Goal: Communication & Community: Answer question/provide support

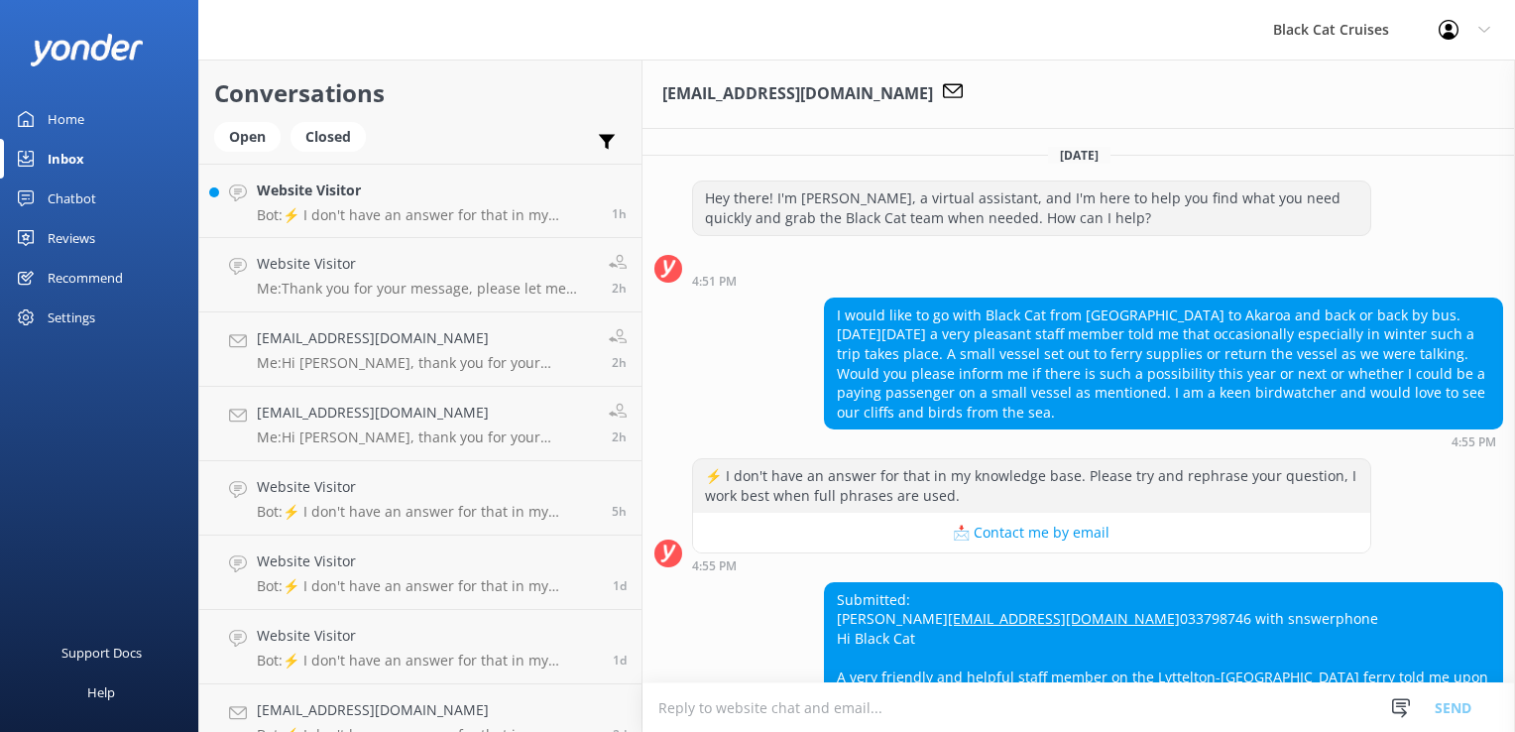
scroll to position [277, 0]
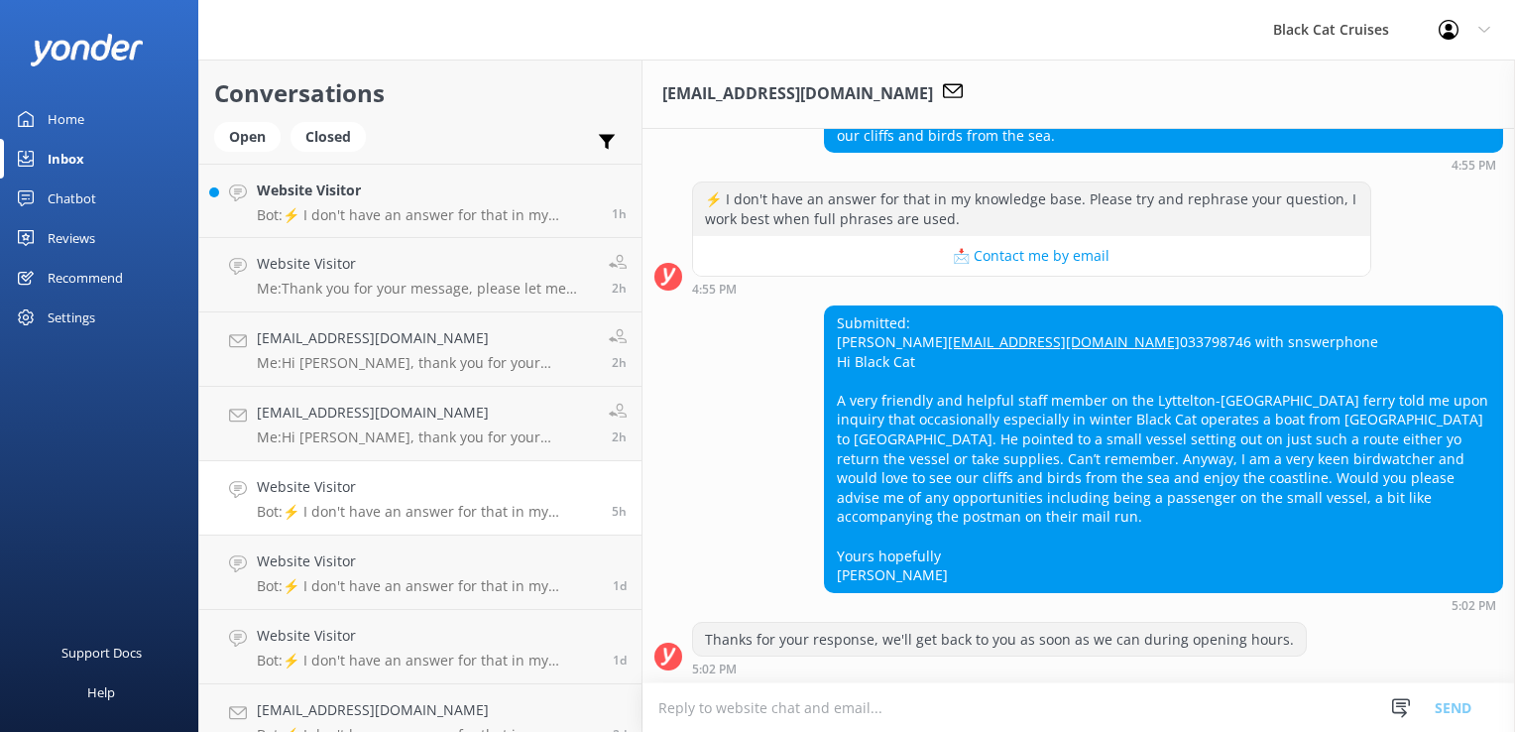
click at [380, 506] on p "Bot: ⚡ I don't have an answer for that in my knowledge base. Please try and rep…" at bounding box center [427, 512] width 340 height 18
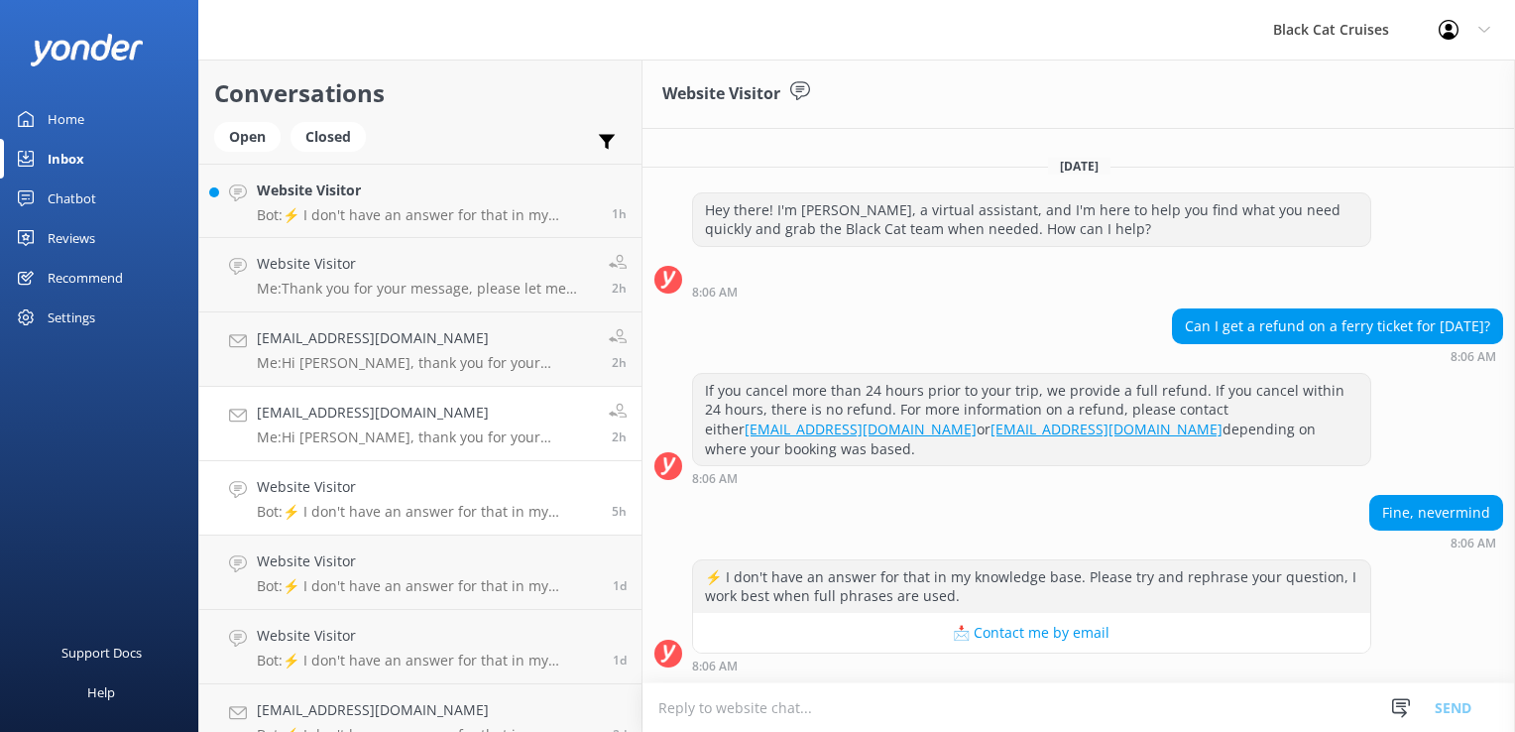
click at [385, 438] on p "Me: Hi [PERSON_NAME], thank you for your message and expression of interest in …" at bounding box center [425, 437] width 337 height 18
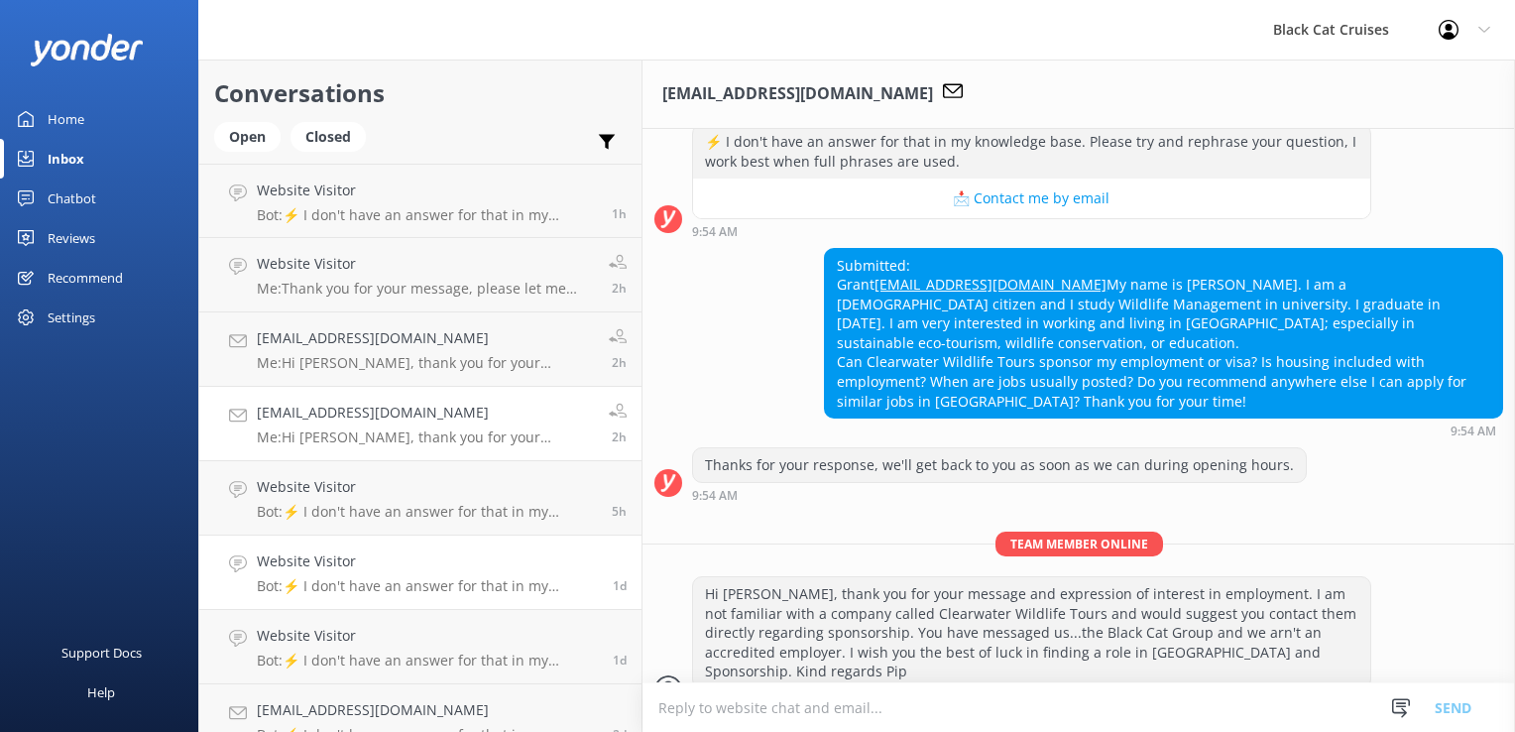
scroll to position [409, 0]
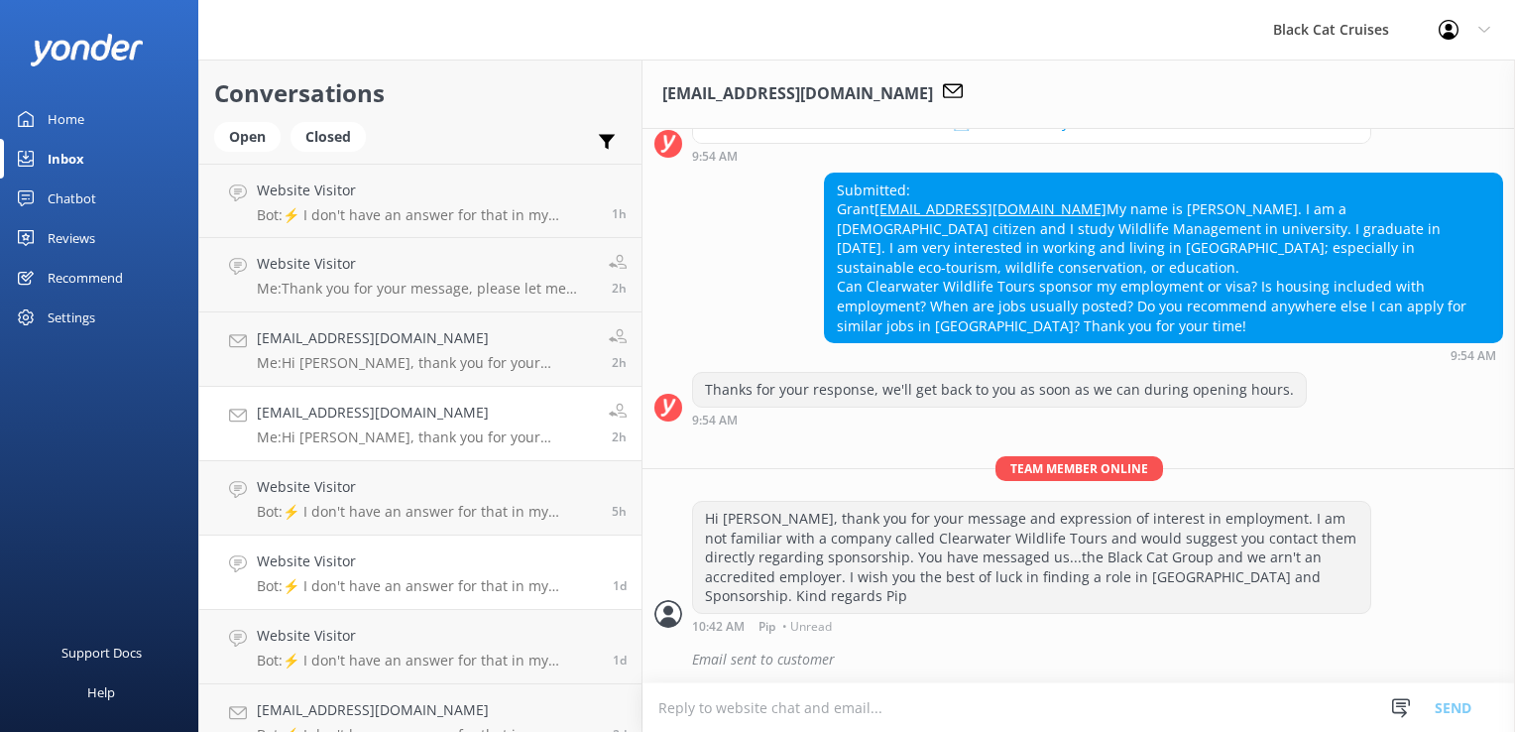
click at [375, 573] on div "Website Visitor Bot: ⚡ I don't have an answer for that in my knowledge base. Pl…" at bounding box center [427, 572] width 341 height 44
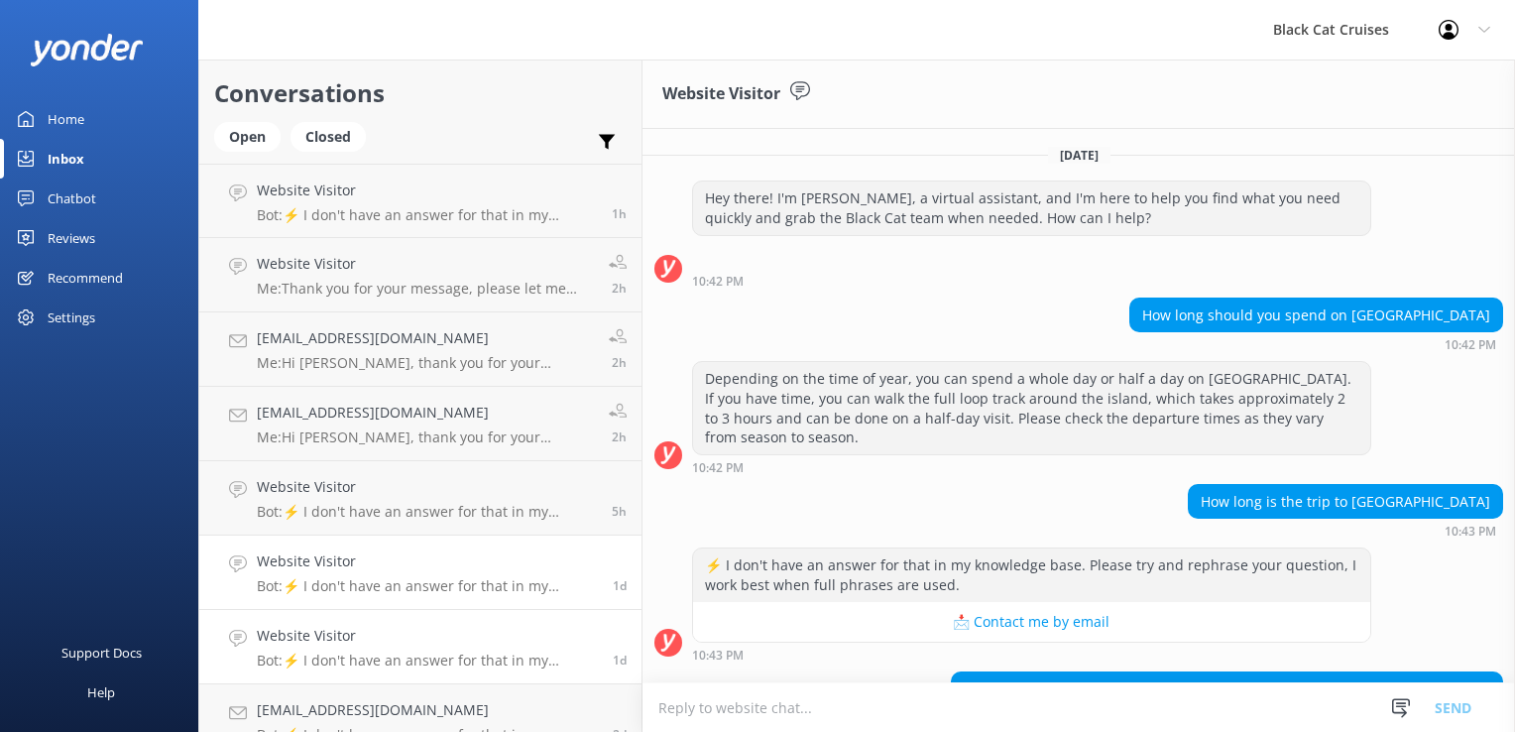
scroll to position [152, 0]
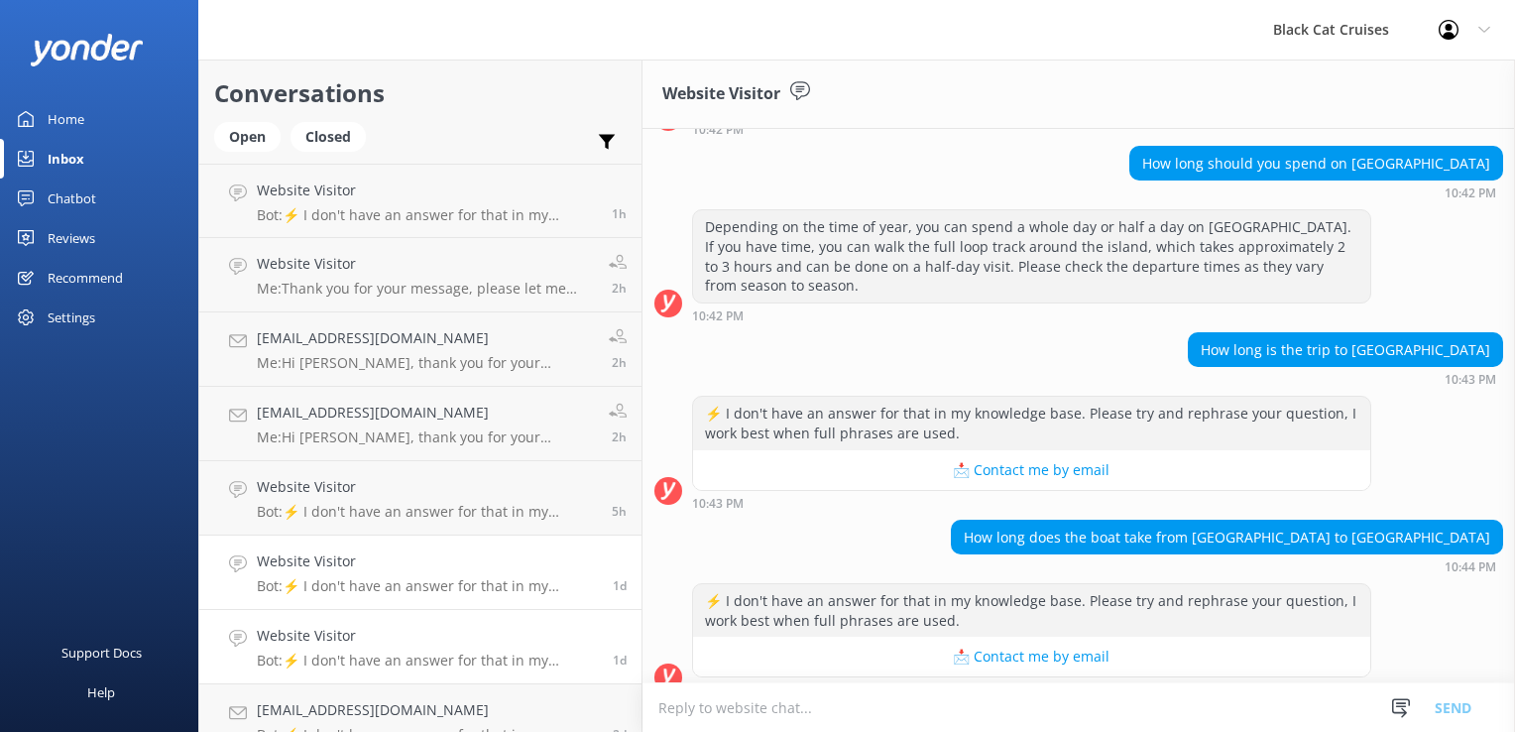
click at [381, 645] on h4 "Website Visitor" at bounding box center [427, 636] width 341 height 22
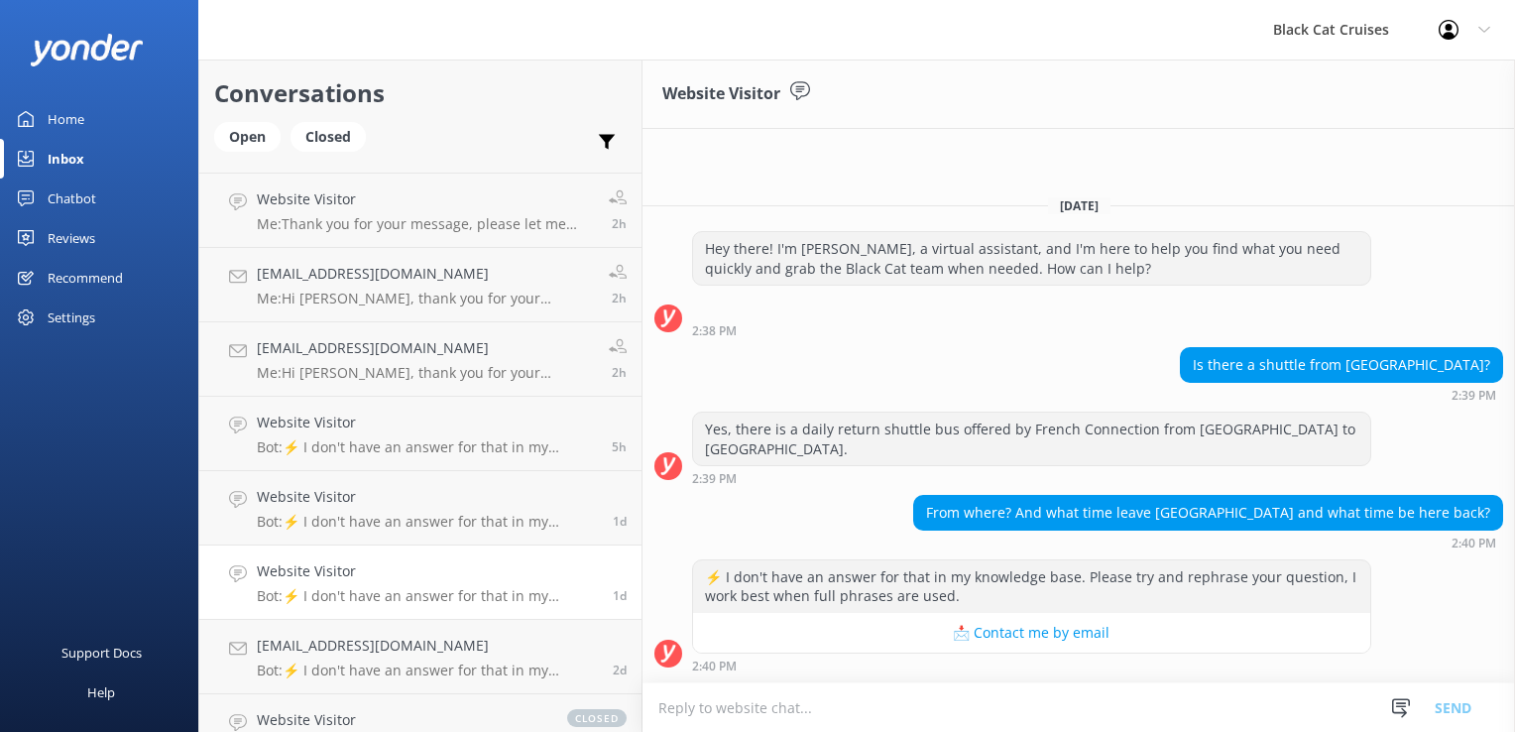
scroll to position [198, 0]
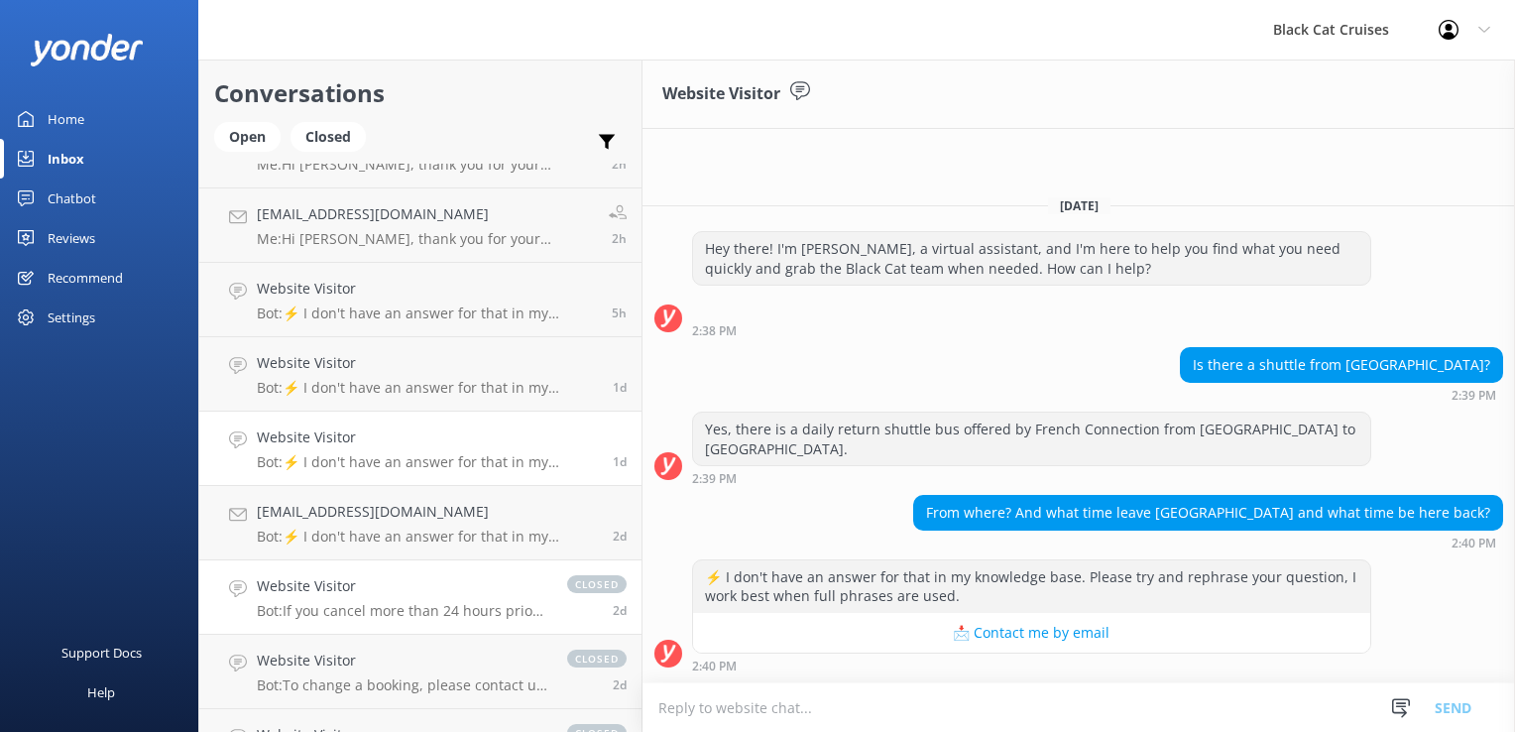
click at [355, 612] on p "Bot: If you cancel more than 24 hours prior to your trip, a full refund is prov…" at bounding box center [402, 611] width 290 height 18
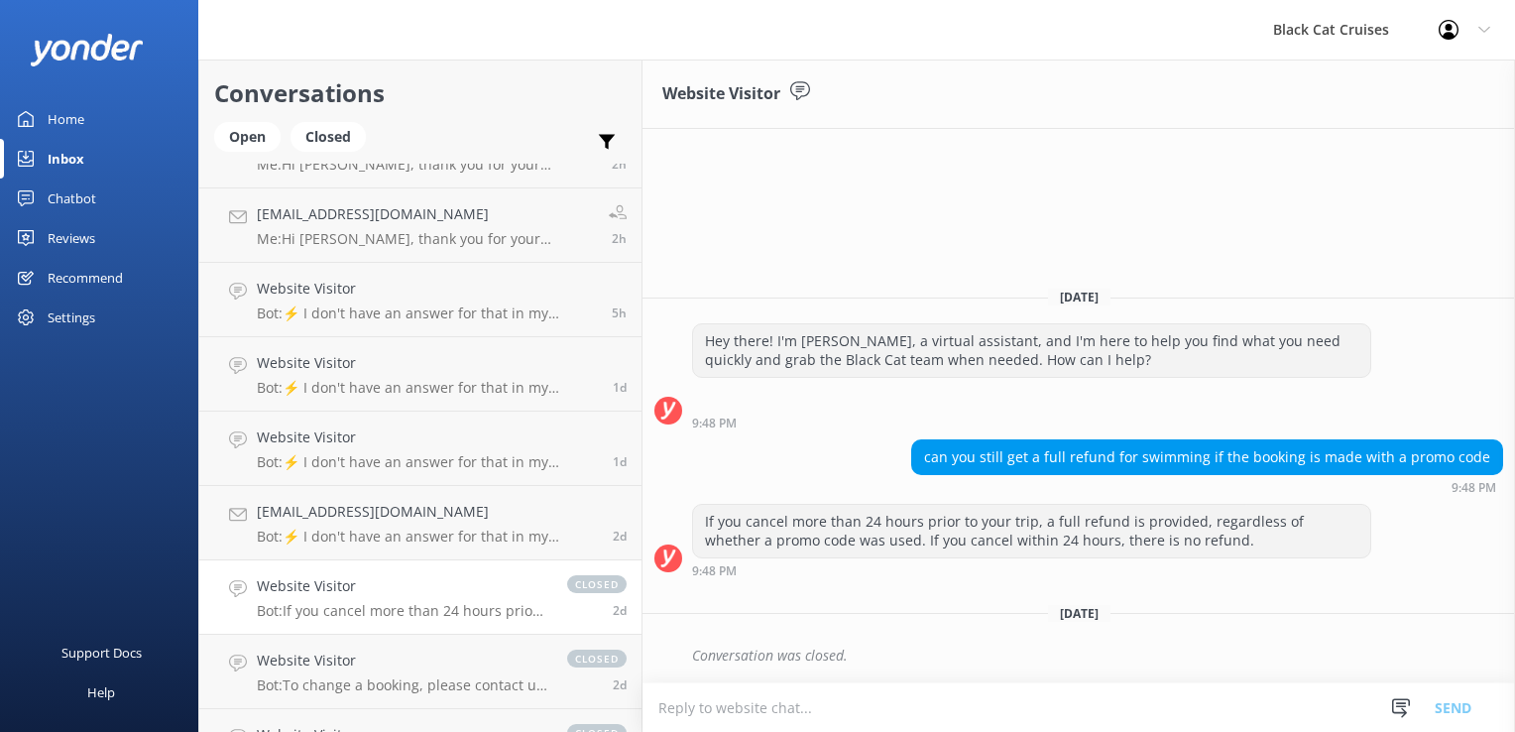
click at [368, 613] on p "Bot: If you cancel more than 24 hours prior to your trip, a full refund is prov…" at bounding box center [402, 611] width 290 height 18
click at [369, 649] on h4 "Website Visitor" at bounding box center [402, 660] width 290 height 22
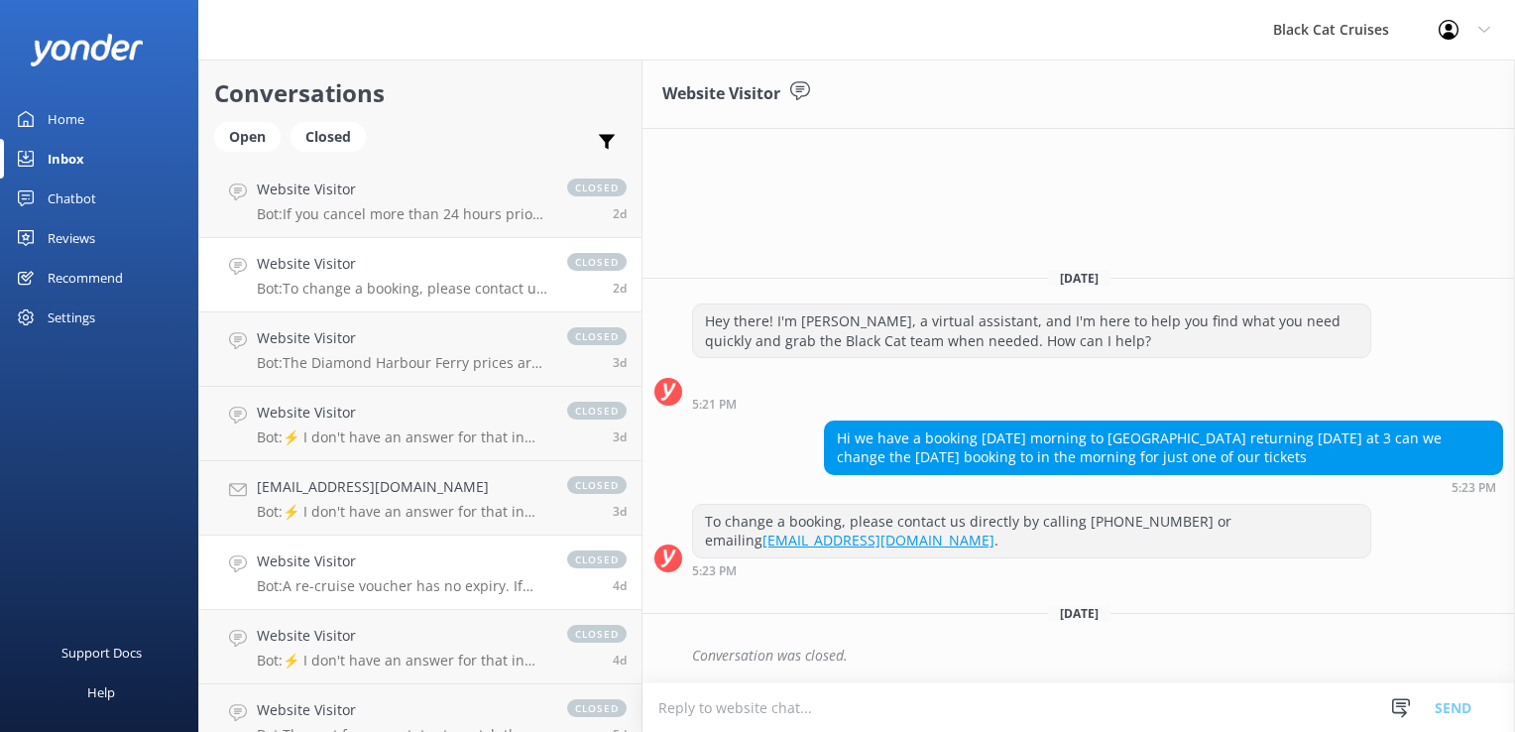
scroll to position [496, 0]
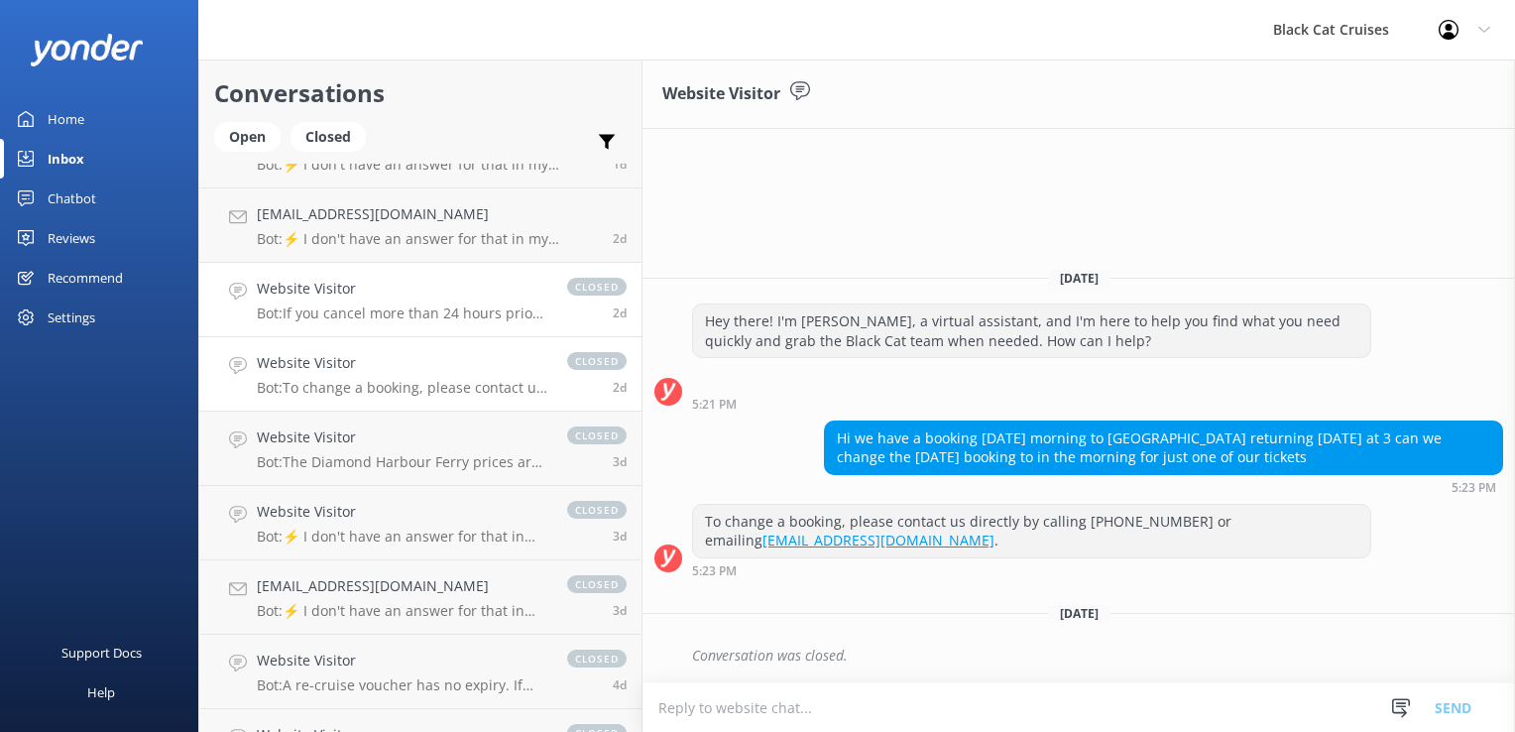
click at [330, 284] on h4 "Website Visitor" at bounding box center [402, 289] width 290 height 22
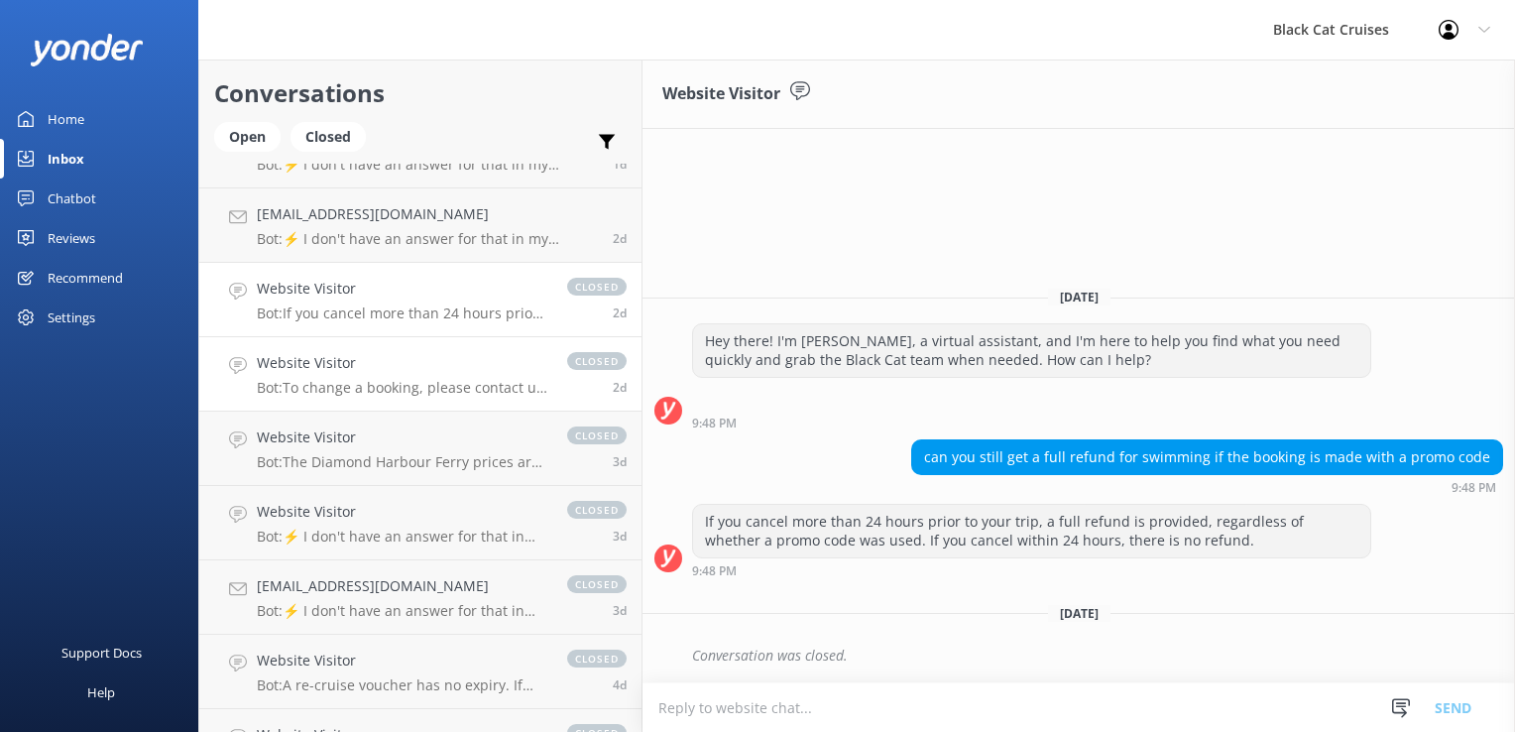
click at [344, 383] on p "Bot: To change a booking, please contact us directly by calling [PHONE_NUMBER] …" at bounding box center [402, 388] width 290 height 18
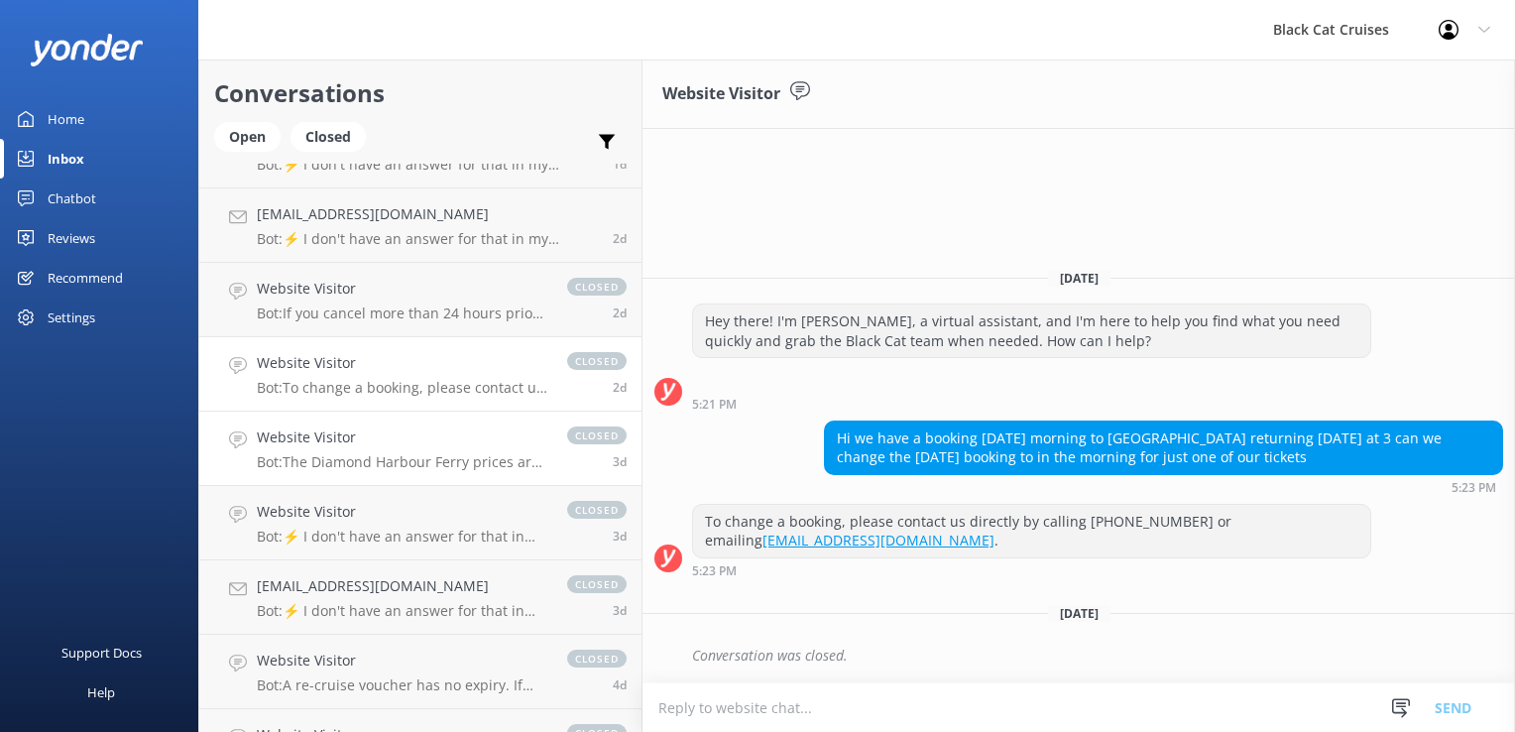
click at [341, 457] on p "Bot: The Diamond Harbour Ferry prices are one-way, with $6 per adult and $4 per…" at bounding box center [402, 462] width 290 height 18
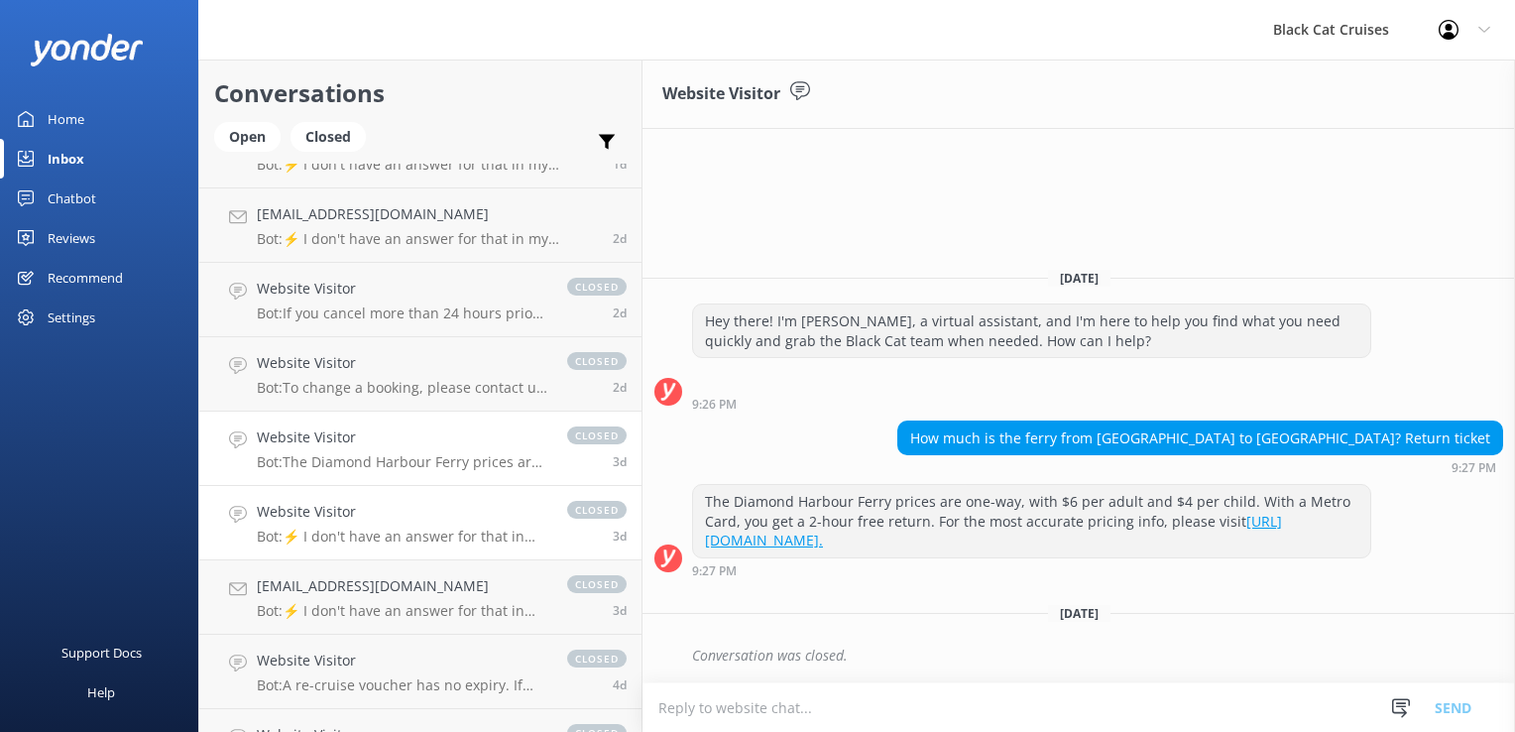
click at [338, 518] on h4 "Website Visitor" at bounding box center [402, 512] width 290 height 22
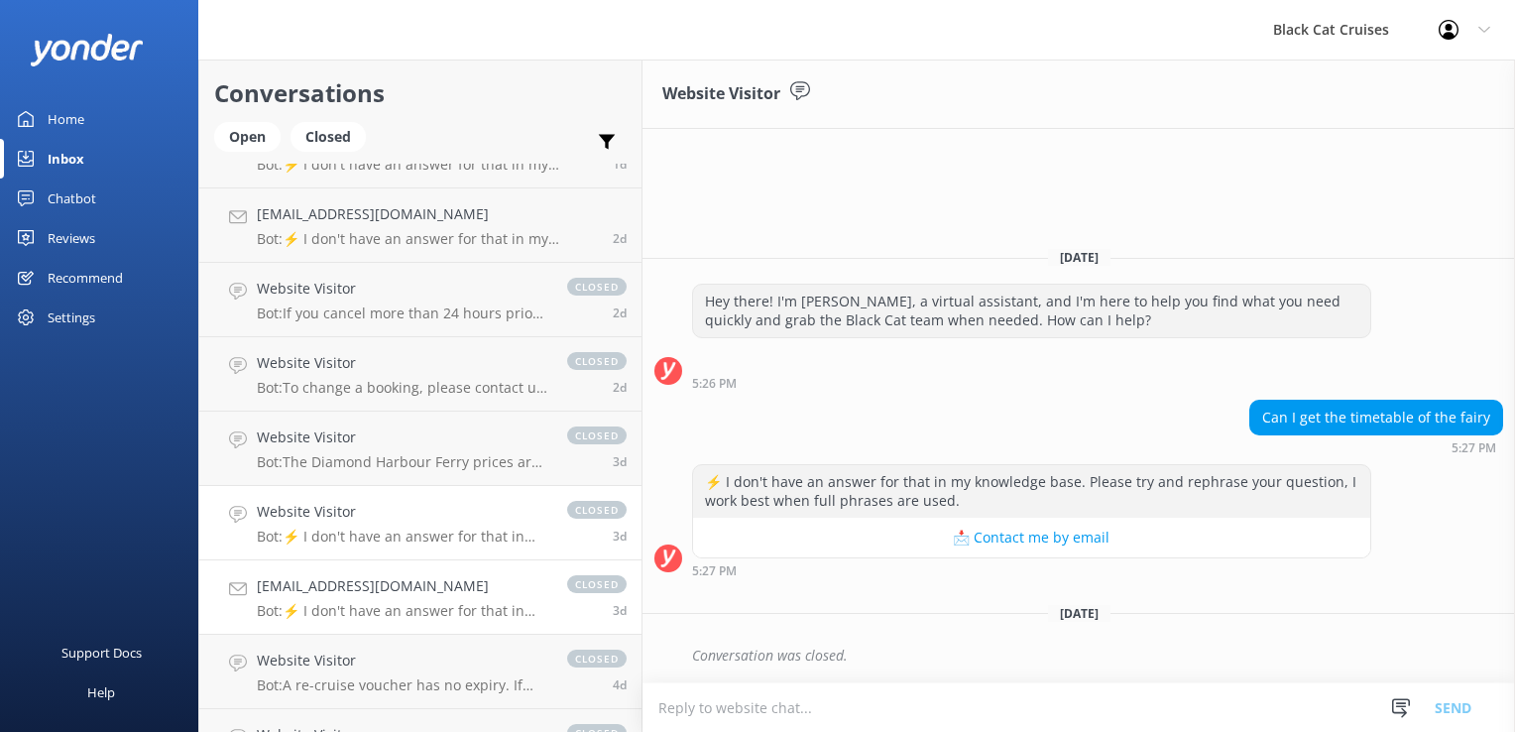
click at [320, 605] on p "Bot: ⚡ I don't have an answer for that in my knowledge base. Please try and rep…" at bounding box center [402, 611] width 290 height 18
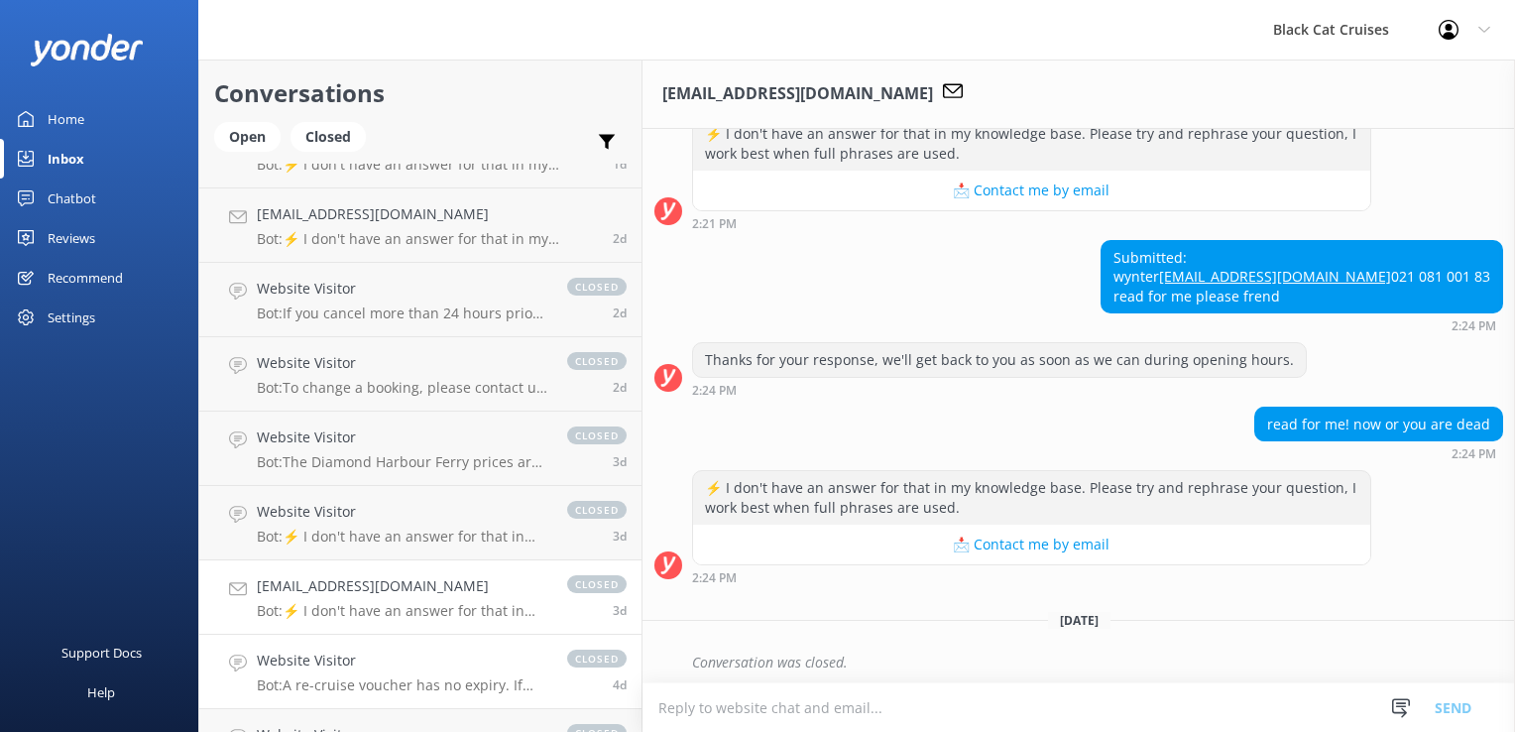
scroll to position [711, 0]
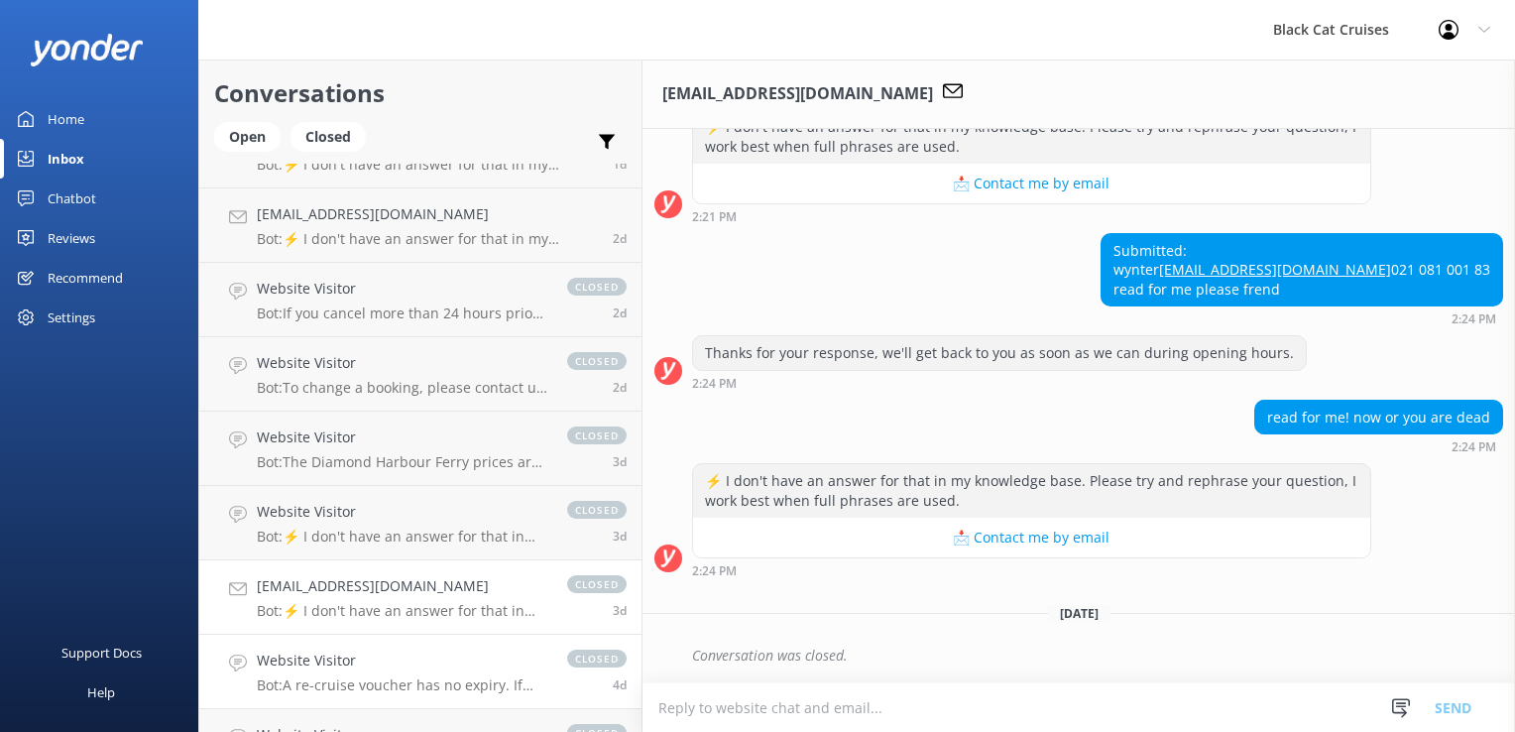
click at [296, 684] on p "Bot: A re-cruise voucher has no expiry. If you're having issues booking online,…" at bounding box center [402, 685] width 290 height 18
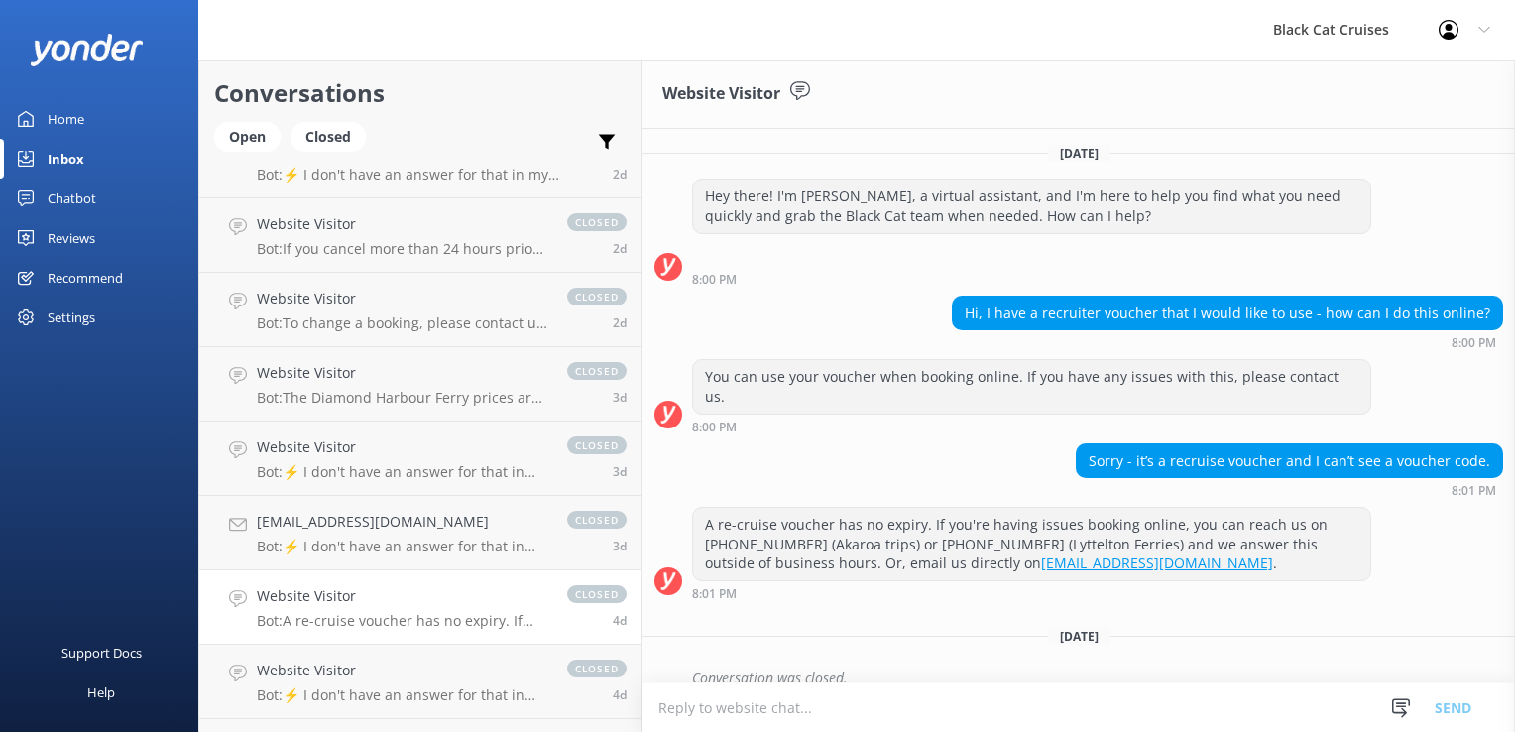
scroll to position [595, 0]
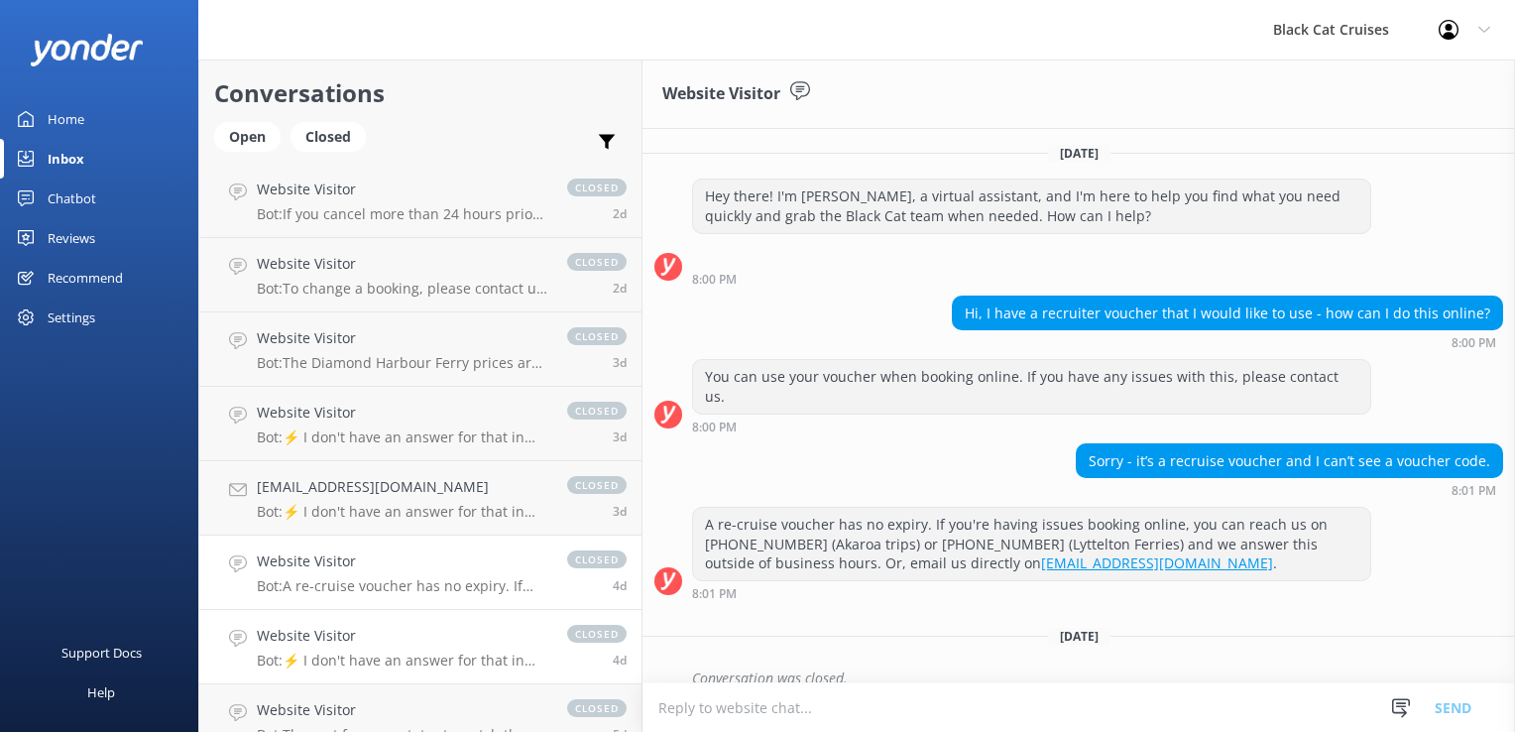
click at [274, 646] on div "Website Visitor Bot: ⚡ I don't have an answer for that in my knowledge base. Pl…" at bounding box center [402, 647] width 290 height 44
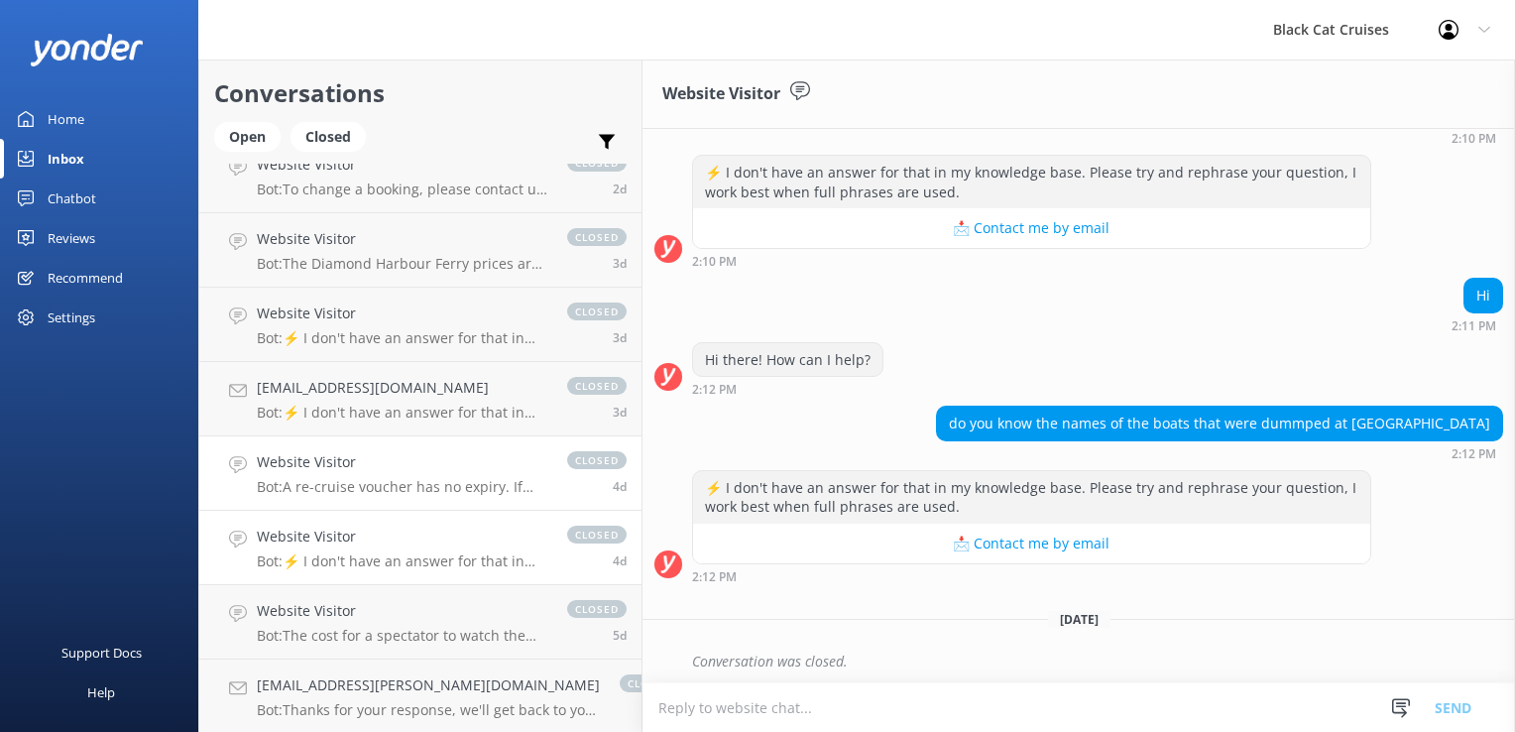
scroll to position [793, 0]
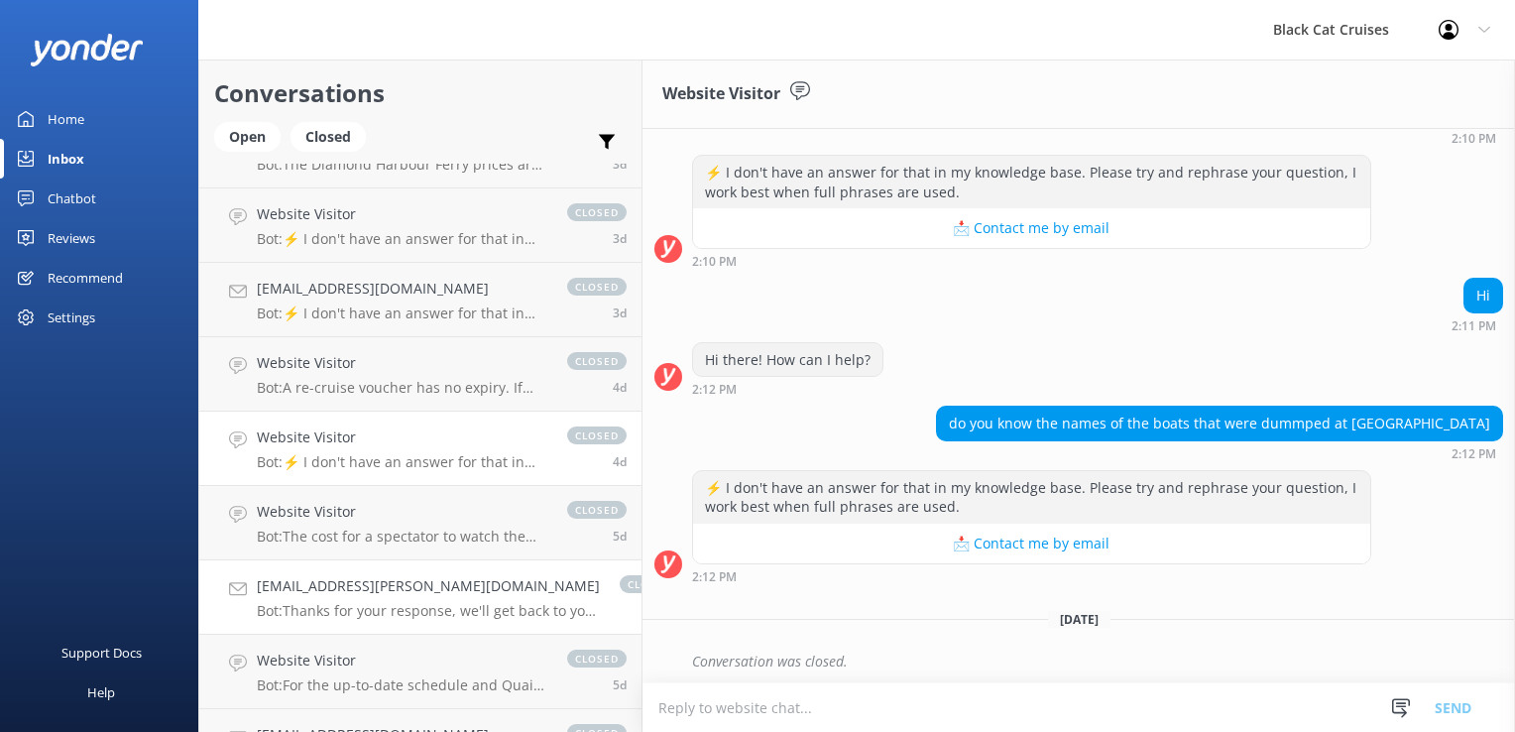
click at [337, 598] on div "[EMAIL_ADDRESS][PERSON_NAME][DOMAIN_NAME] Bot: Thanks for your response, we'll …" at bounding box center [428, 597] width 343 height 44
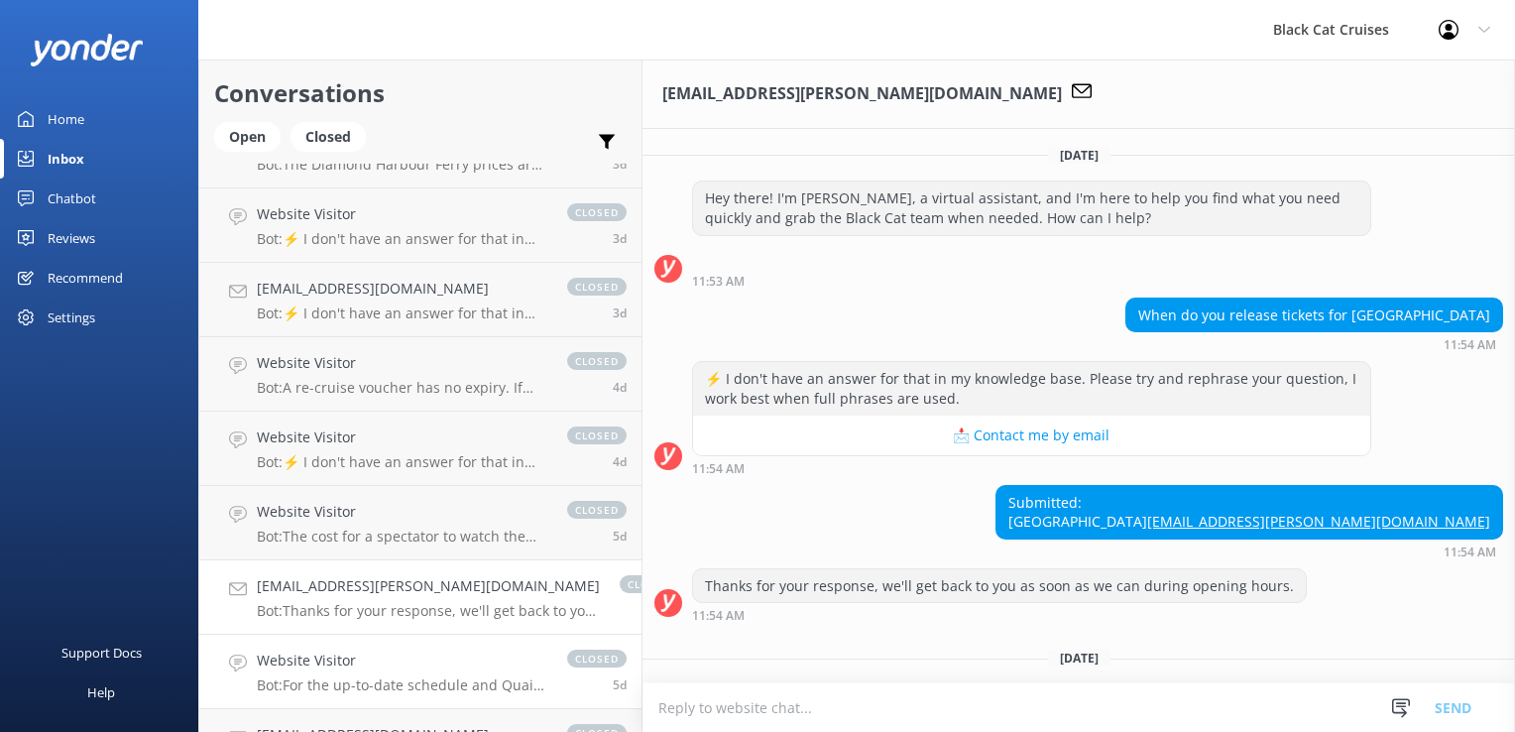
scroll to position [60, 0]
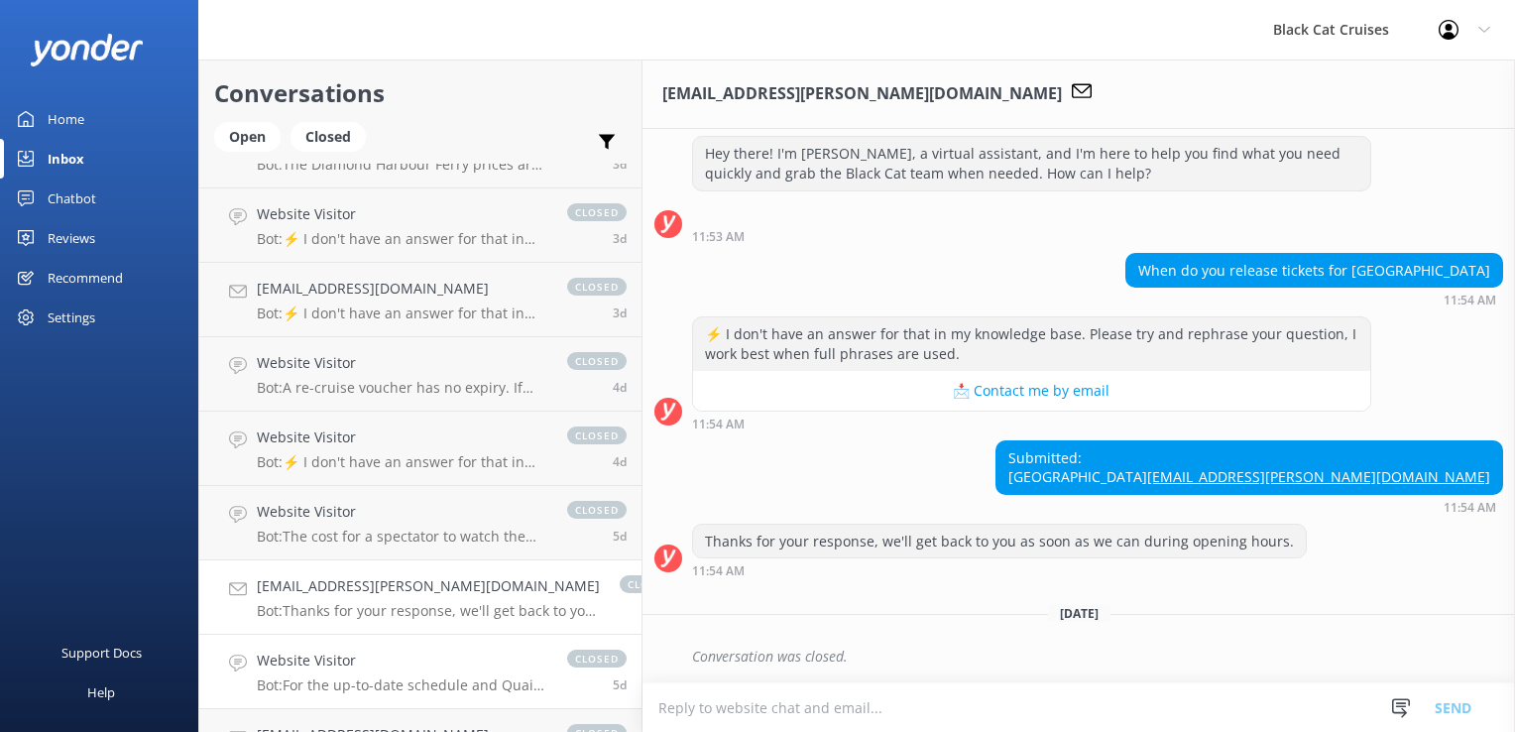
click at [304, 670] on h4 "Website Visitor" at bounding box center [402, 660] width 290 height 22
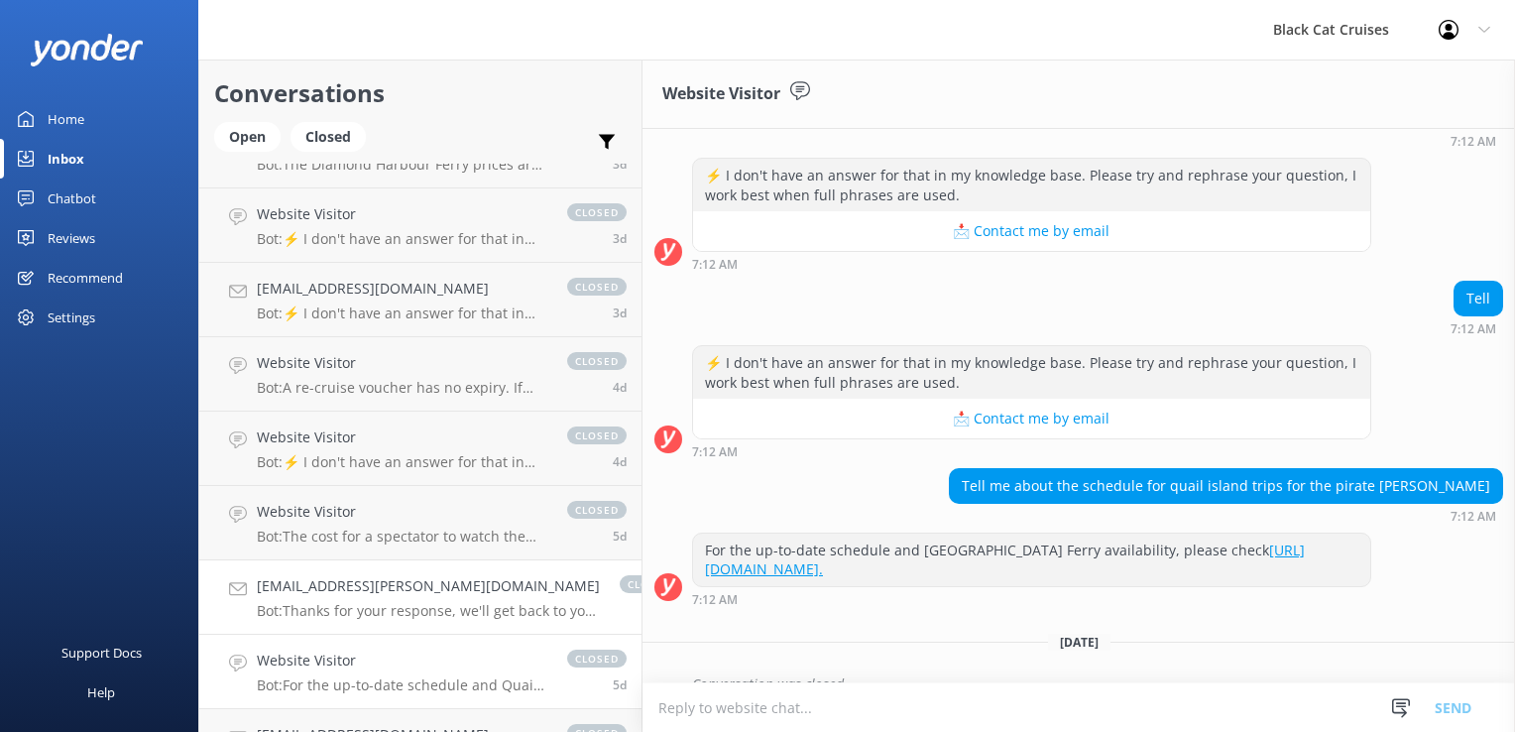
click at [289, 601] on div "[EMAIL_ADDRESS][PERSON_NAME][DOMAIN_NAME] Bot: Thanks for your response, we'll …" at bounding box center [428, 597] width 343 height 44
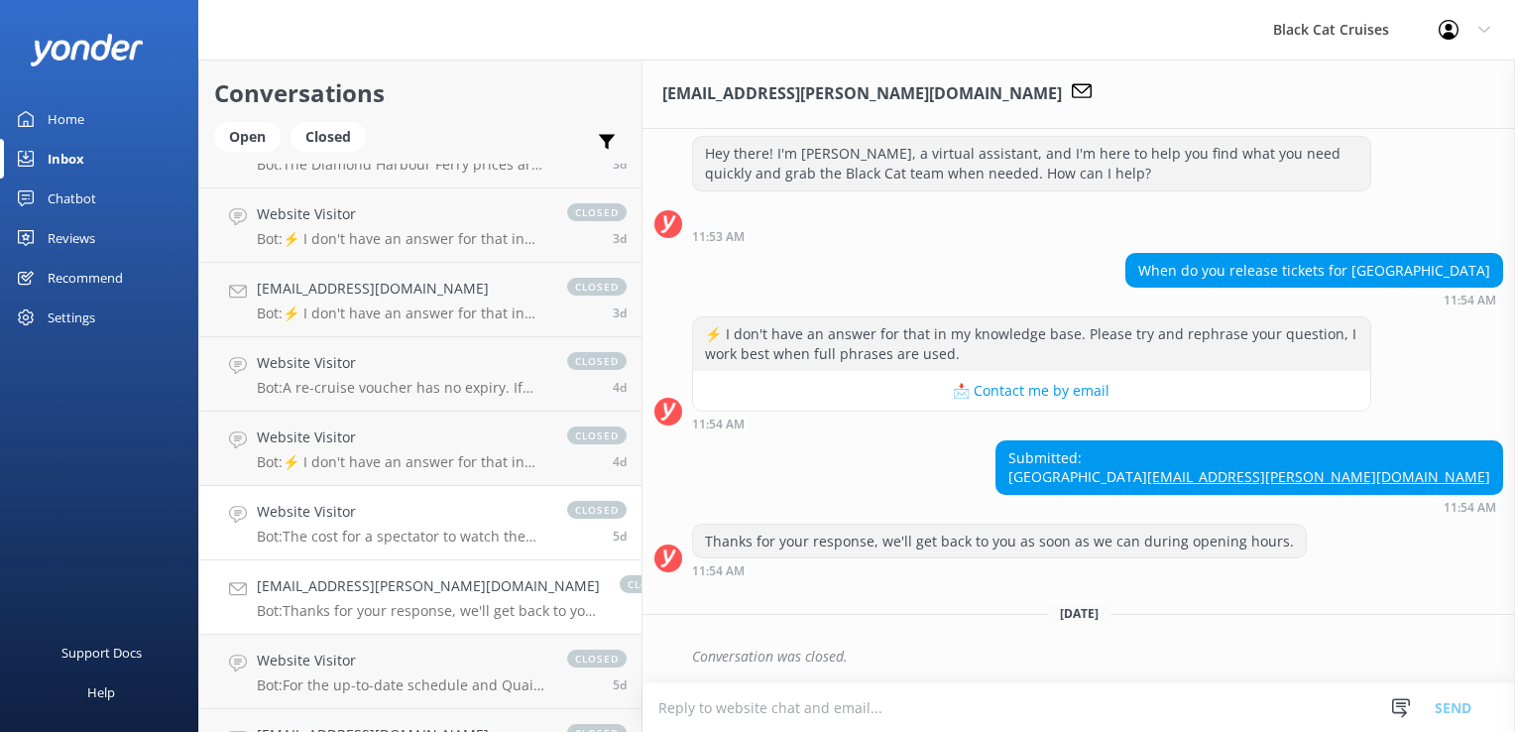
click at [297, 520] on h4 "Website Visitor" at bounding box center [402, 512] width 290 height 22
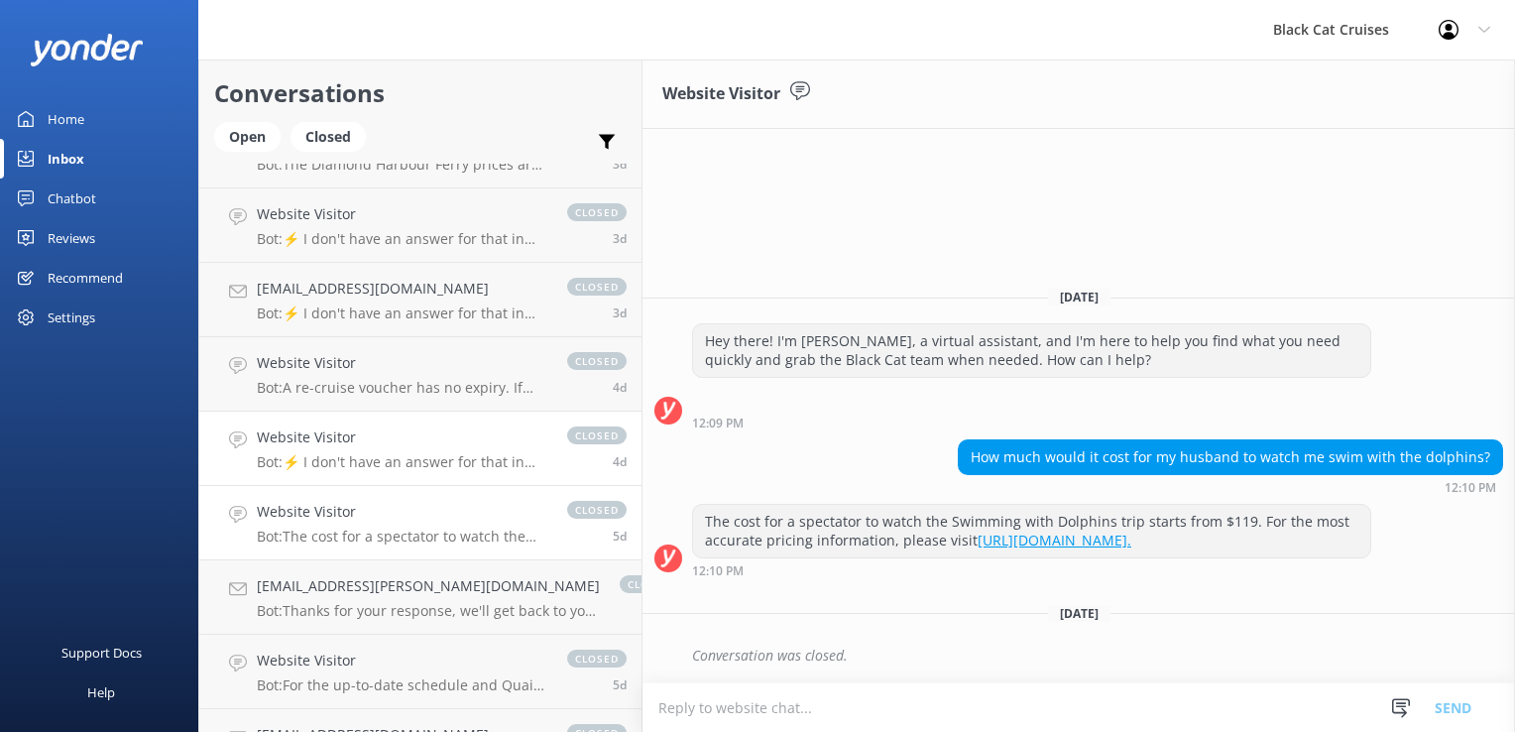
click at [299, 464] on p "Bot: ⚡ I don't have an answer for that in my knowledge base. Please try and rep…" at bounding box center [402, 462] width 290 height 18
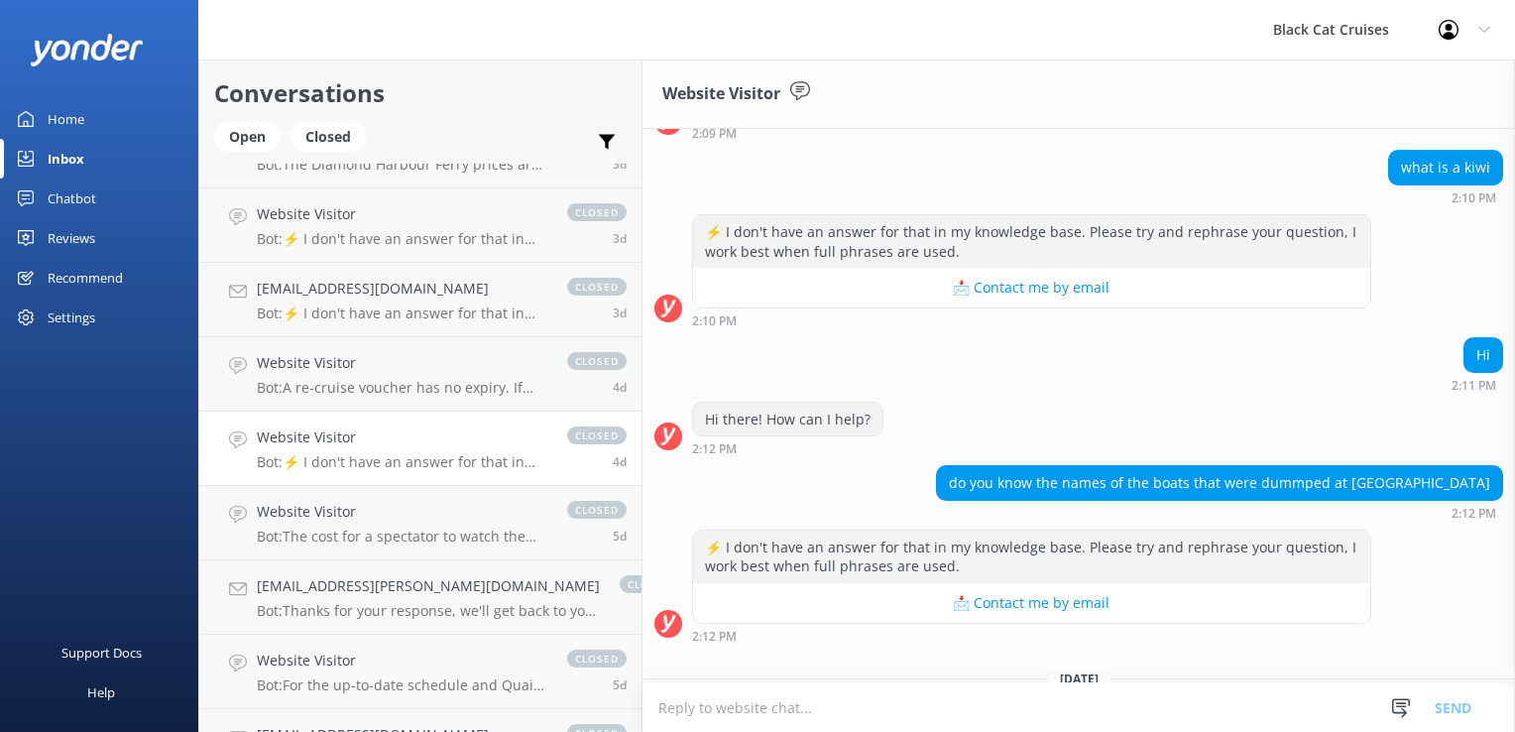
scroll to position [581, 0]
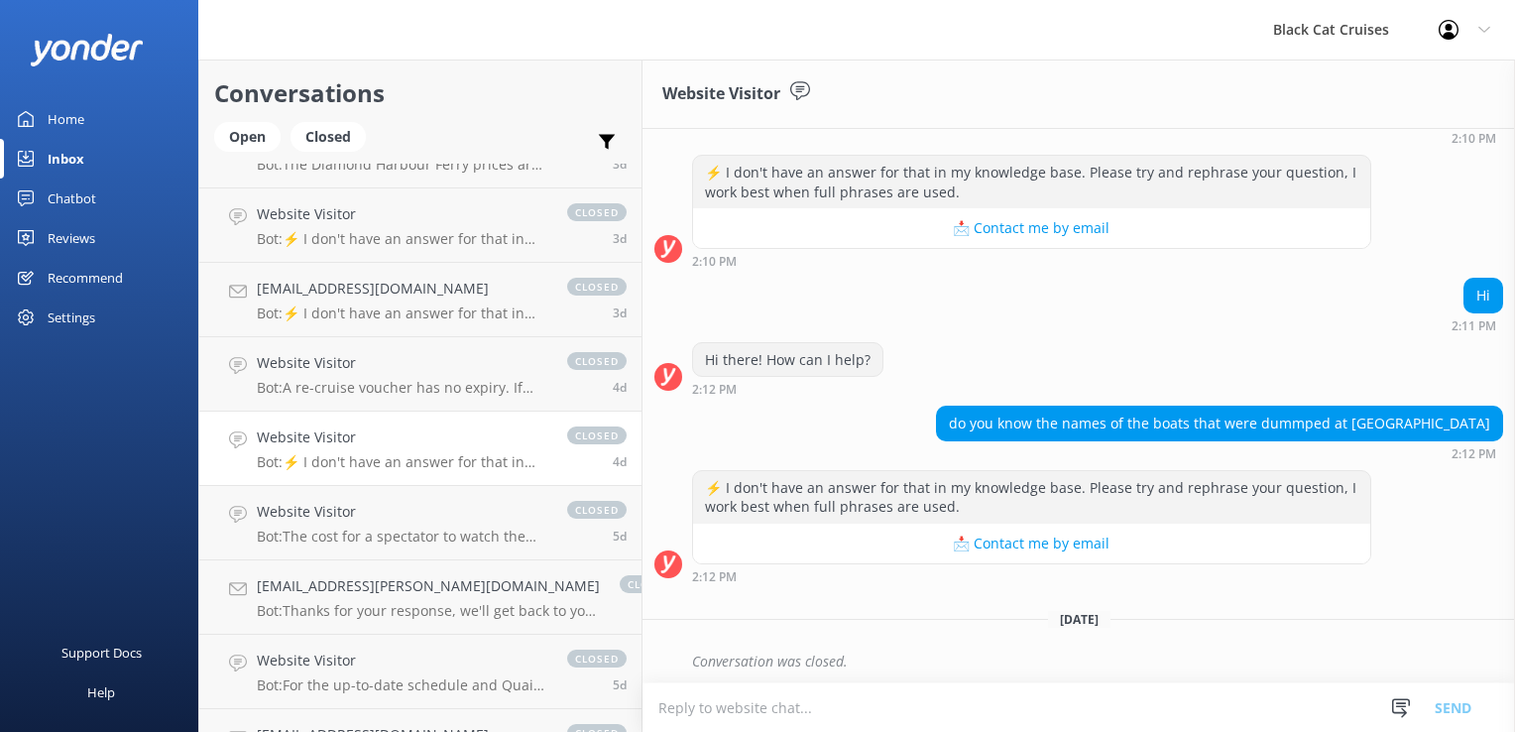
click at [297, 446] on h4 "Website Visitor" at bounding box center [402, 437] width 290 height 22
click at [309, 379] on p "Bot: A re-cruise voucher has no expiry. If you're having issues booking online,…" at bounding box center [402, 388] width 290 height 18
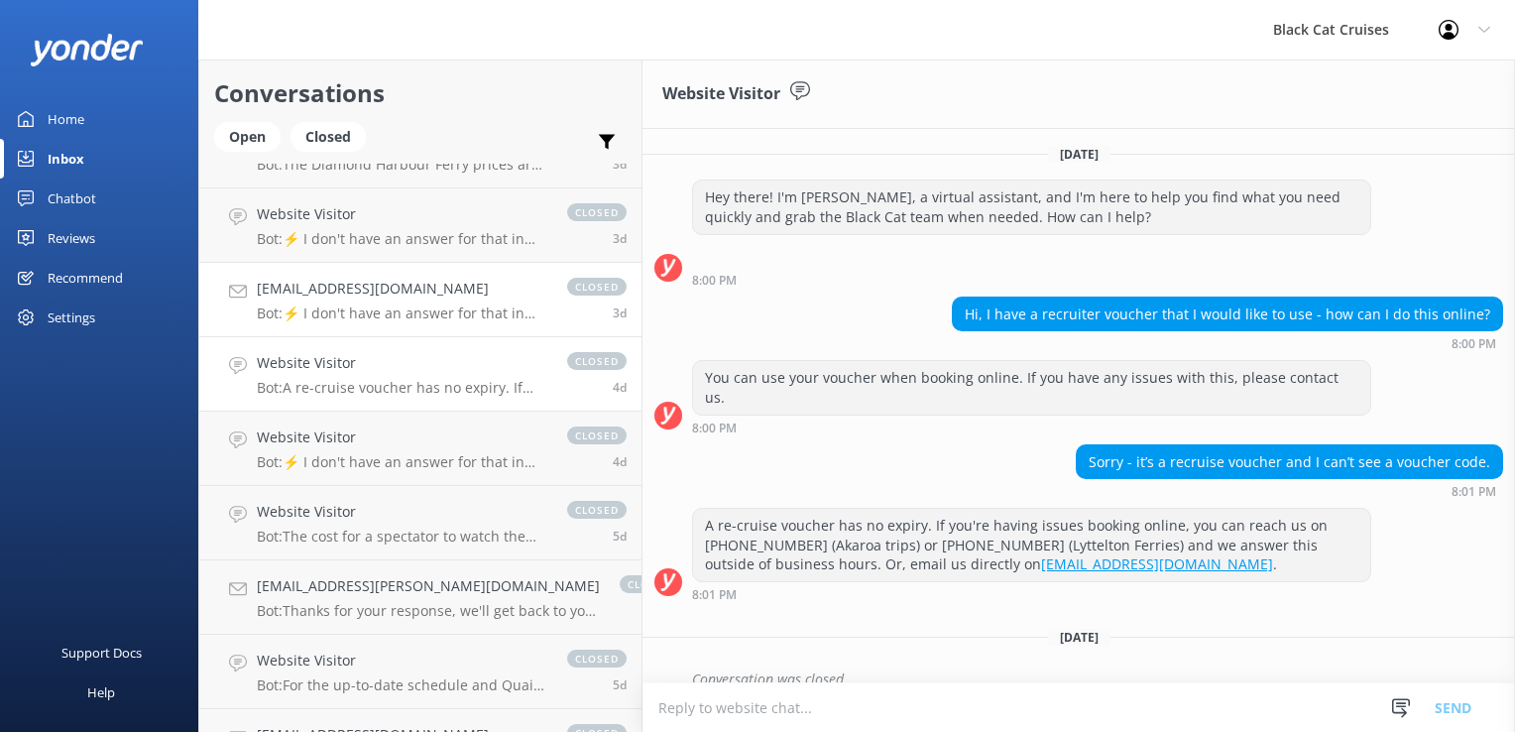
click at [323, 309] on p "Bot: ⚡ I don't have an answer for that in my knowledge base. Please try and rep…" at bounding box center [402, 313] width 290 height 18
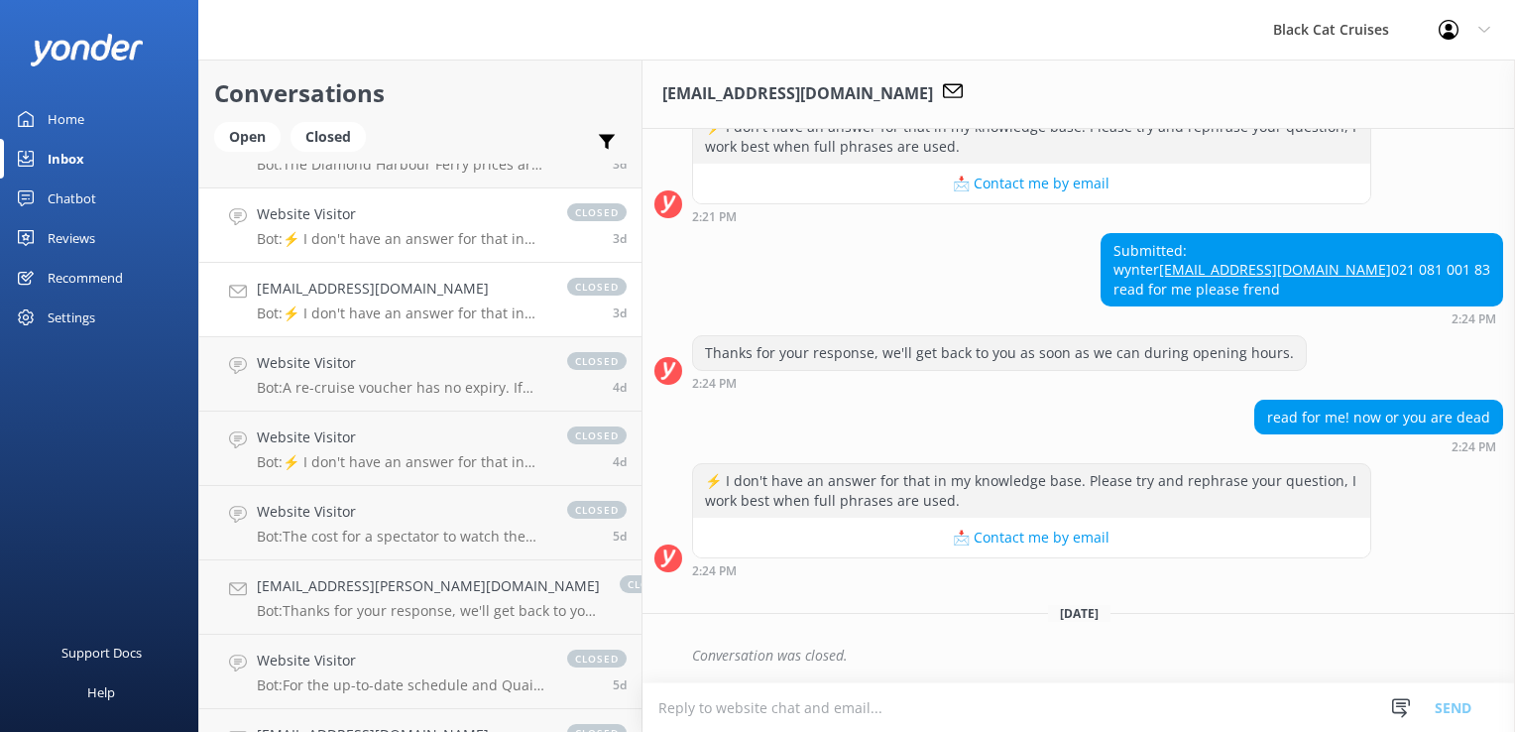
scroll to position [711, 0]
click at [332, 241] on p "Bot: ⚡ I don't have an answer for that in my knowledge base. Please try and rep…" at bounding box center [402, 239] width 290 height 18
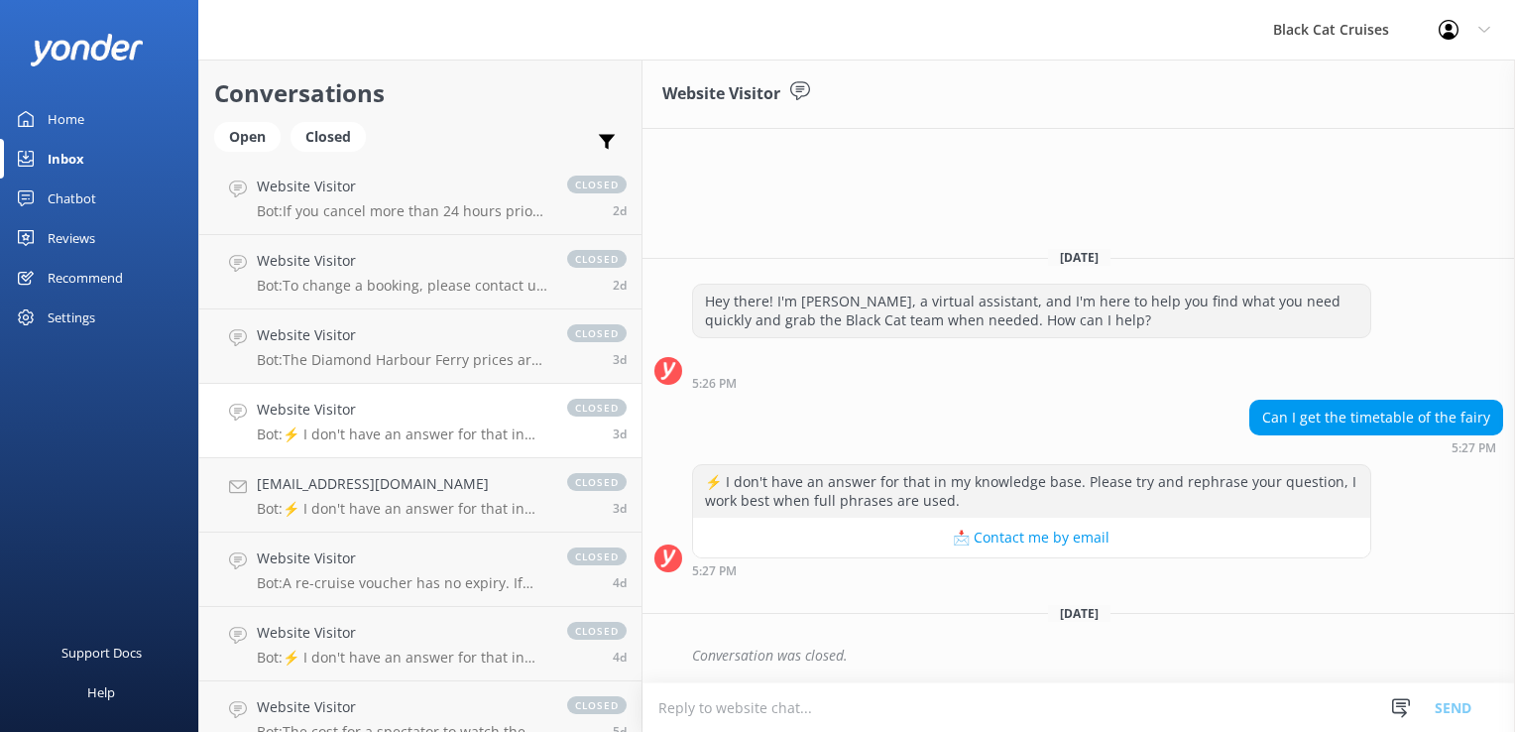
scroll to position [595, 0]
click at [308, 358] on p "Bot: The Diamond Harbour Ferry prices are one-way, with $6 per adult and $4 per…" at bounding box center [402, 363] width 290 height 18
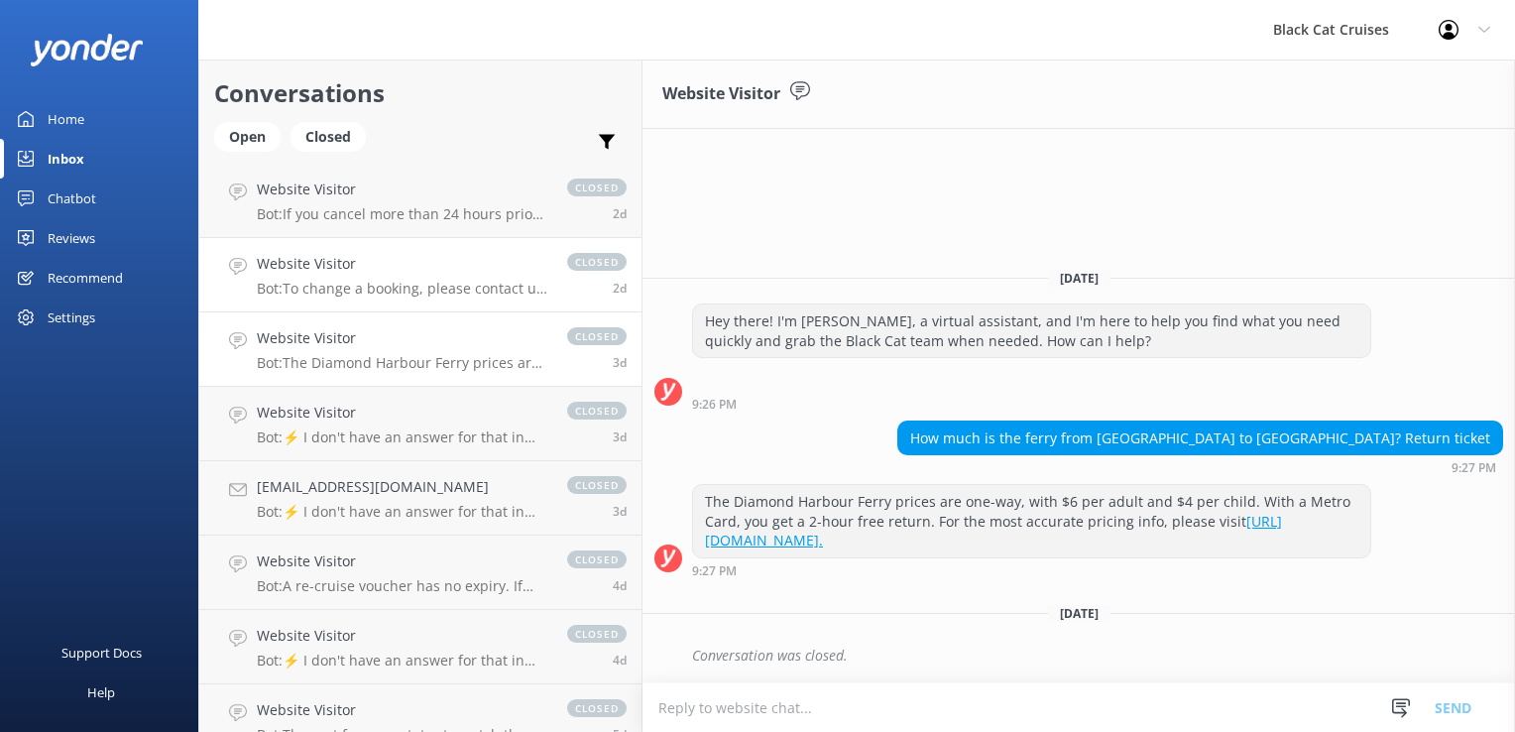
click at [320, 285] on p "Bot: To change a booking, please contact us directly by calling [PHONE_NUMBER] …" at bounding box center [402, 289] width 290 height 18
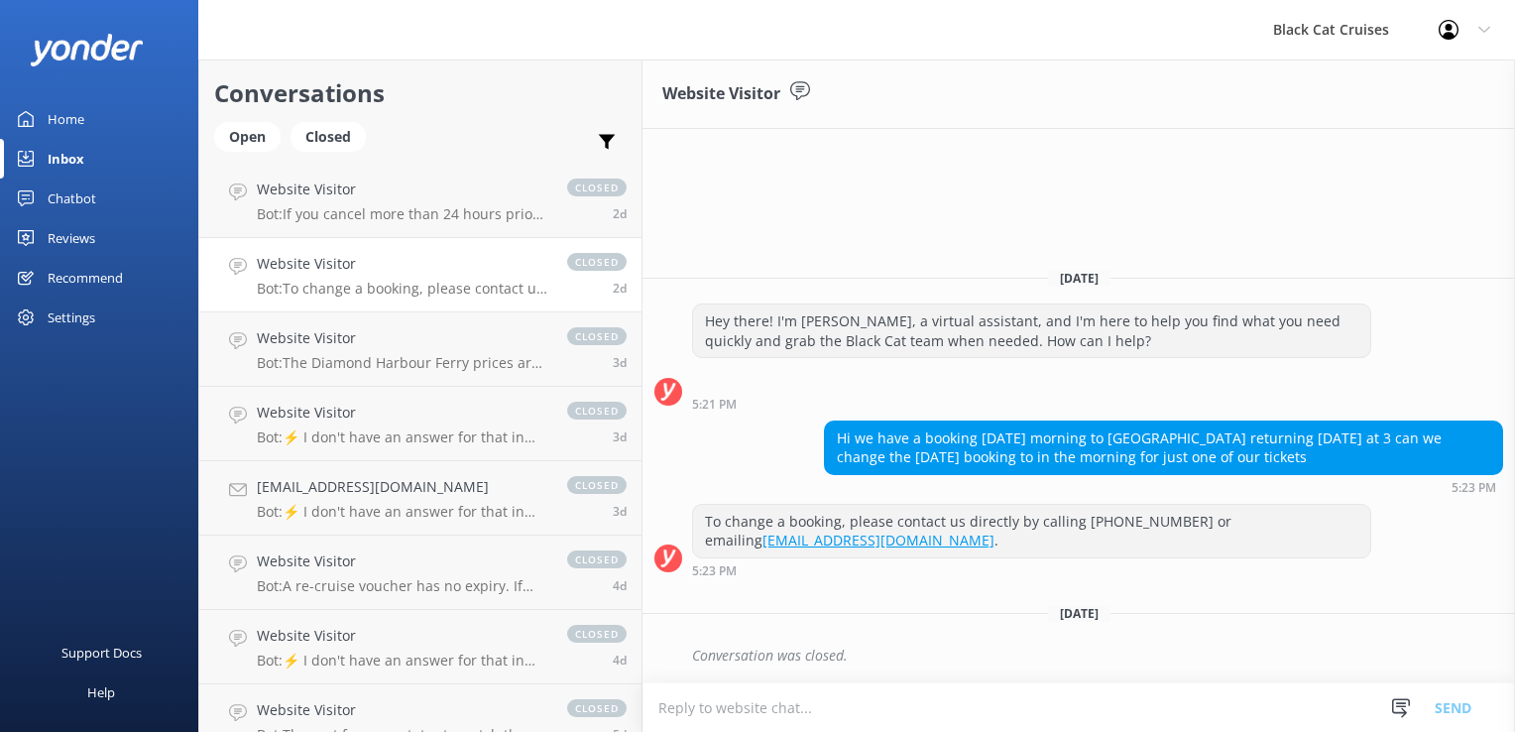
click at [307, 239] on link "Website Visitor Bot: To change a booking, please contact us directly by calling…" at bounding box center [420, 275] width 442 height 74
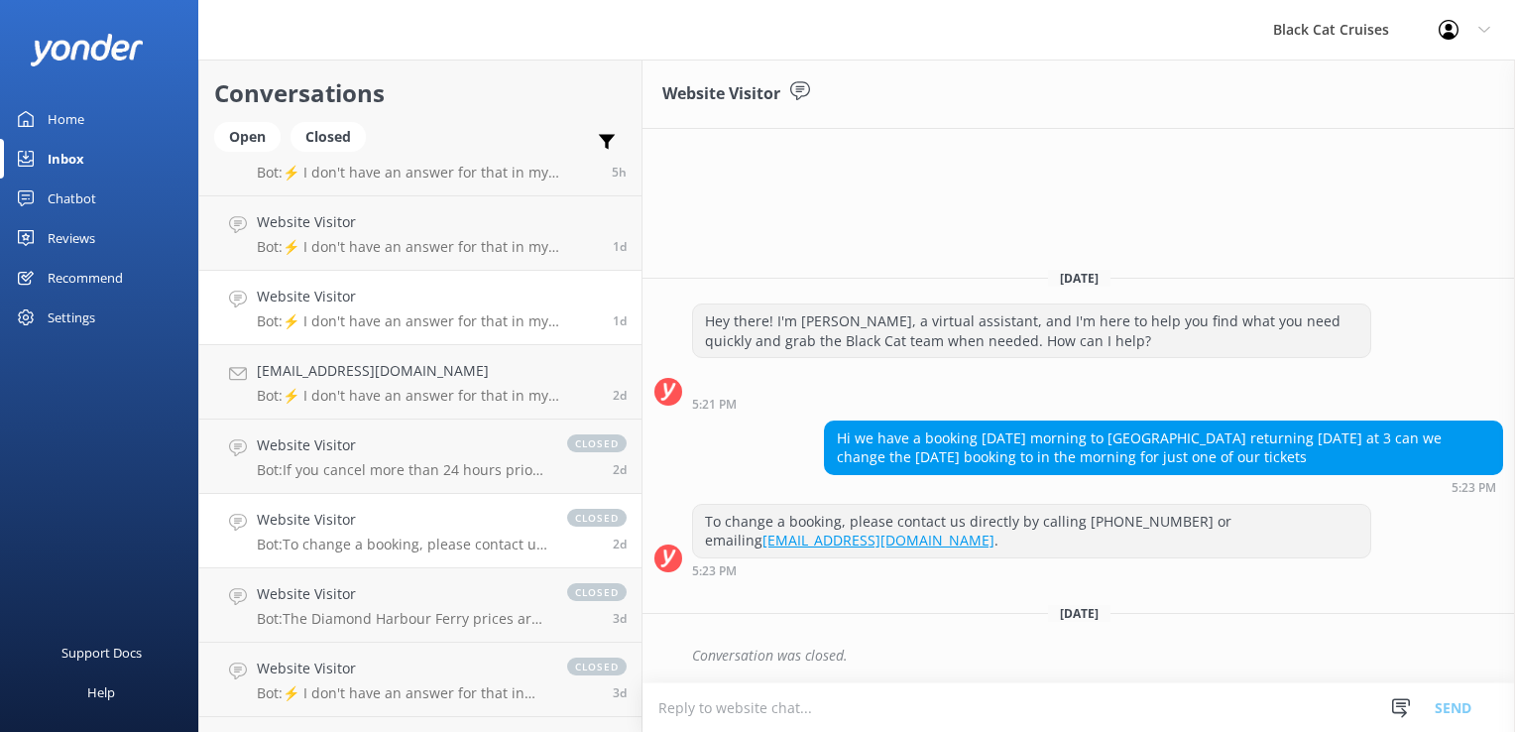
scroll to position [297, 0]
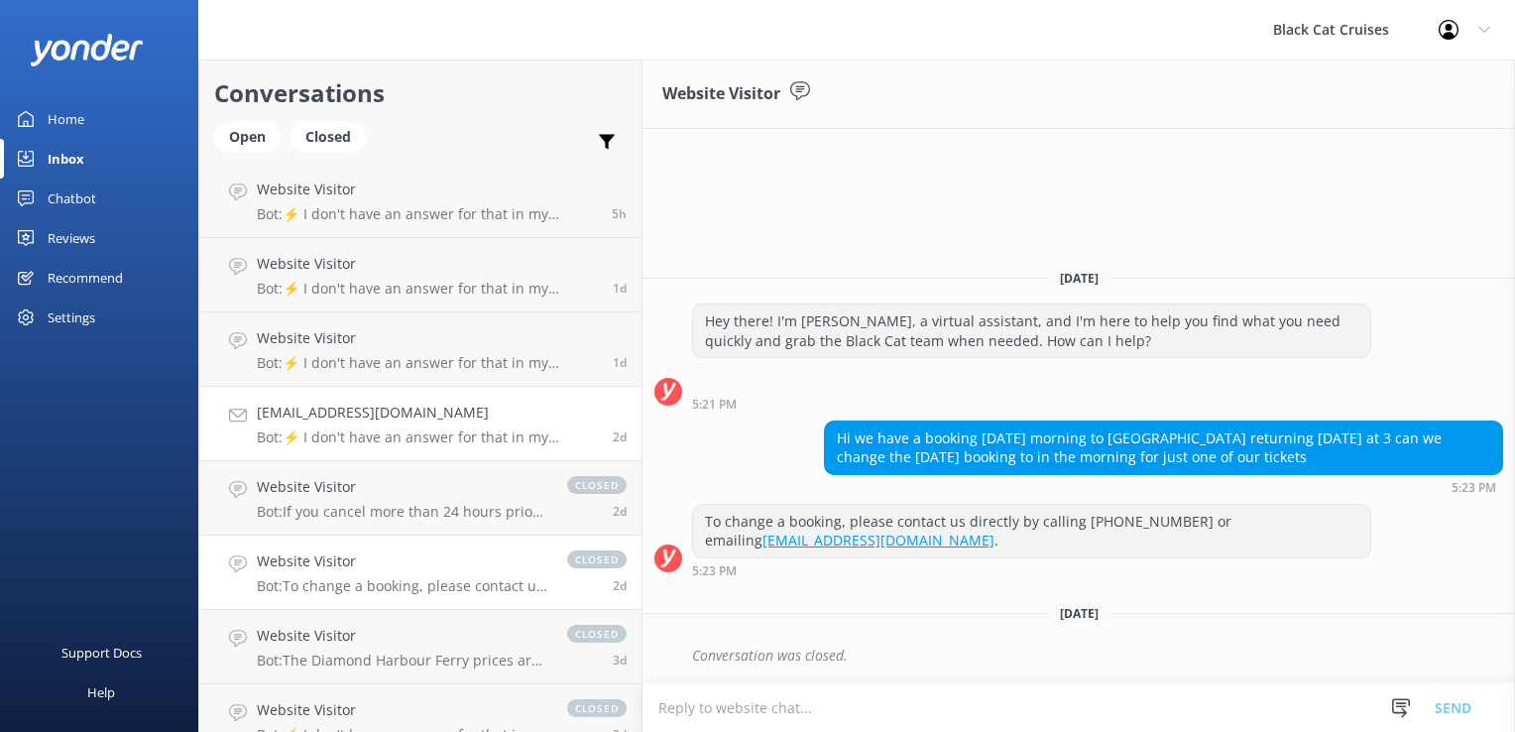
click at [287, 403] on h4 "[EMAIL_ADDRESS][DOMAIN_NAME]" at bounding box center [427, 412] width 341 height 22
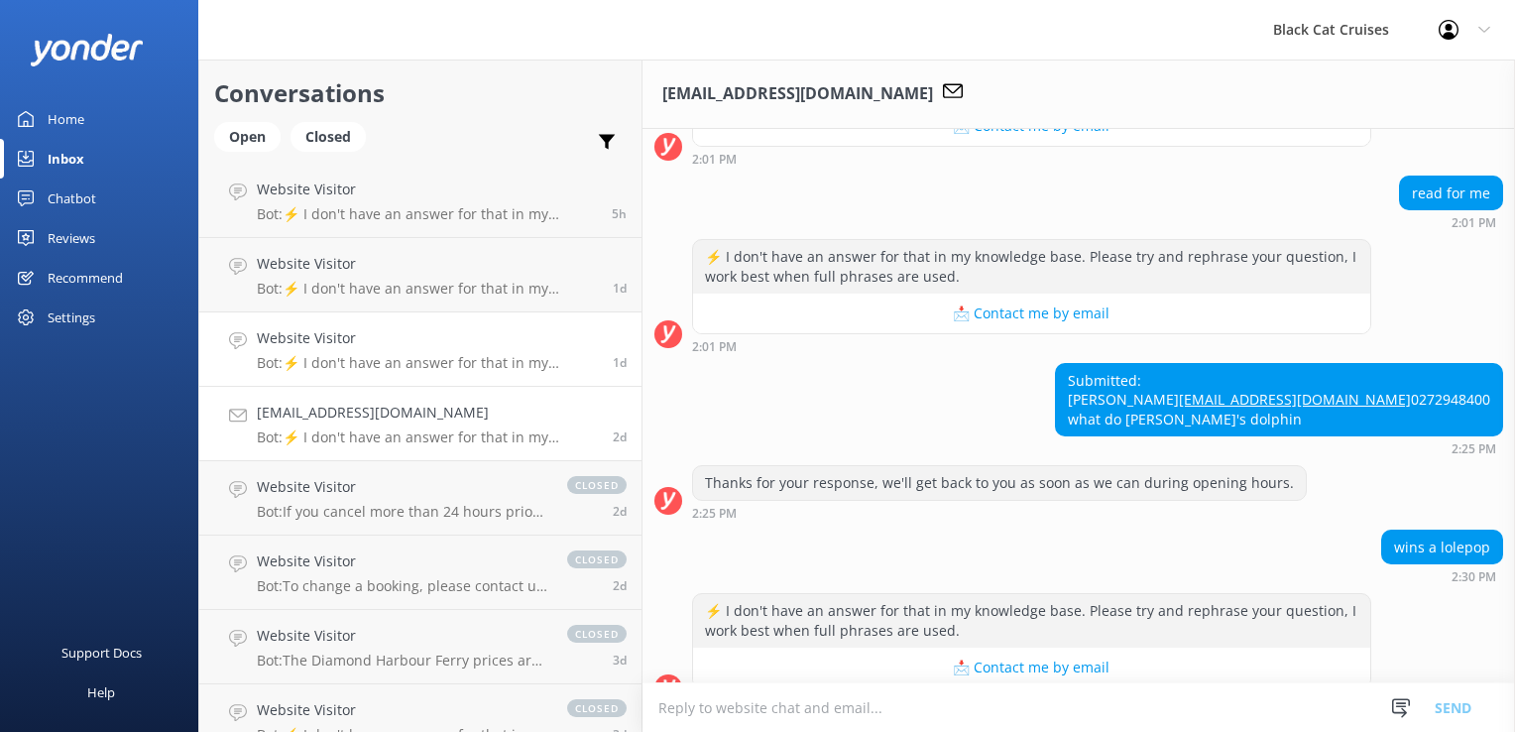
click at [305, 356] on p "Bot: ⚡ I don't have an answer for that in my knowledge base. Please try and rep…" at bounding box center [427, 363] width 341 height 18
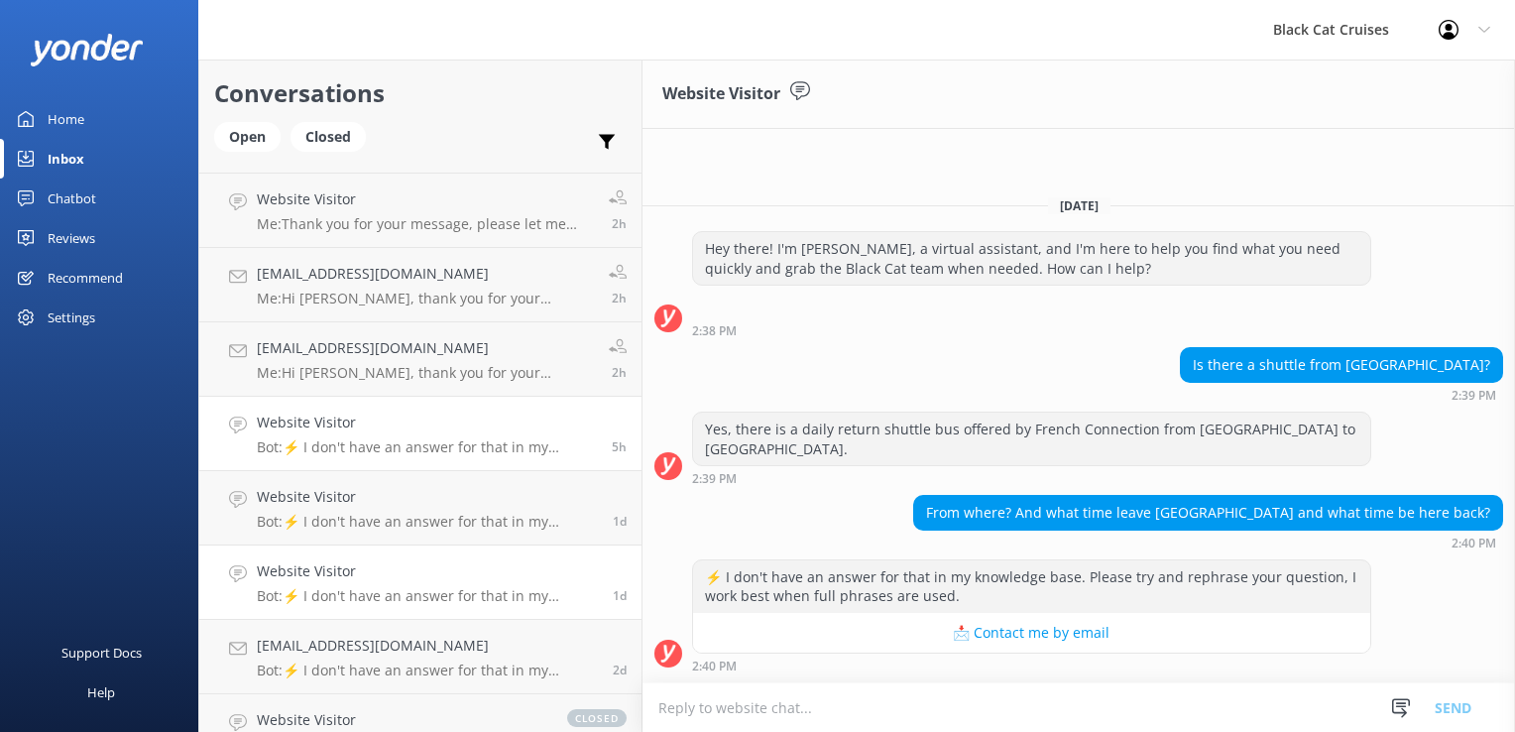
scroll to position [99, 0]
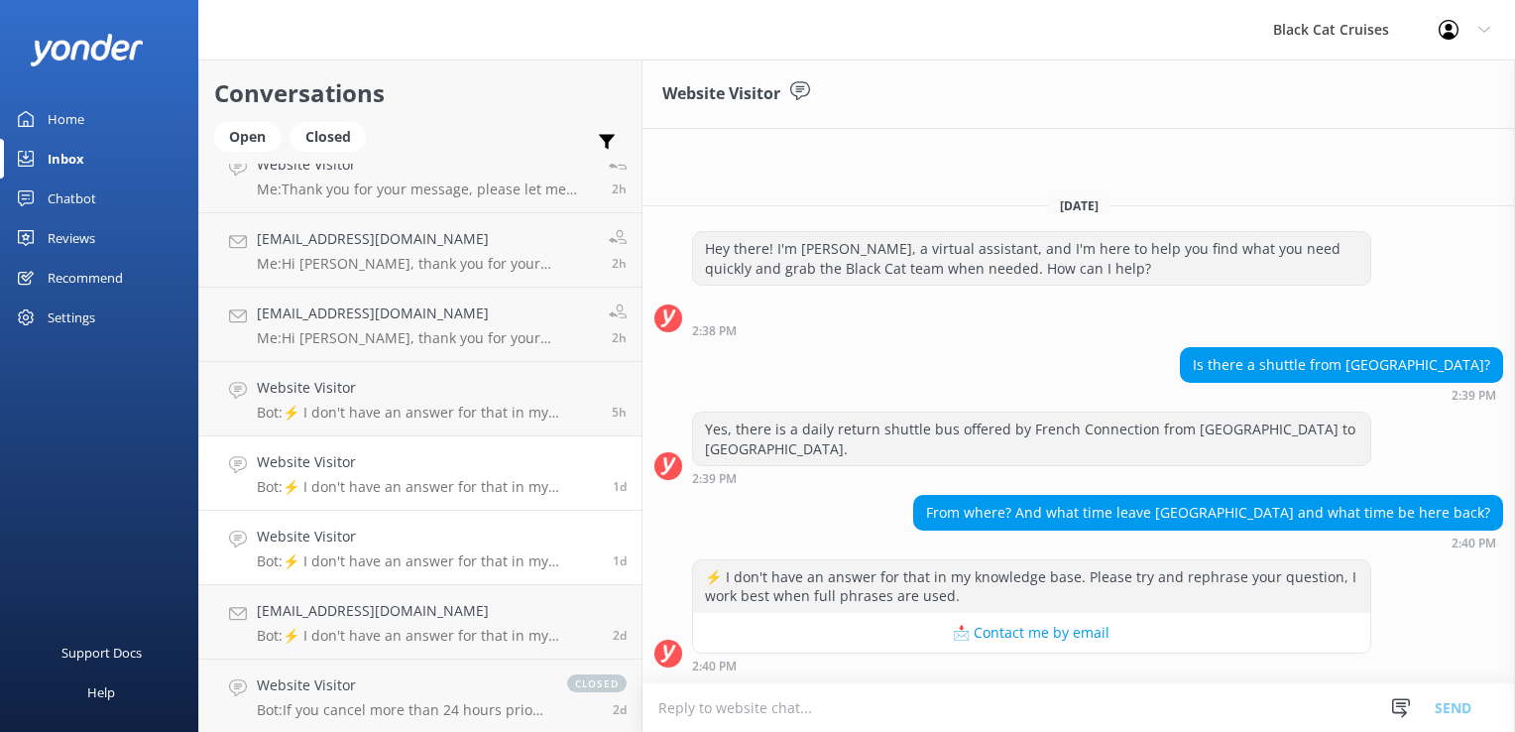
click at [387, 485] on p "Bot: ⚡ I don't have an answer for that in my knowledge base. Please try and rep…" at bounding box center [427, 487] width 341 height 18
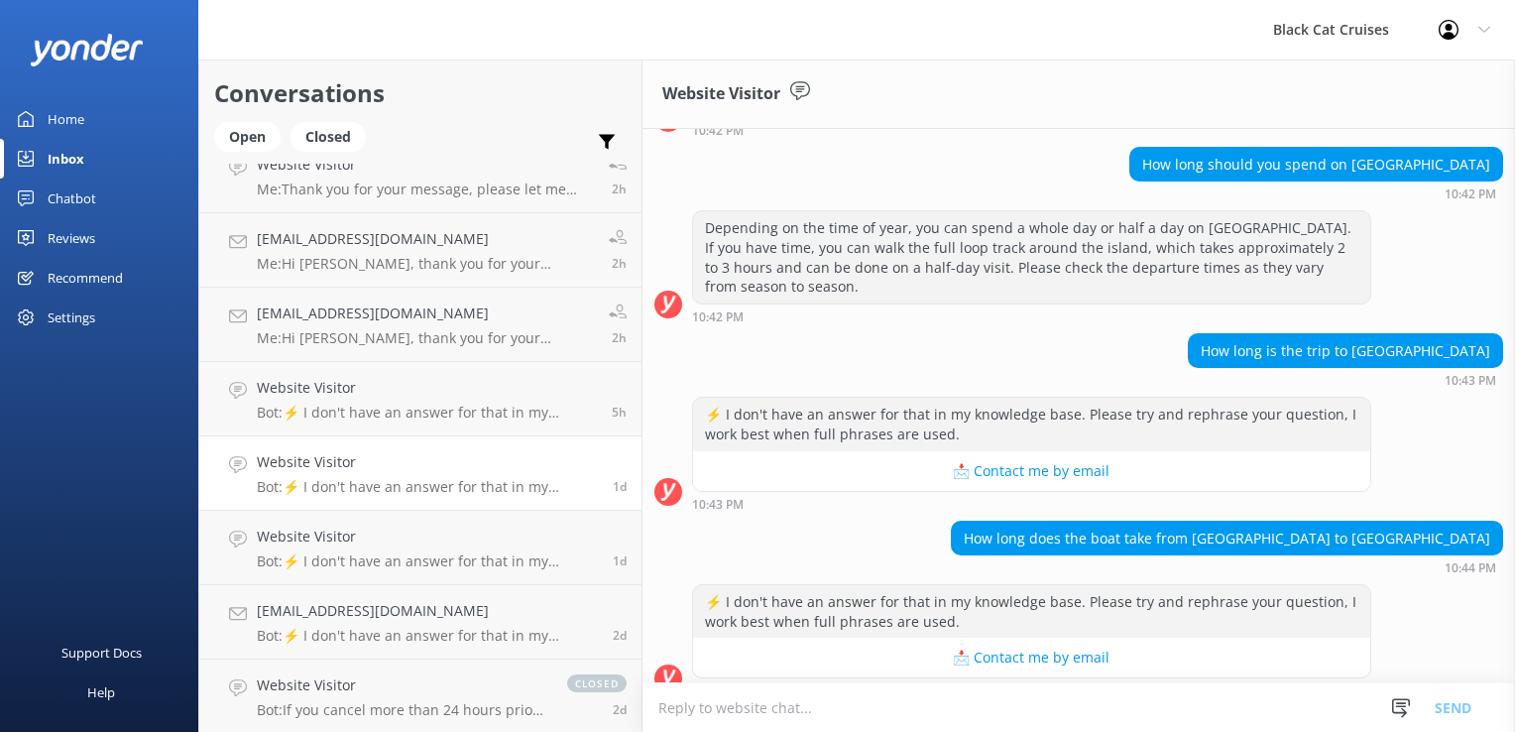
scroll to position [152, 0]
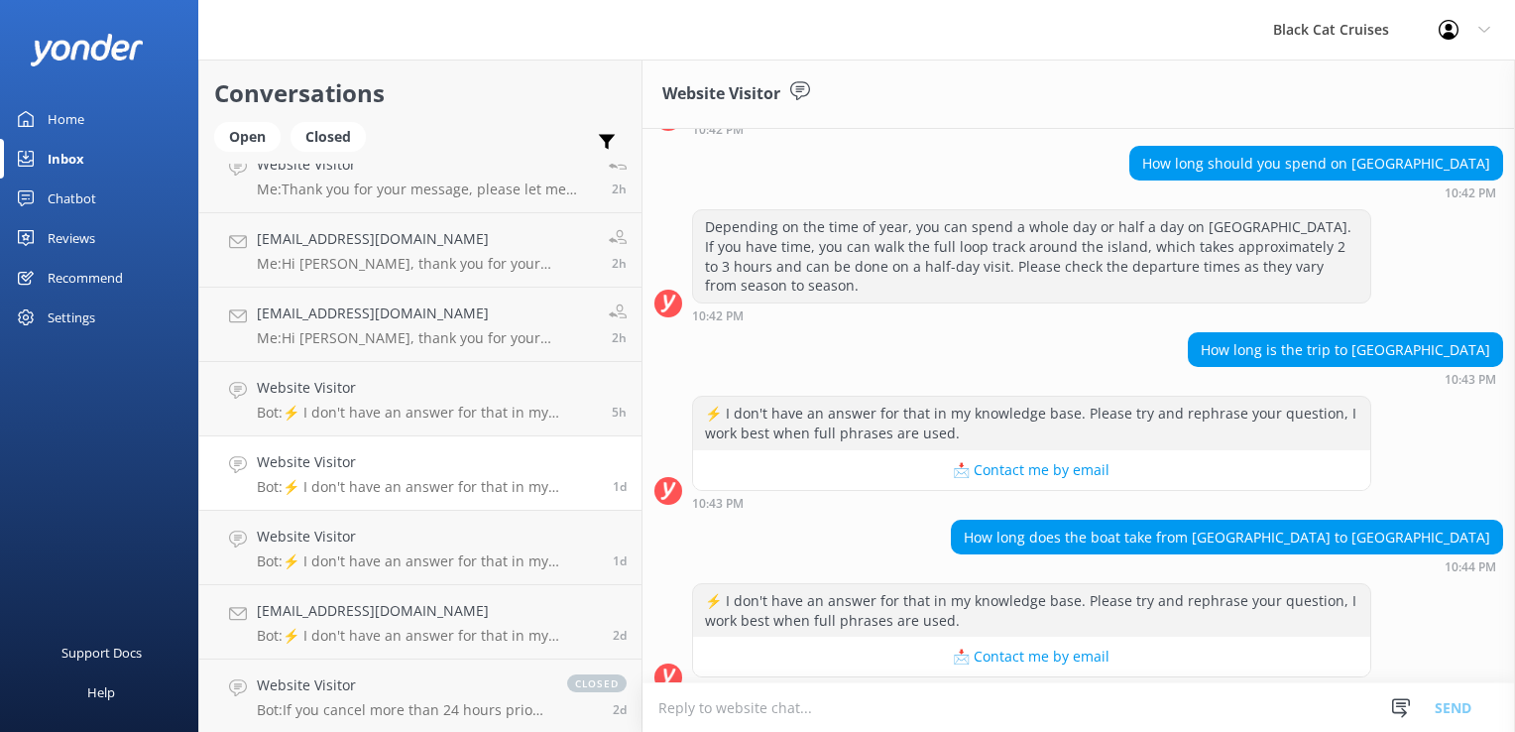
click at [380, 475] on div "Website Visitor Bot: ⚡ I don't have an answer for that in my knowledge base. Pl…" at bounding box center [427, 473] width 341 height 44
click at [376, 541] on h4 "Website Visitor" at bounding box center [427, 536] width 341 height 22
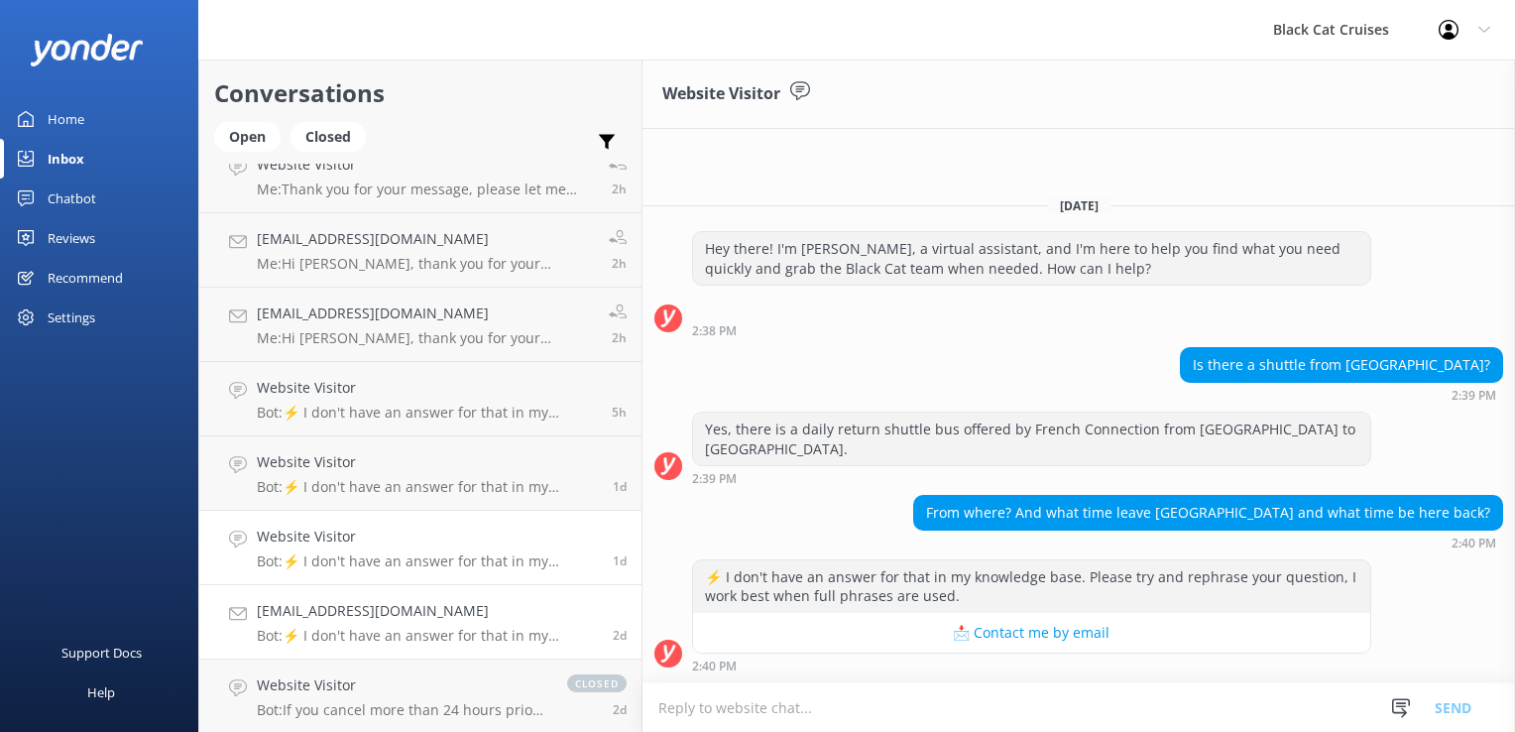
click at [321, 628] on p "Bot: ⚡ I don't have an answer for that in my knowledge base. Please try and rep…" at bounding box center [427, 636] width 341 height 18
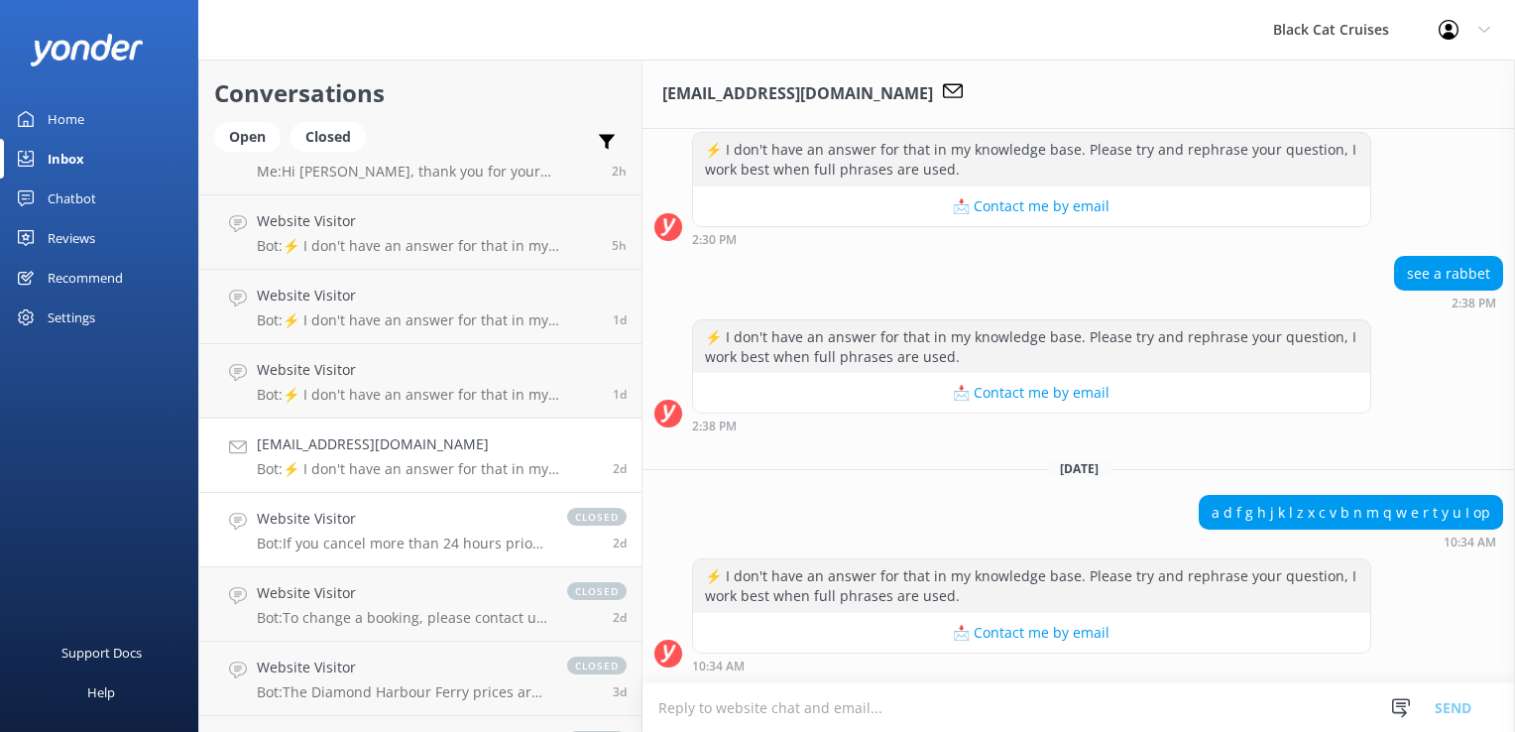
scroll to position [496, 0]
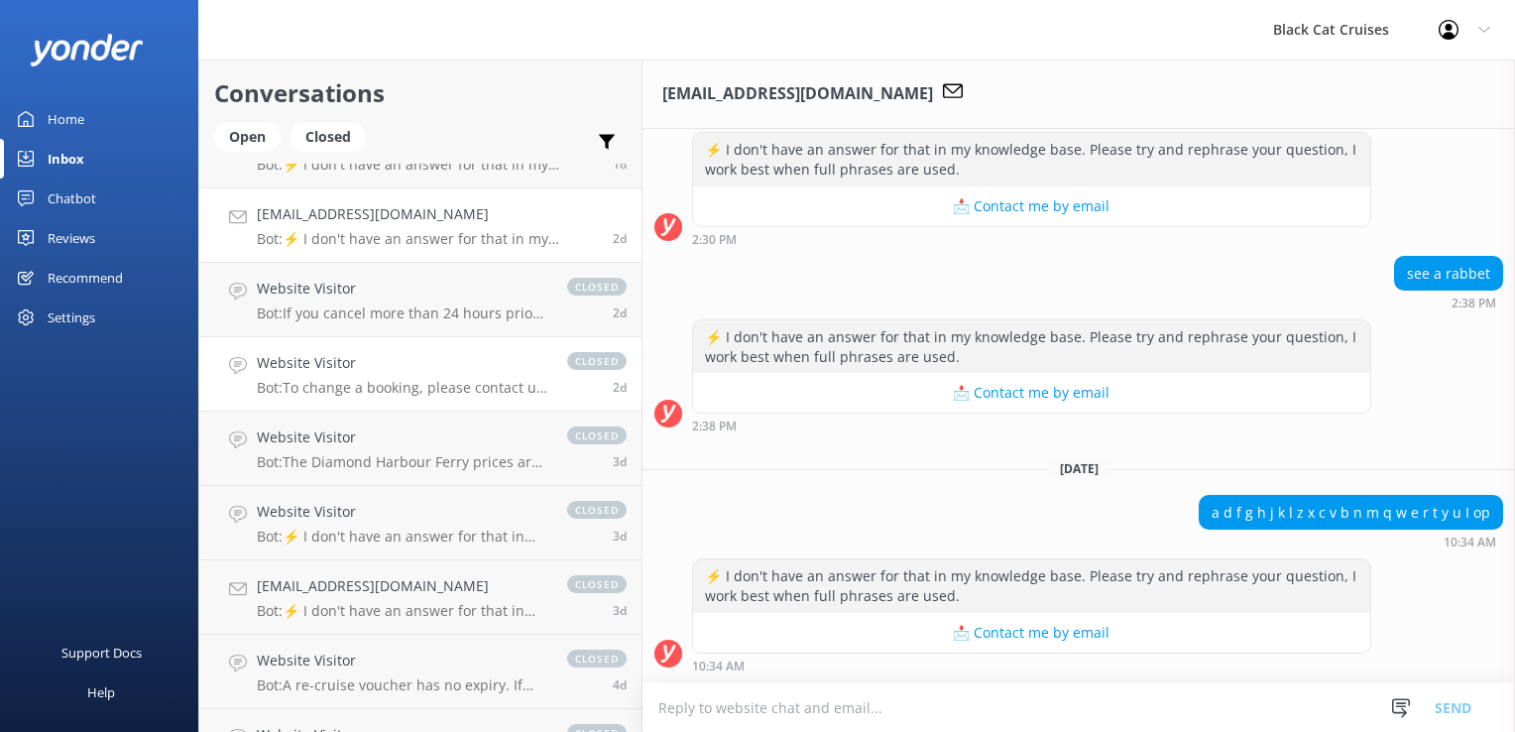
click at [362, 386] on p "Bot: To change a booking, please contact us directly by calling [PHONE_NUMBER] …" at bounding box center [402, 388] width 290 height 18
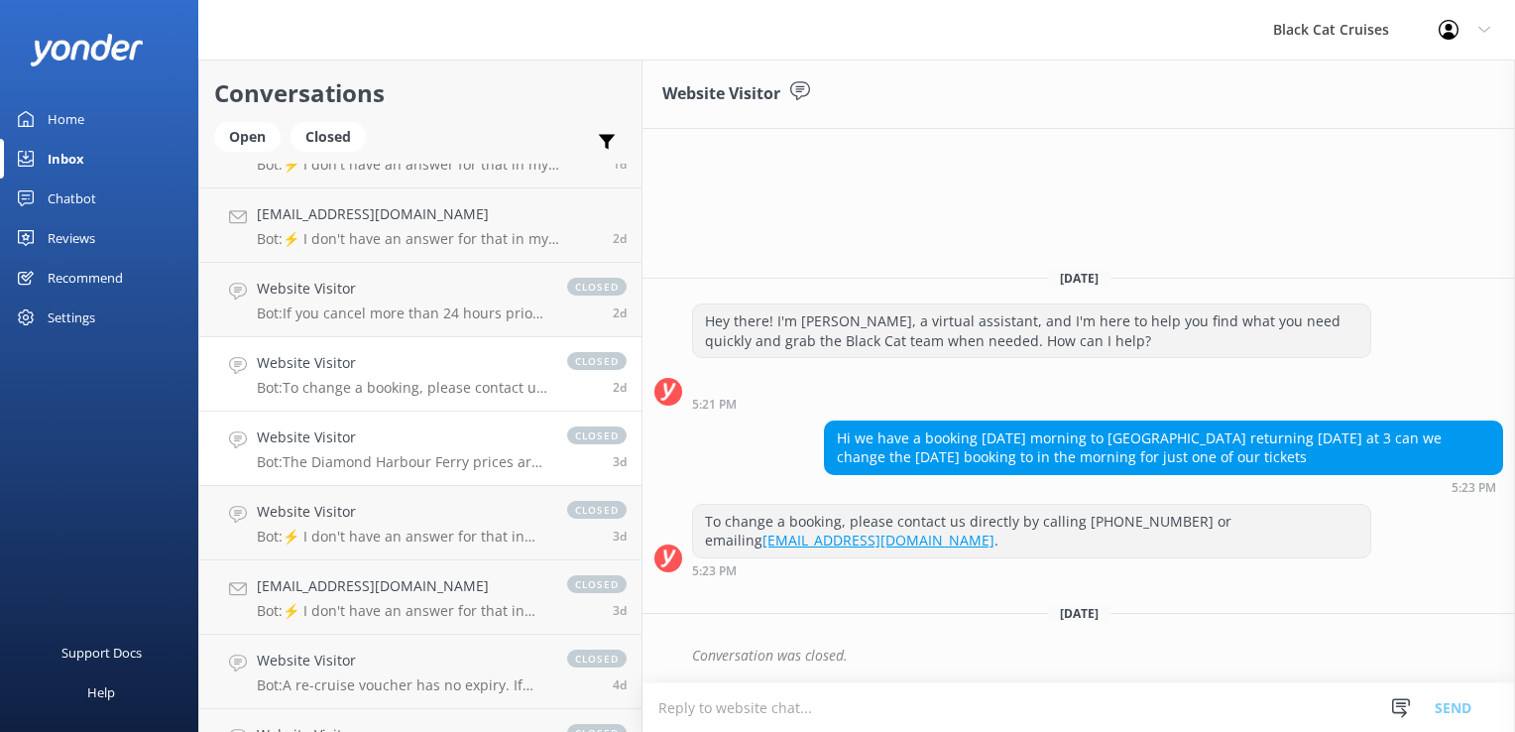
click at [346, 440] on h4 "Website Visitor" at bounding box center [402, 437] width 290 height 22
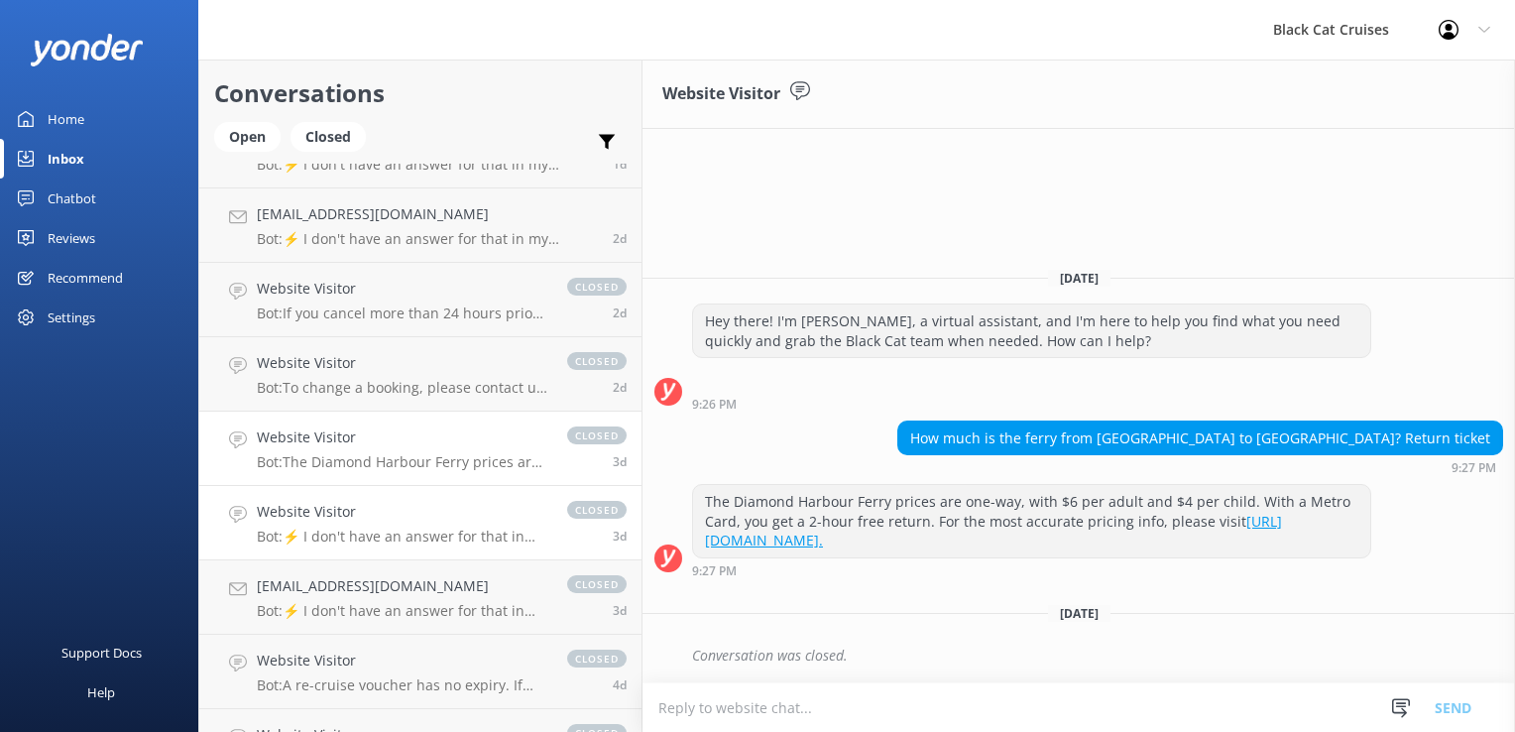
click at [323, 521] on h4 "Website Visitor" at bounding box center [402, 512] width 290 height 22
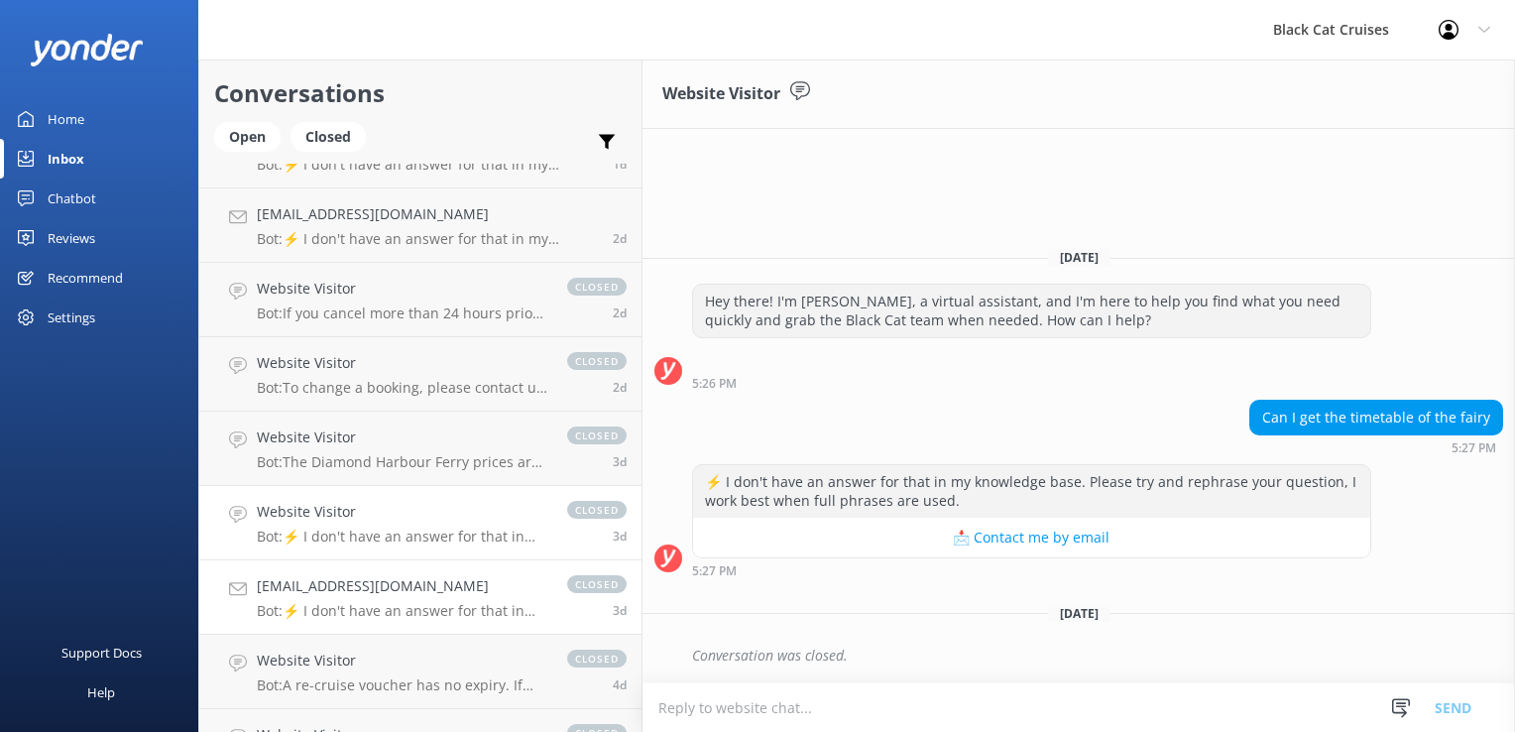
click at [313, 598] on div "[EMAIL_ADDRESS][DOMAIN_NAME] Bot: ⚡ I don't have an answer for that in my knowl…" at bounding box center [402, 597] width 290 height 44
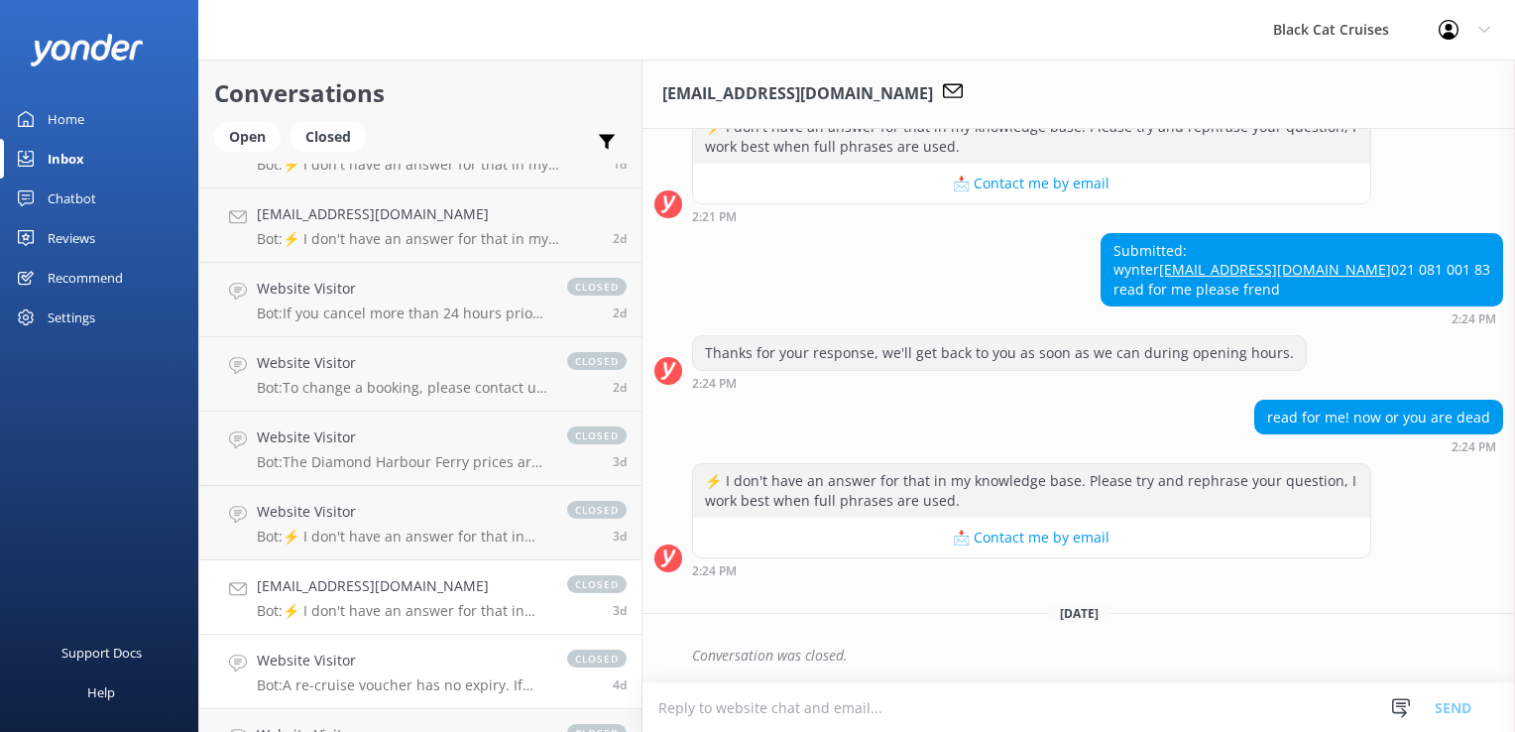
click at [310, 673] on div "Website Visitor Bot: A re-cruise voucher has no expiry. If you're having issues…" at bounding box center [402, 671] width 290 height 44
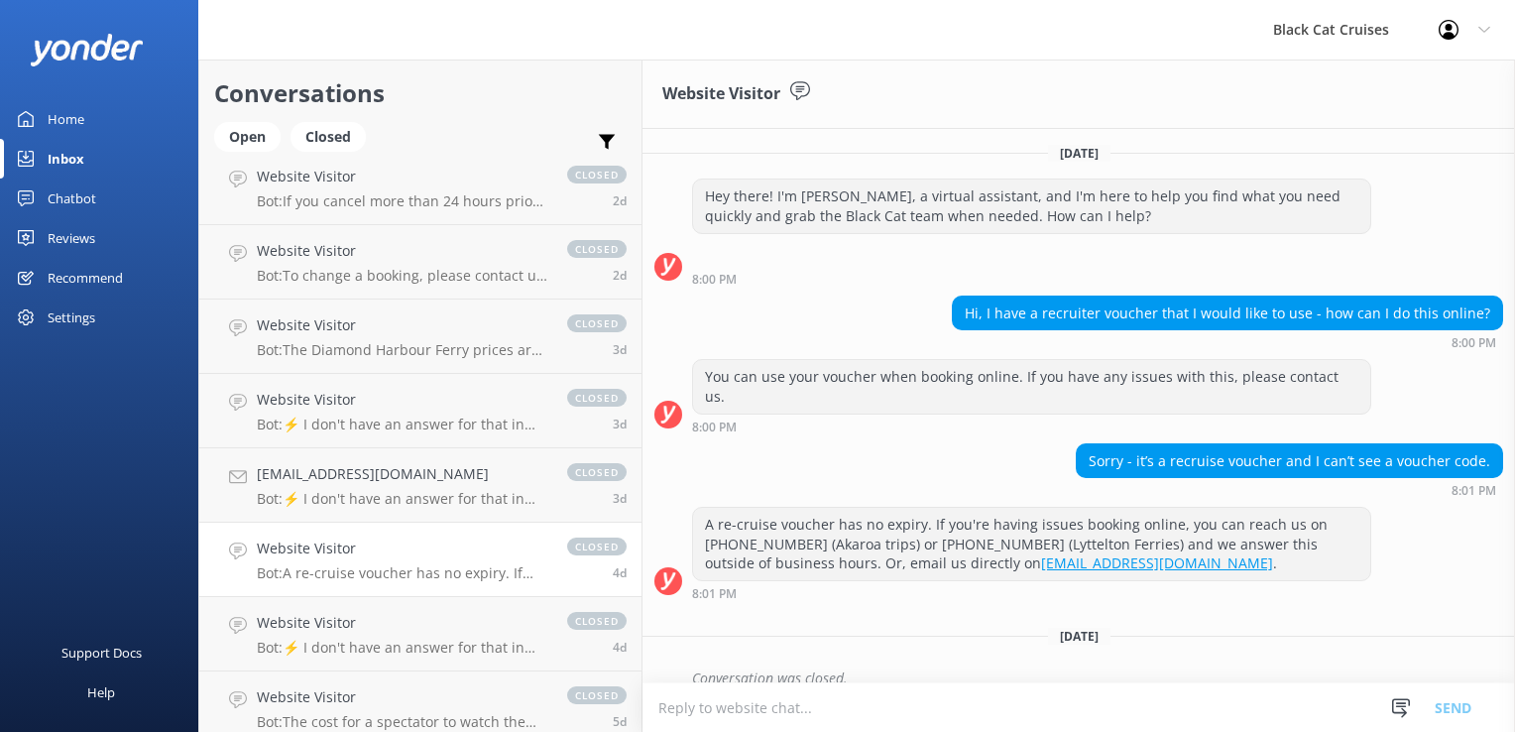
scroll to position [694, 0]
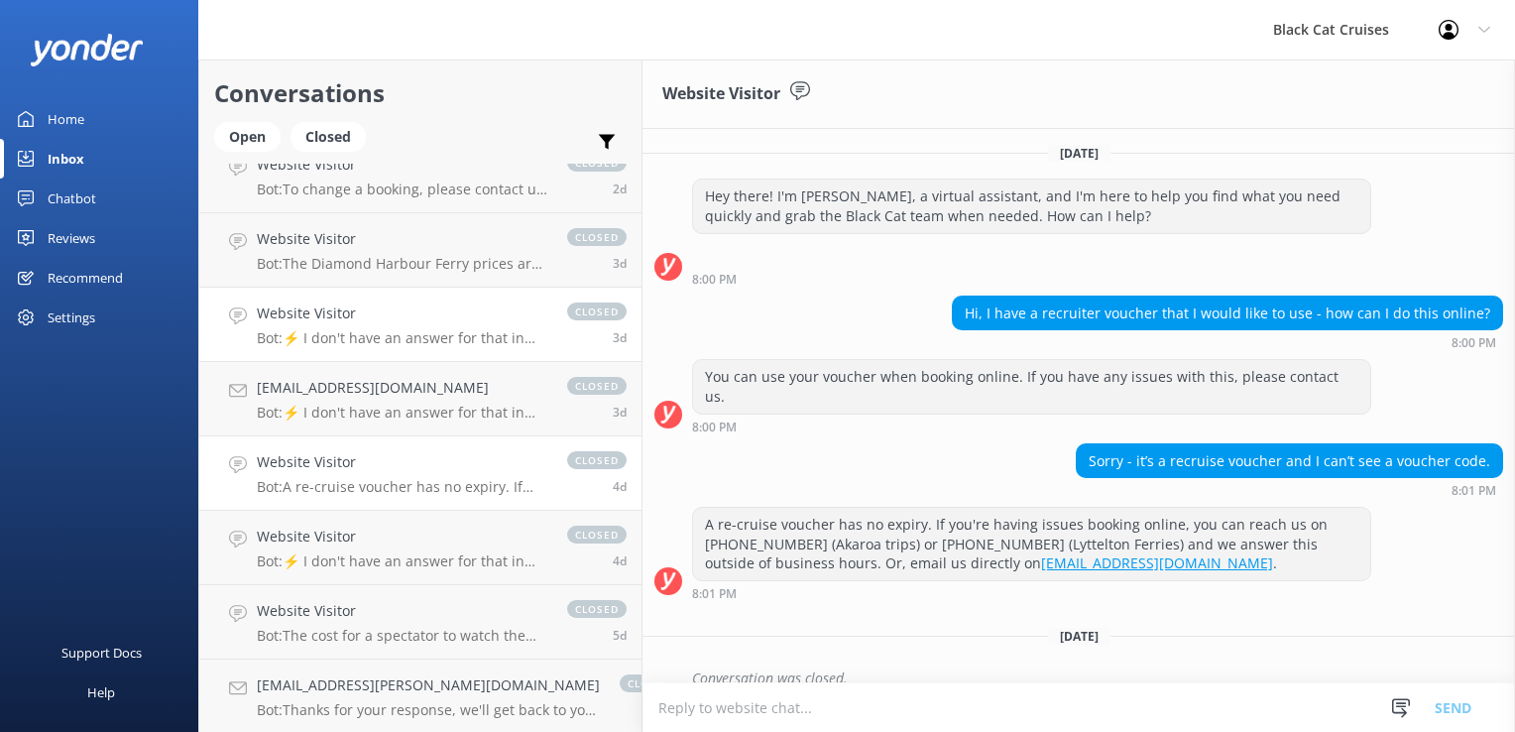
click at [296, 332] on p "Bot: ⚡ I don't have an answer for that in my knowledge base. Please try and rep…" at bounding box center [402, 338] width 290 height 18
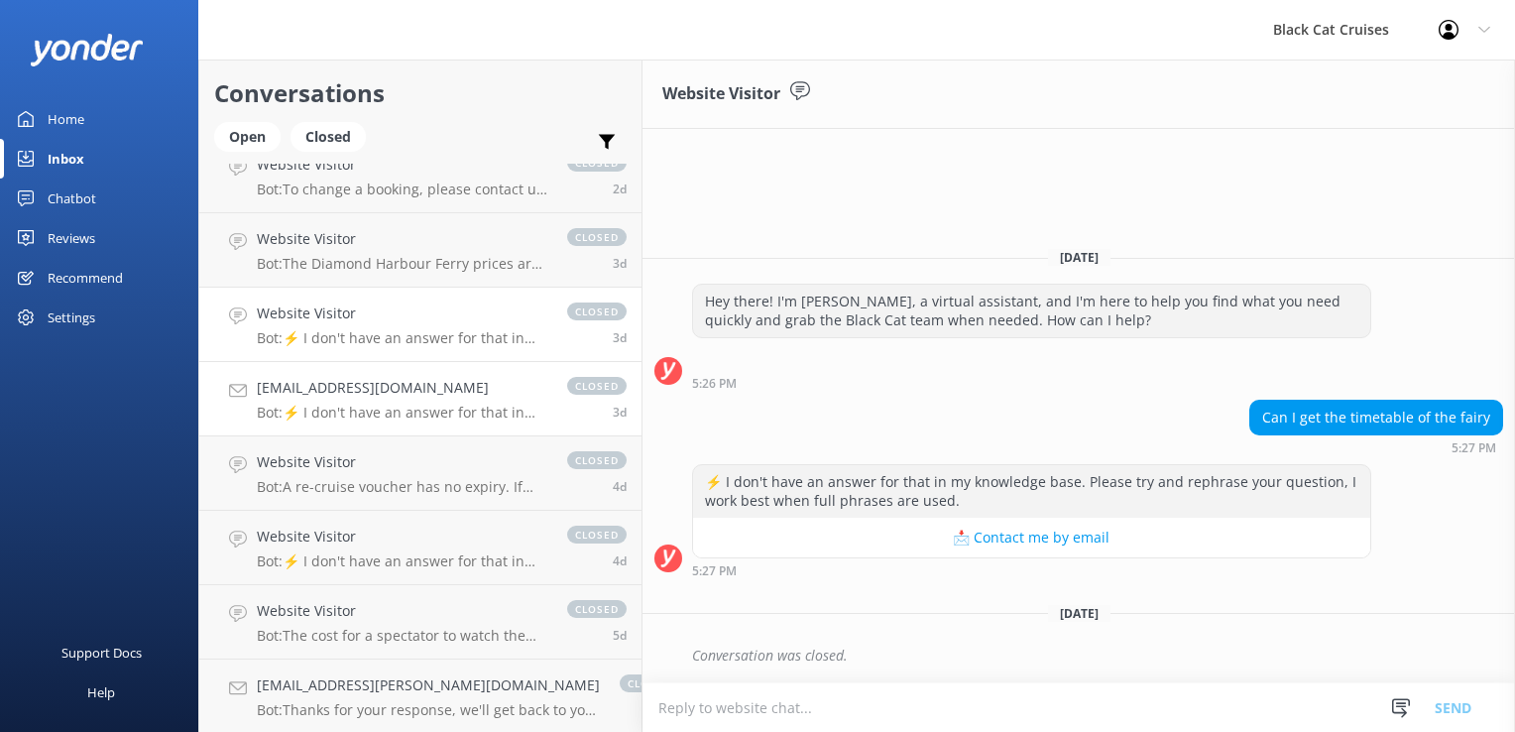
click at [323, 396] on h4 "[EMAIL_ADDRESS][DOMAIN_NAME]" at bounding box center [402, 388] width 290 height 22
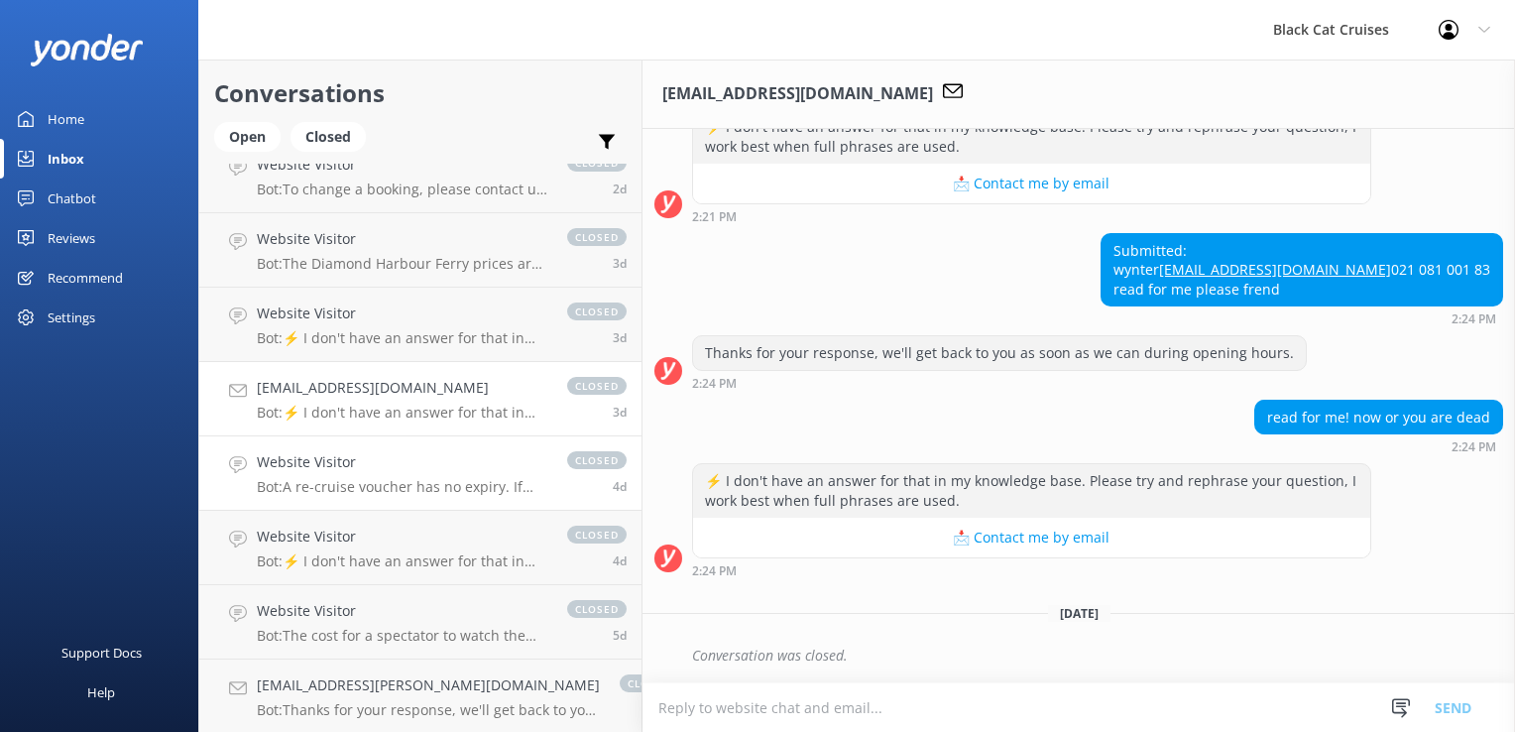
click at [309, 477] on div "Website Visitor Bot: A re-cruise voucher has no expiry. If you're having issues…" at bounding box center [402, 473] width 290 height 44
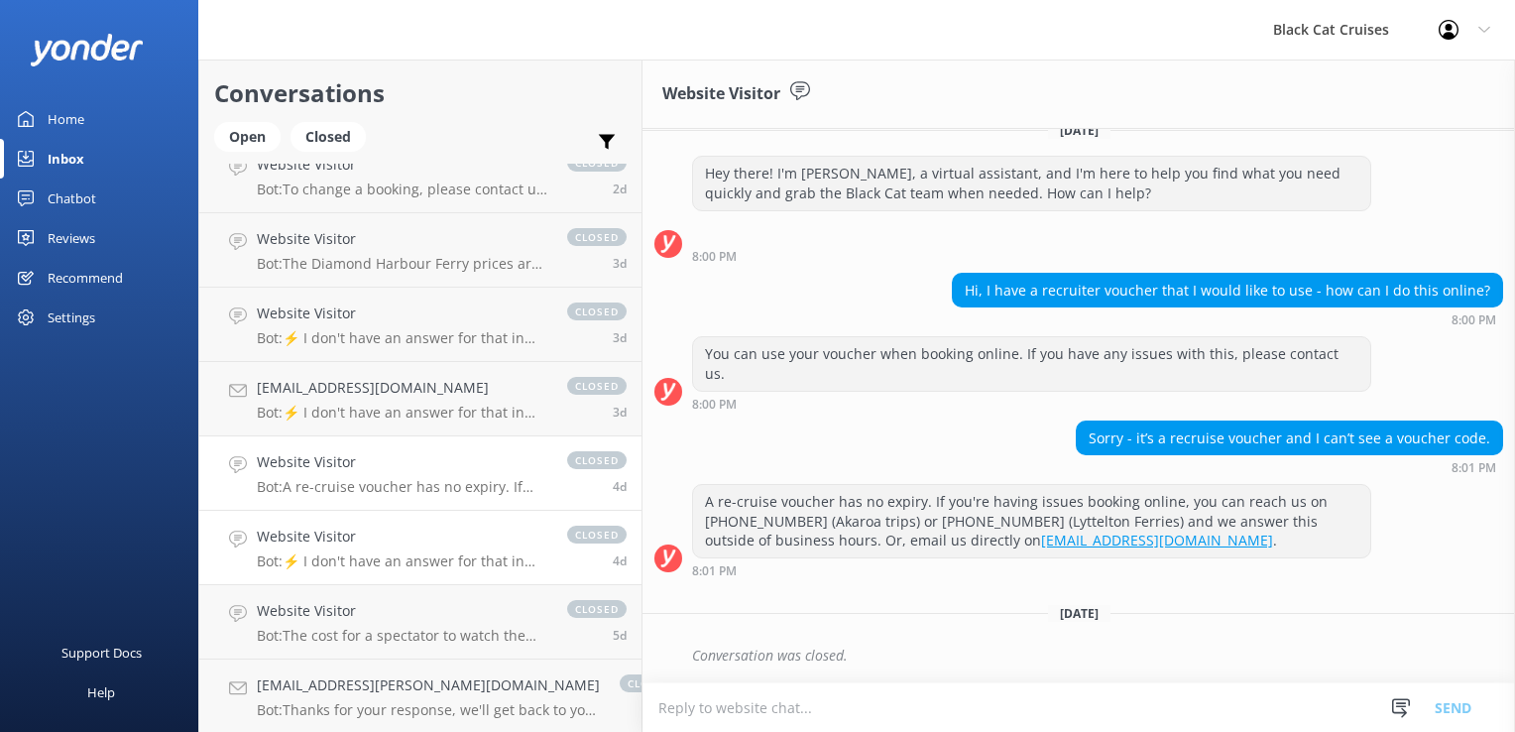
scroll to position [2, 0]
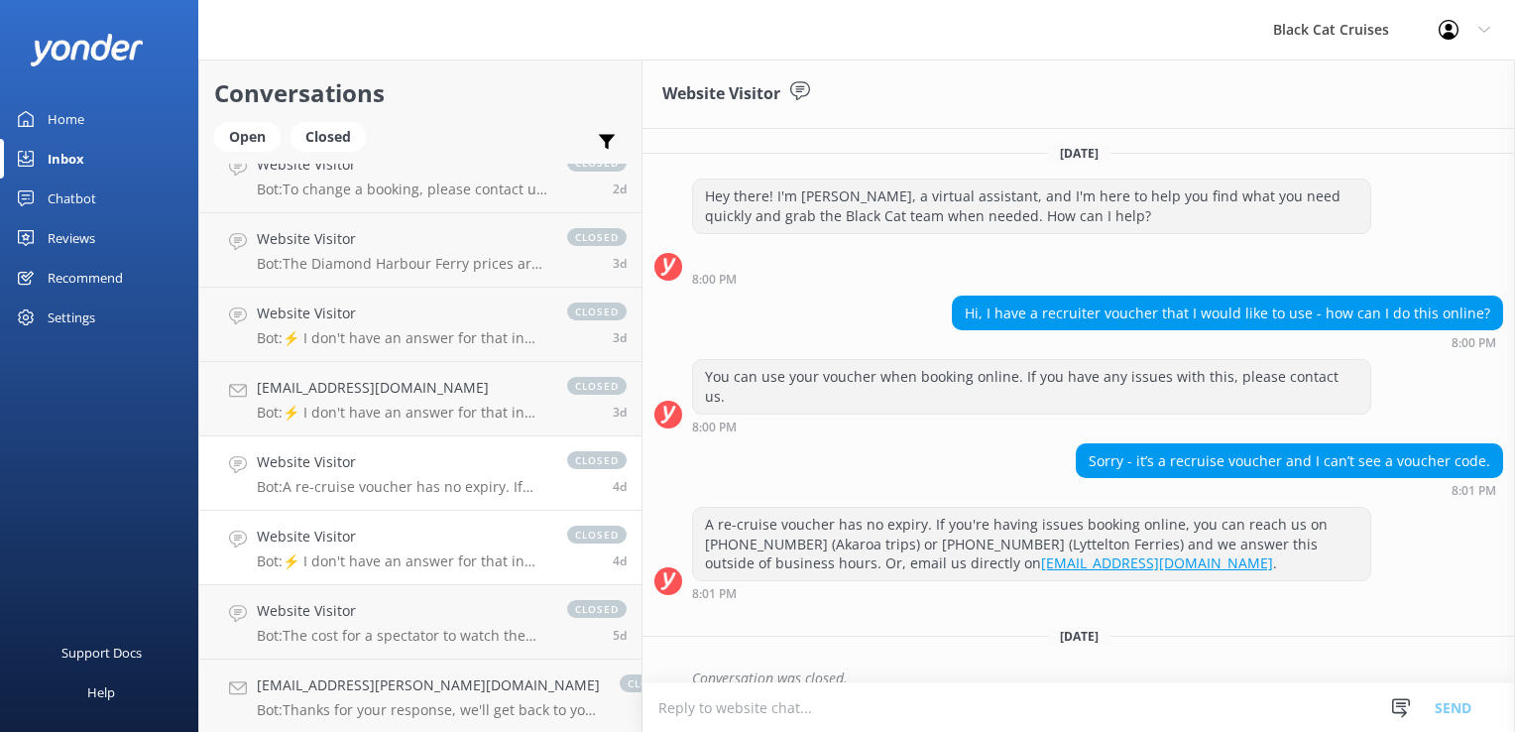
click at [274, 560] on p "Bot: ⚡ I don't have an answer for that in my knowledge base. Please try and rep…" at bounding box center [402, 561] width 290 height 18
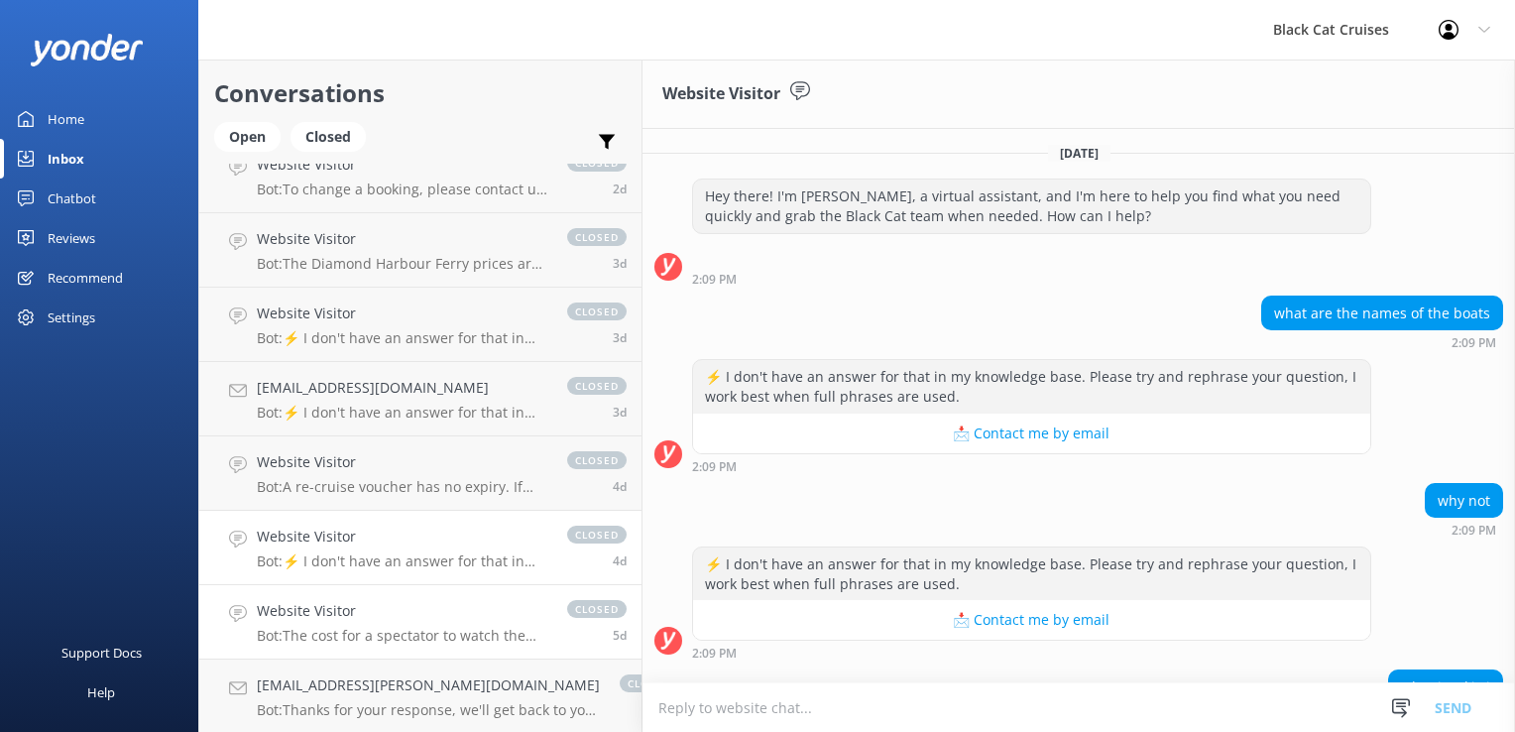
scroll to position [582, 0]
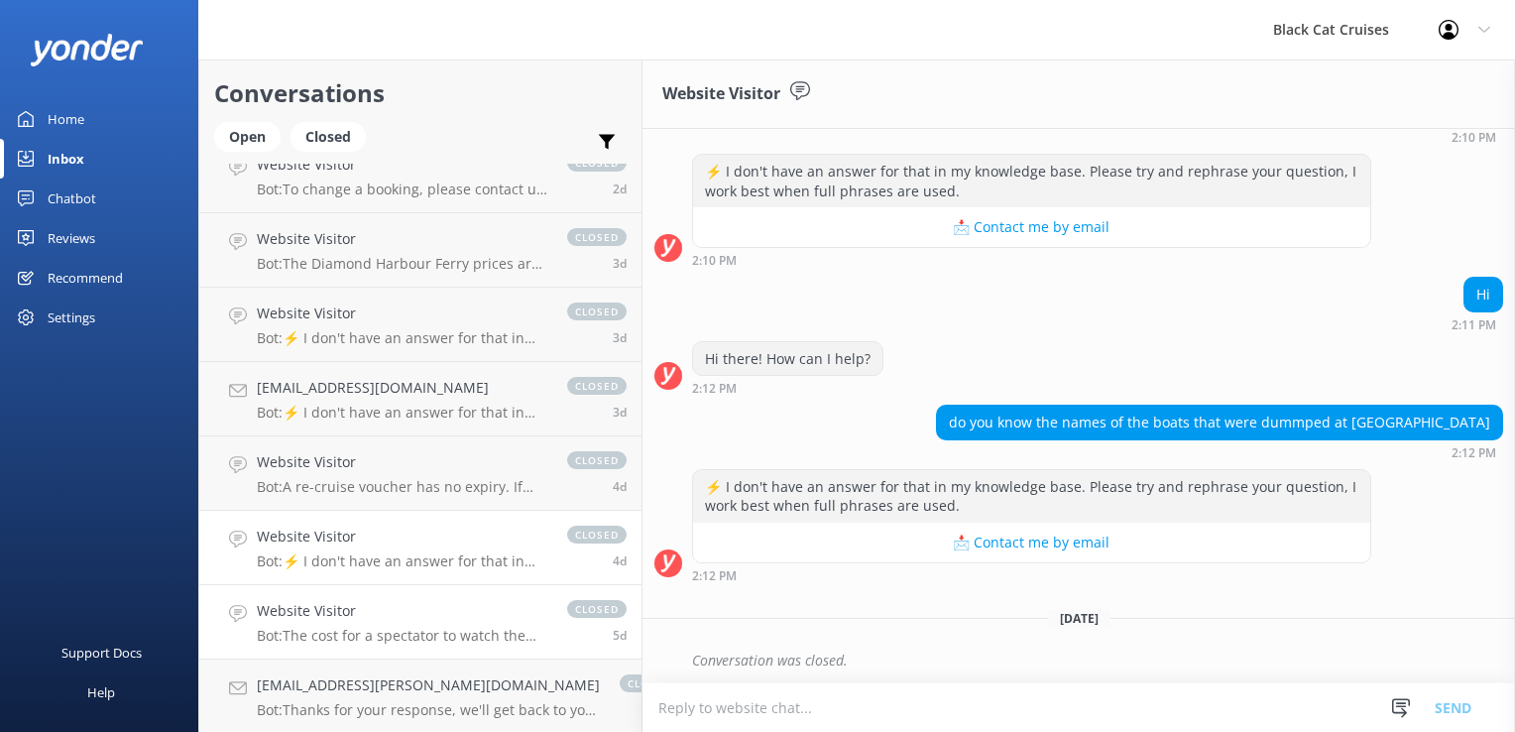
click at [285, 618] on h4 "Website Visitor" at bounding box center [402, 611] width 290 height 22
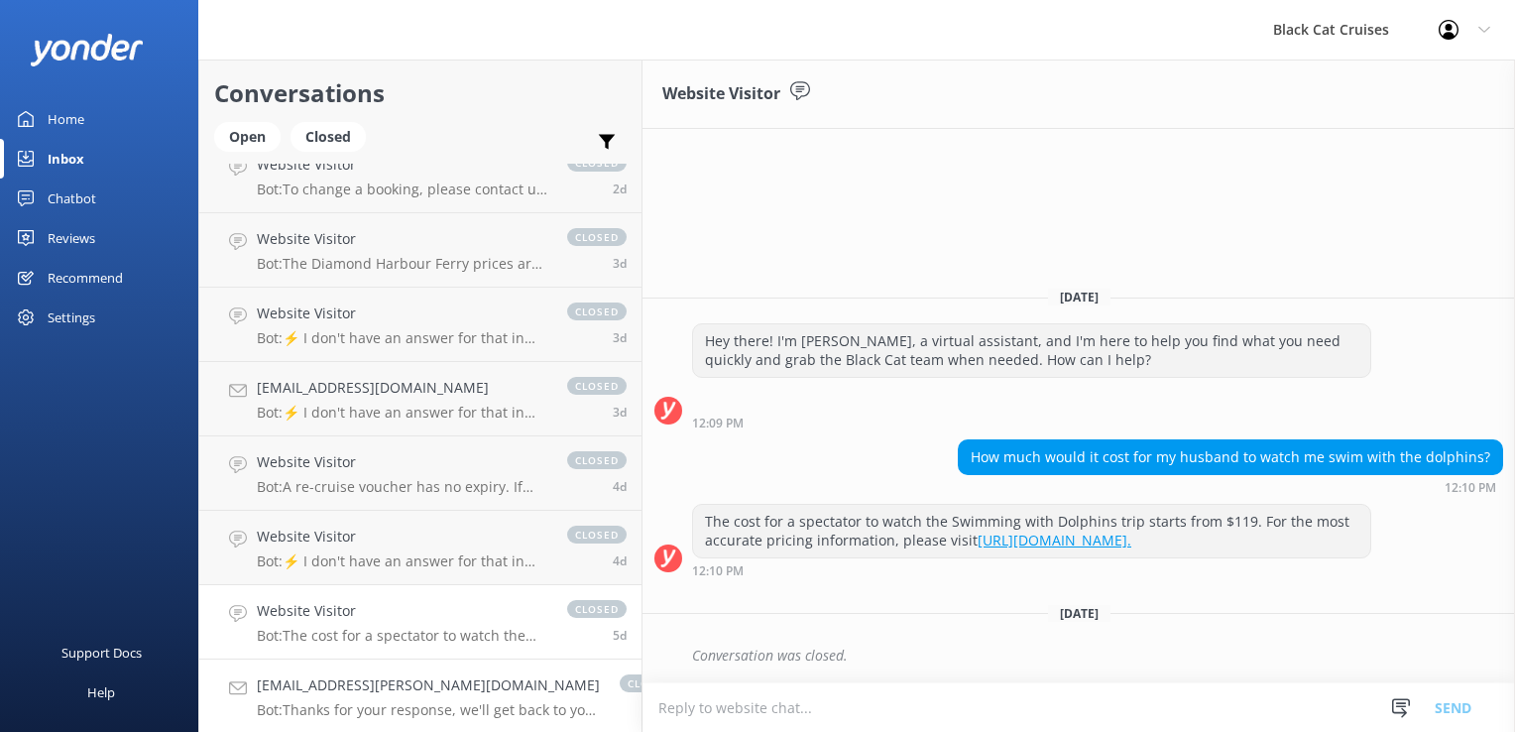
click at [315, 689] on h4 "[EMAIL_ADDRESS][PERSON_NAME][DOMAIN_NAME]" at bounding box center [428, 685] width 343 height 22
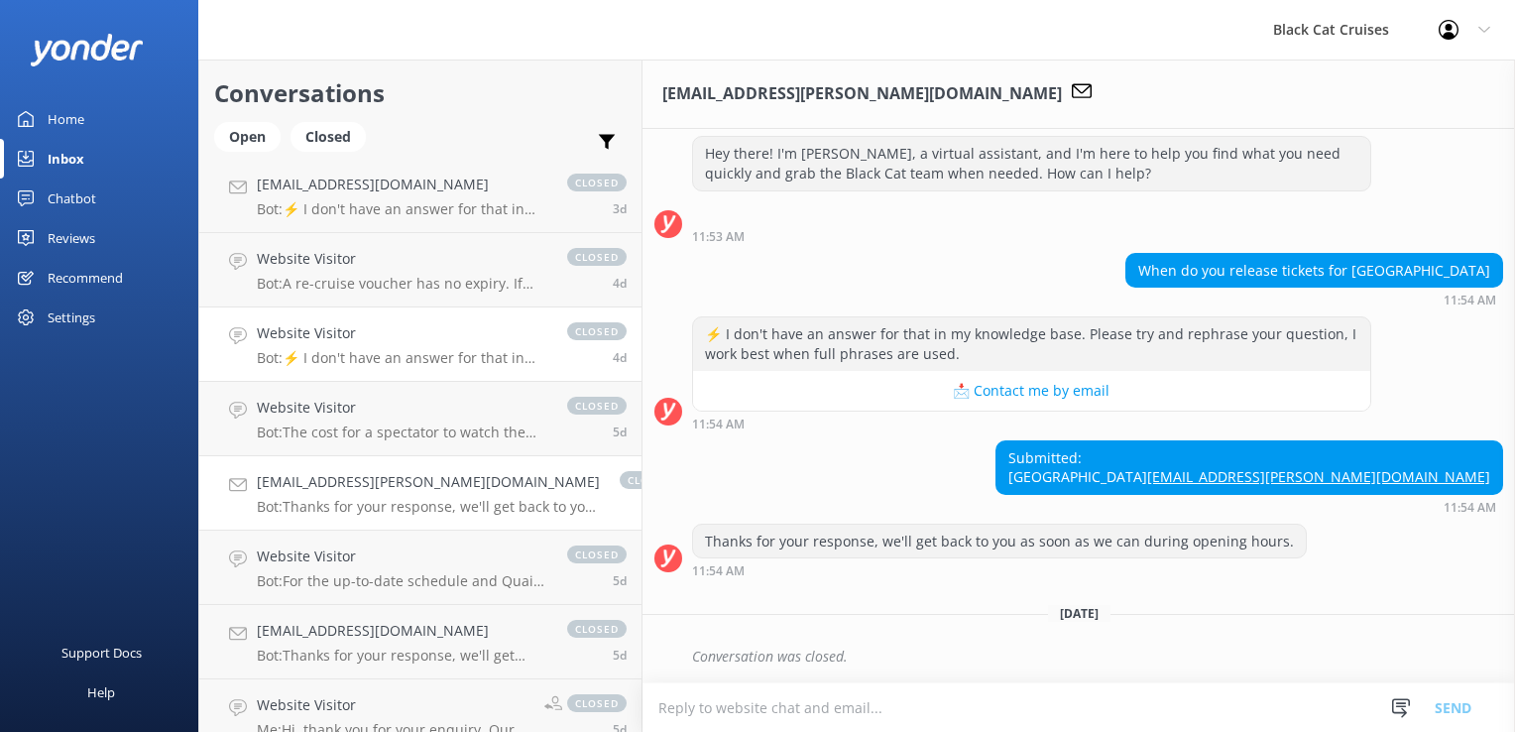
scroll to position [991, 0]
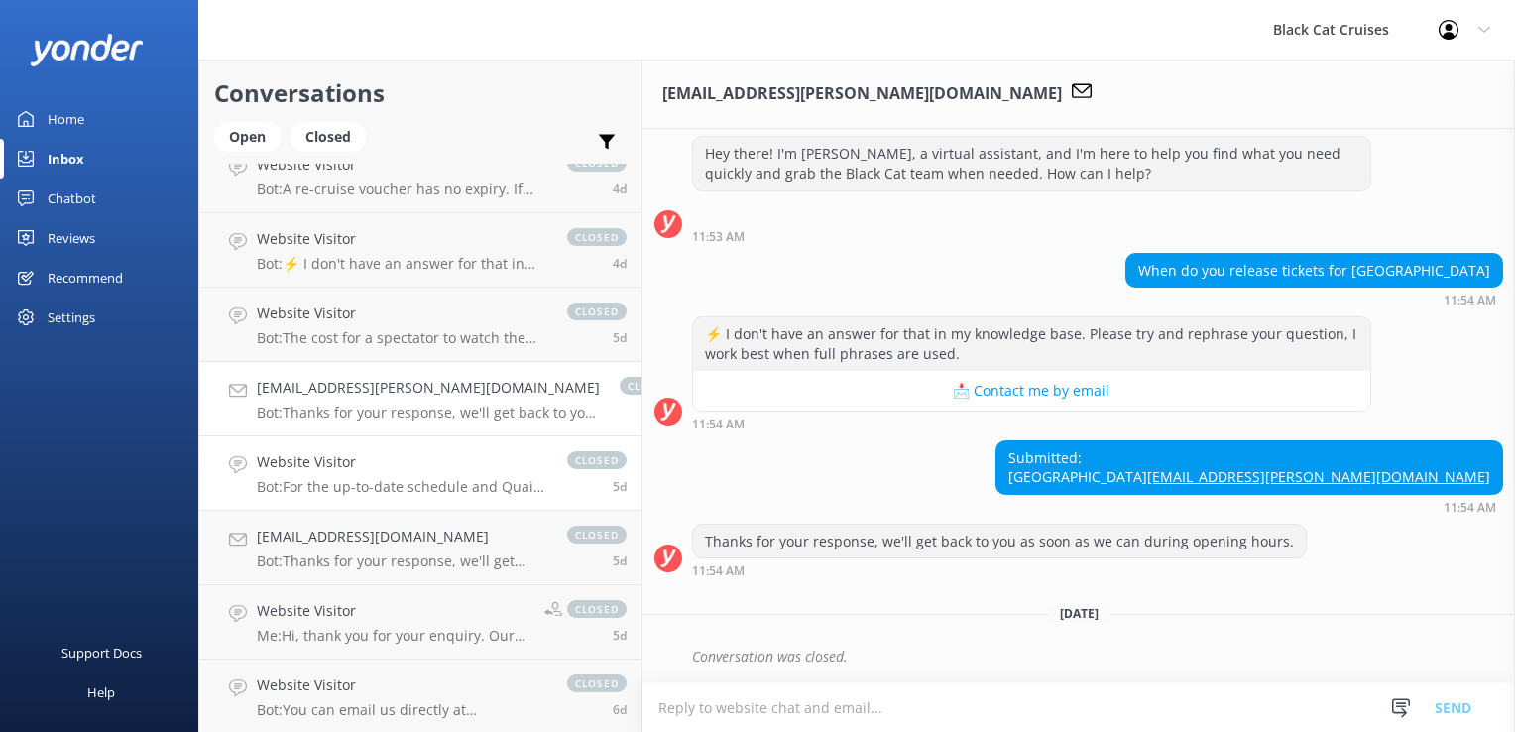
drag, startPoint x: 342, startPoint y: 468, endPoint x: 340, endPoint y: 508, distance: 39.7
click at [342, 469] on h4 "Website Visitor" at bounding box center [402, 462] width 290 height 22
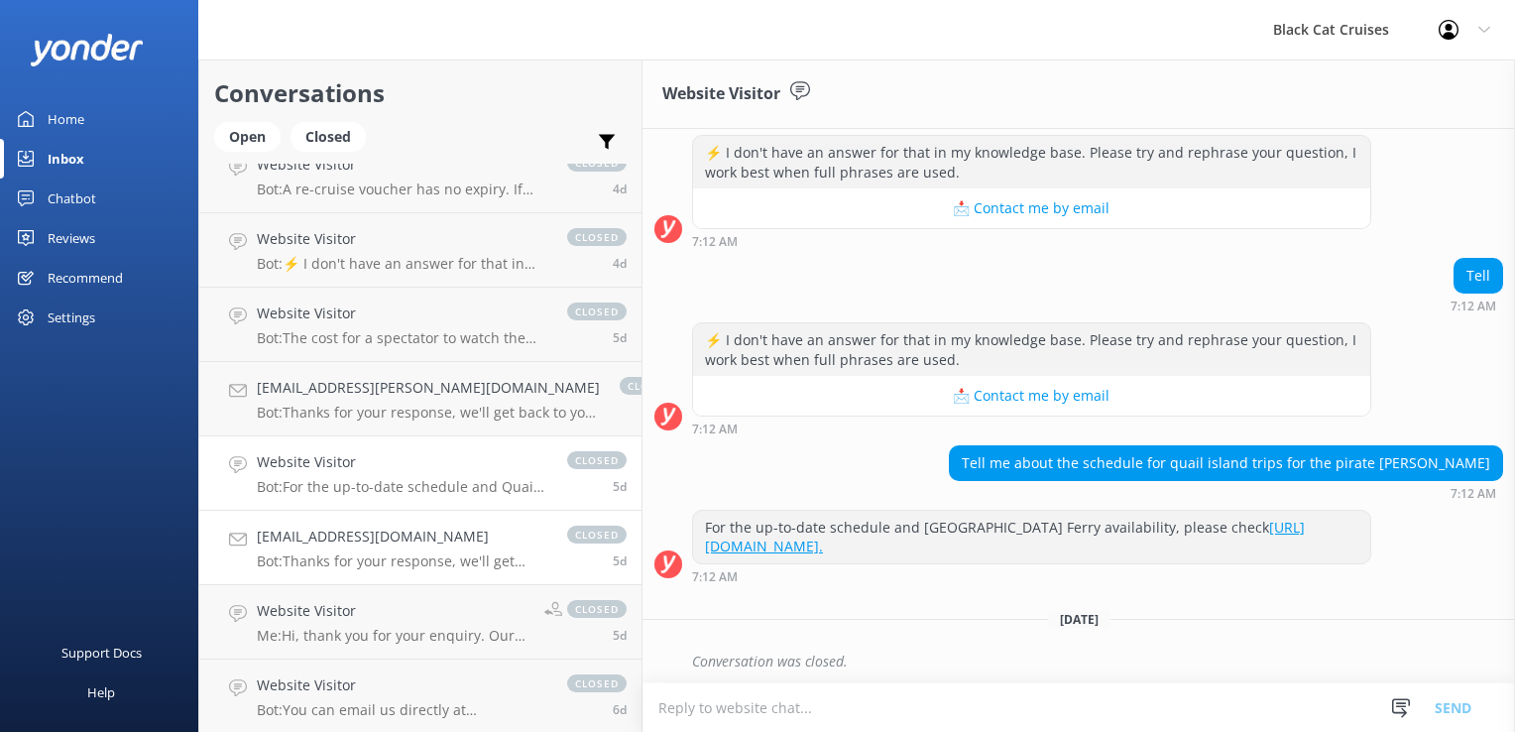
click at [351, 543] on h4 "[EMAIL_ADDRESS][DOMAIN_NAME]" at bounding box center [402, 536] width 290 height 22
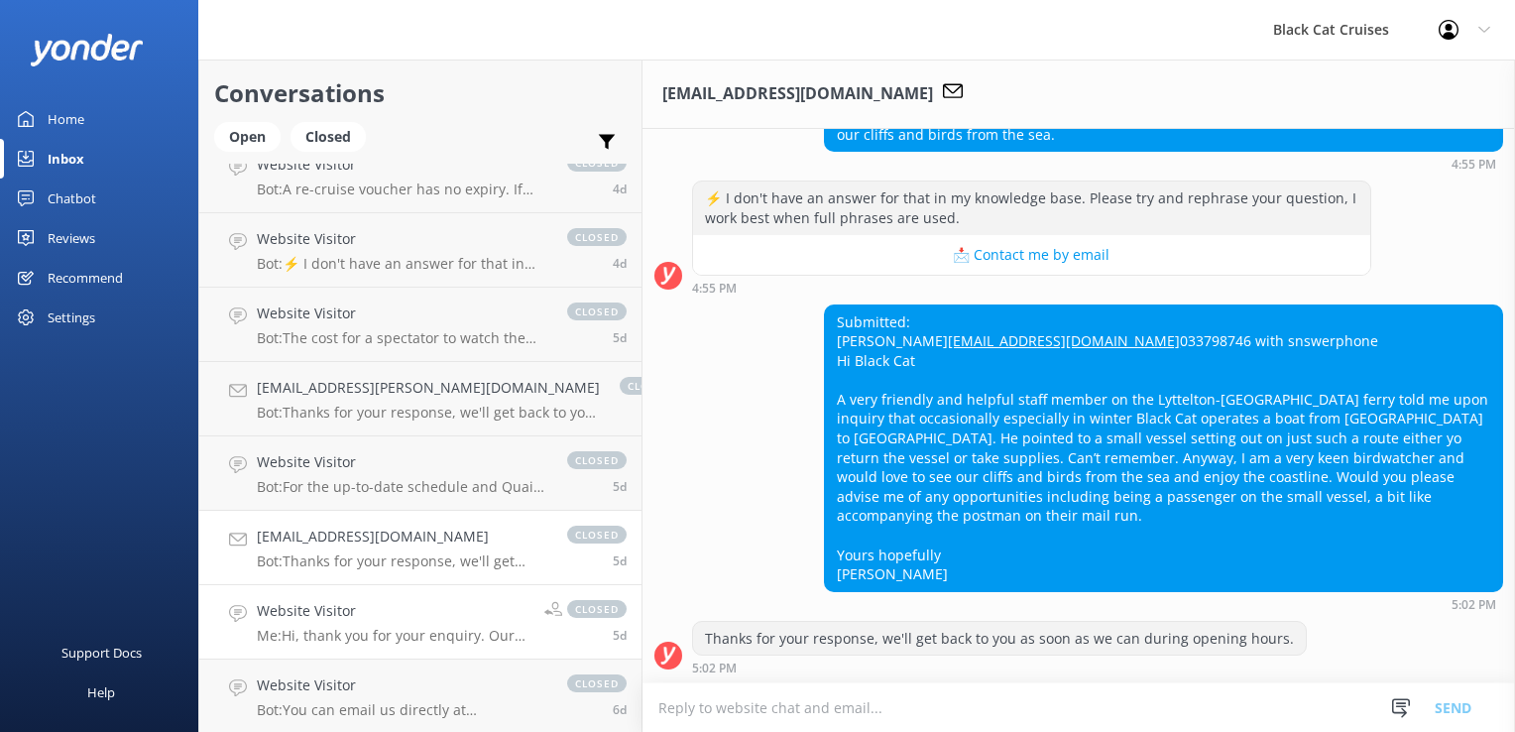
scroll to position [373, 0]
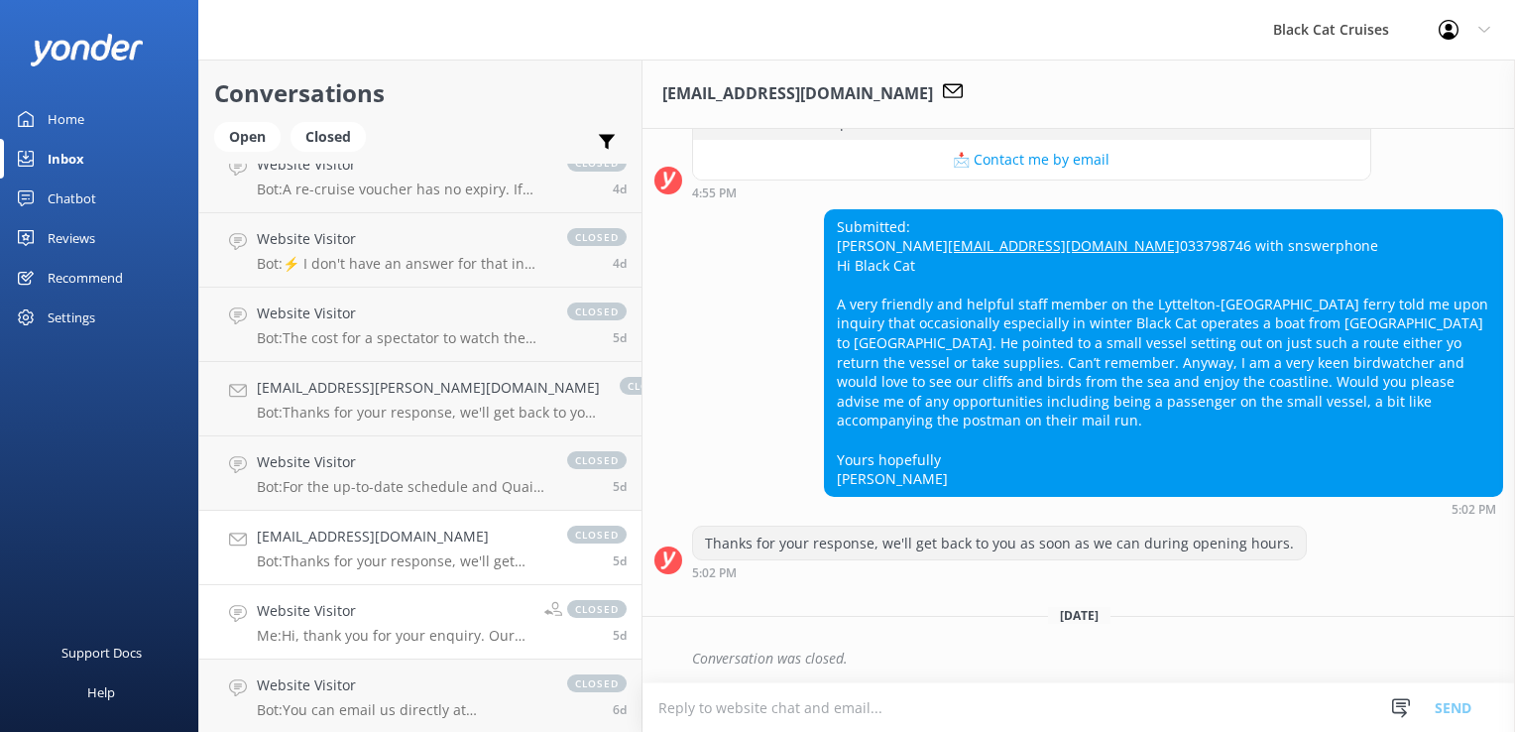
click at [337, 640] on p "Me: Hi, thank you for your enquiry. Our Swimming with Dolphins departs from the…" at bounding box center [393, 636] width 273 height 18
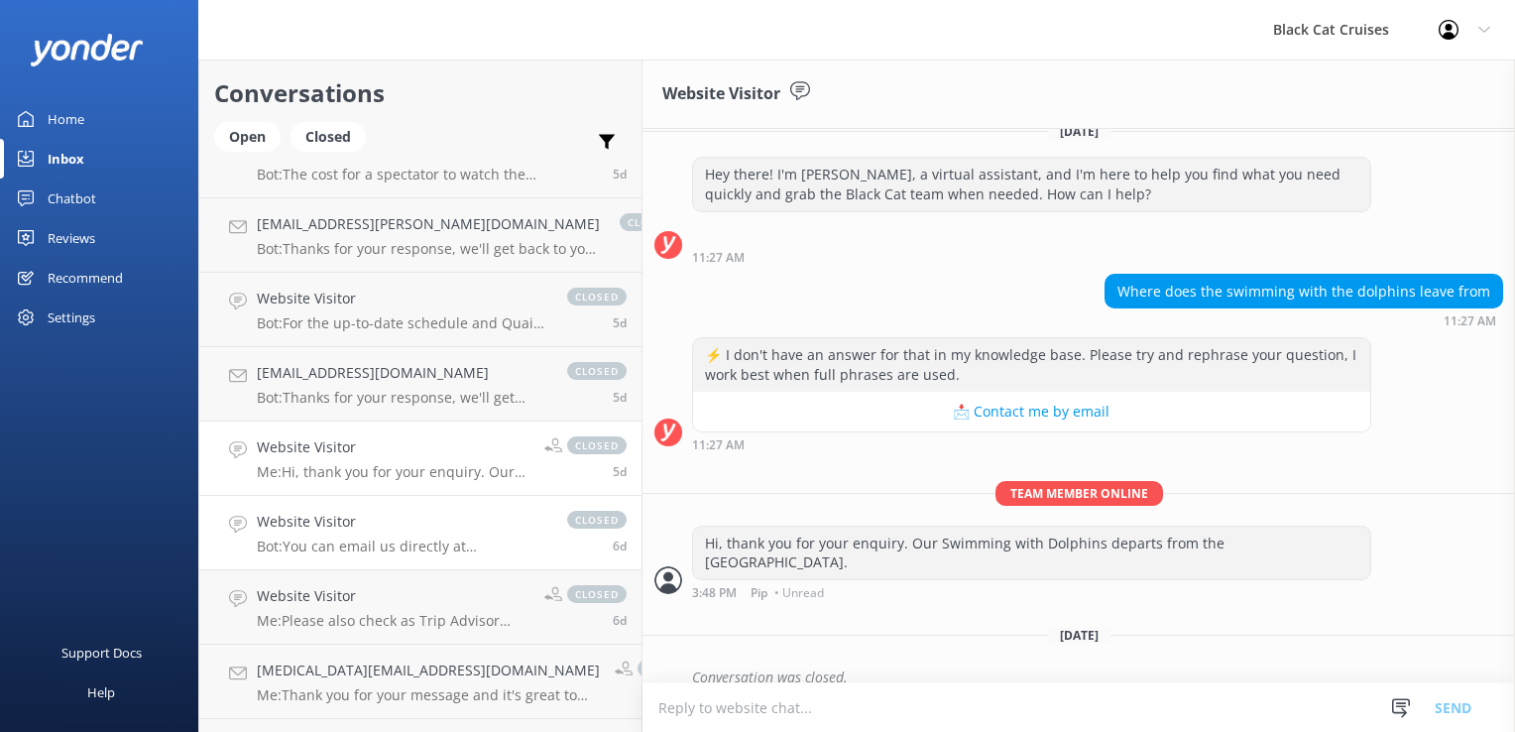
scroll to position [1190, 0]
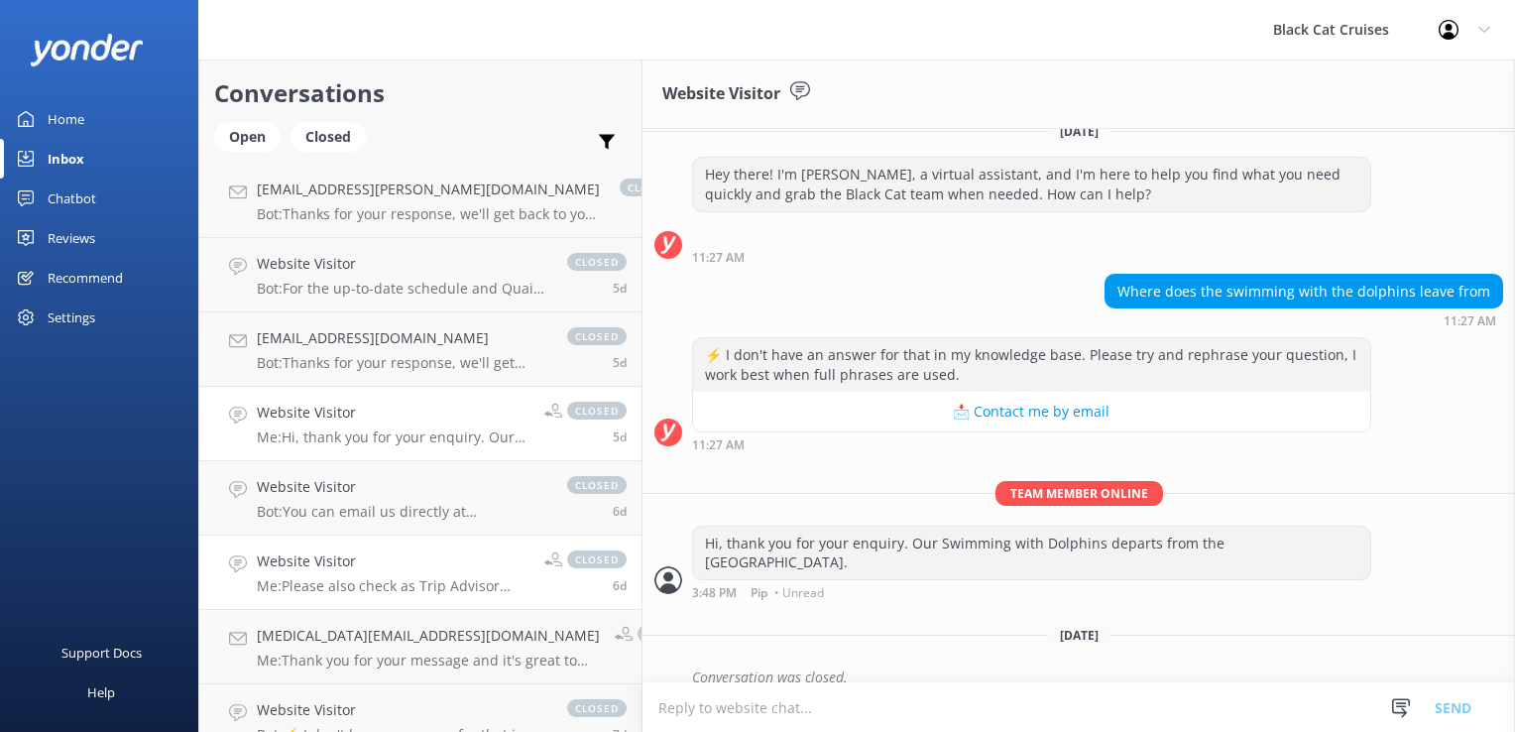
drag, startPoint x: 343, startPoint y: 521, endPoint x: 341, endPoint y: 537, distance: 16.0
click at [342, 521] on link "Website Visitor Bot: You can email us directly at [EMAIL_ADDRESS][DOMAIN_NAME].…" at bounding box center [420, 498] width 442 height 74
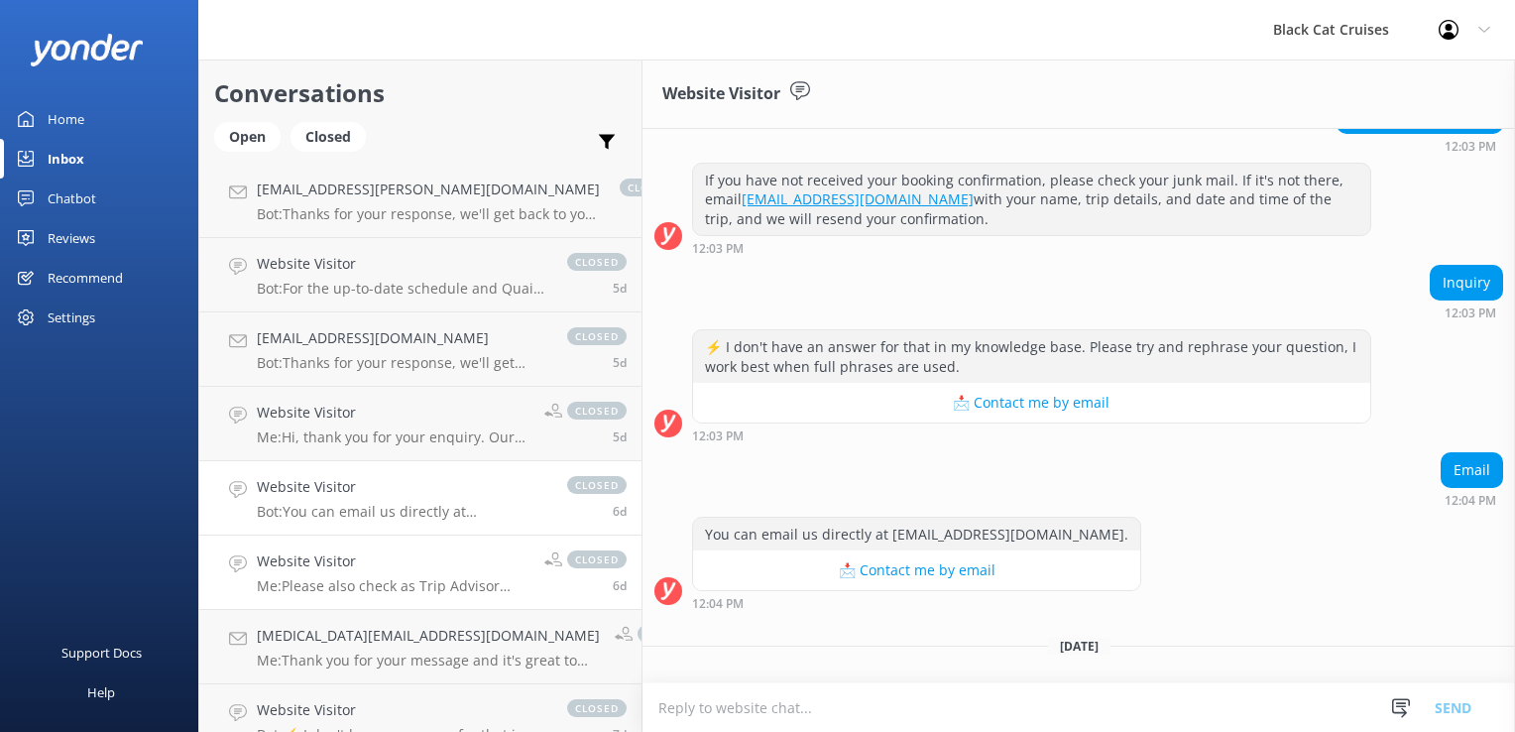
scroll to position [355, 0]
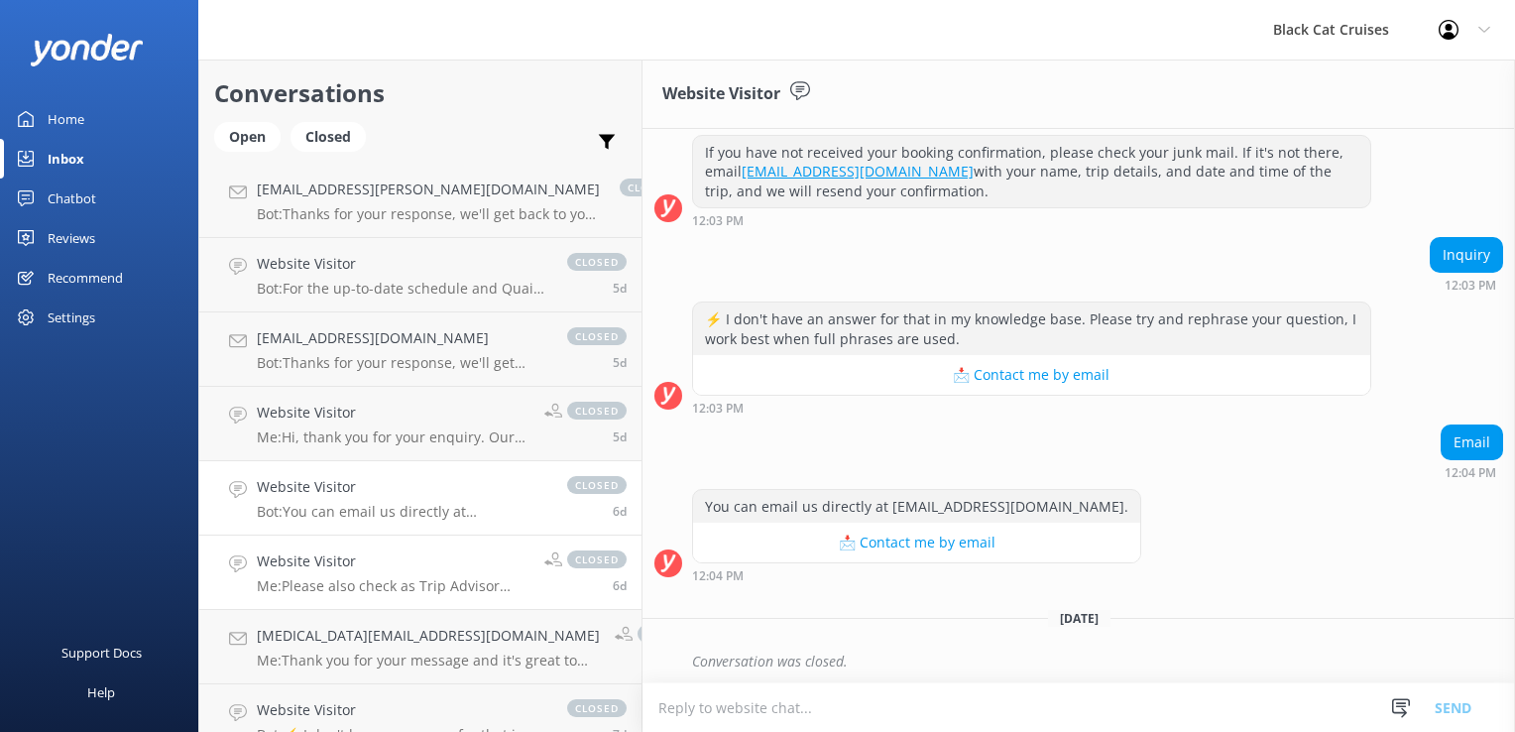
click at [346, 566] on h4 "Website Visitor" at bounding box center [393, 561] width 273 height 22
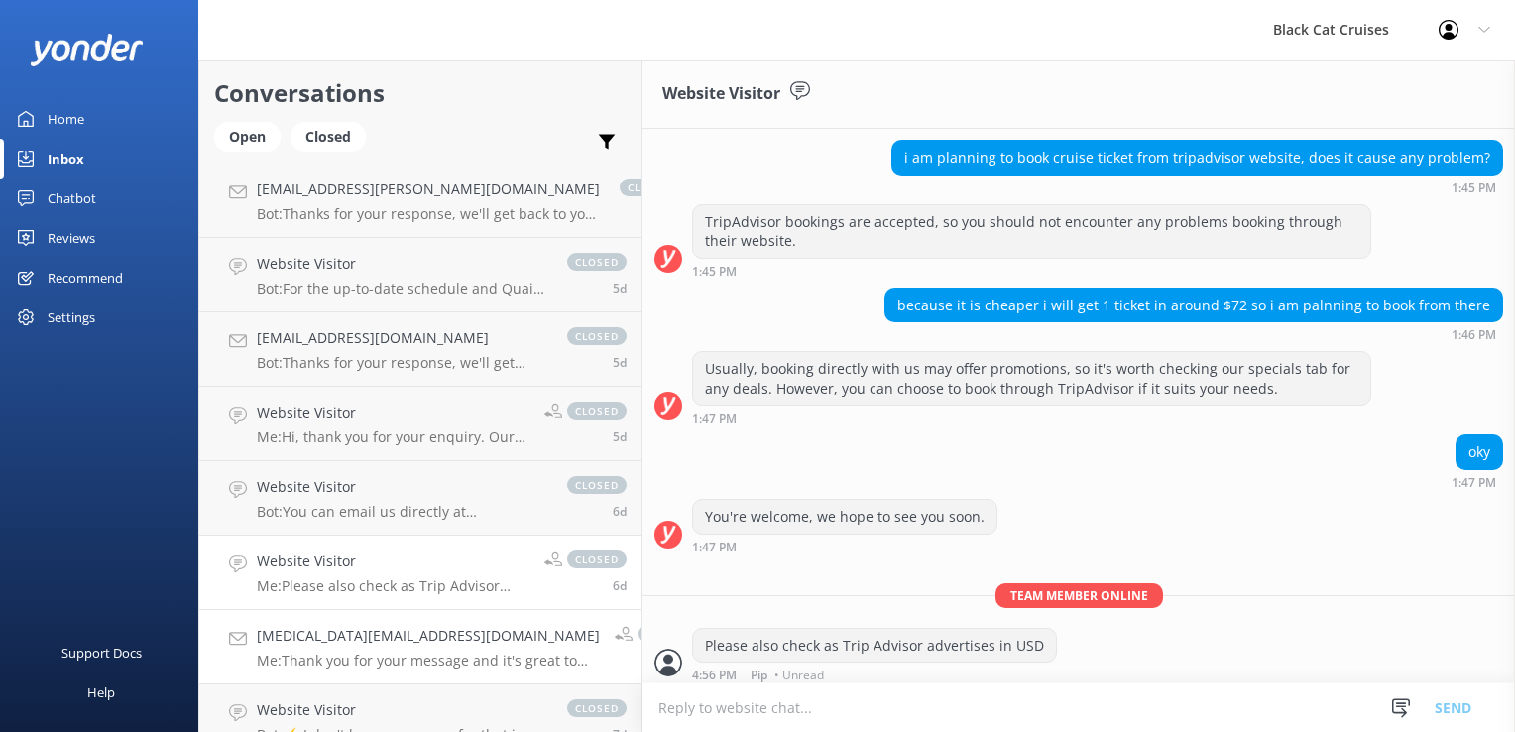
scroll to position [611, 0]
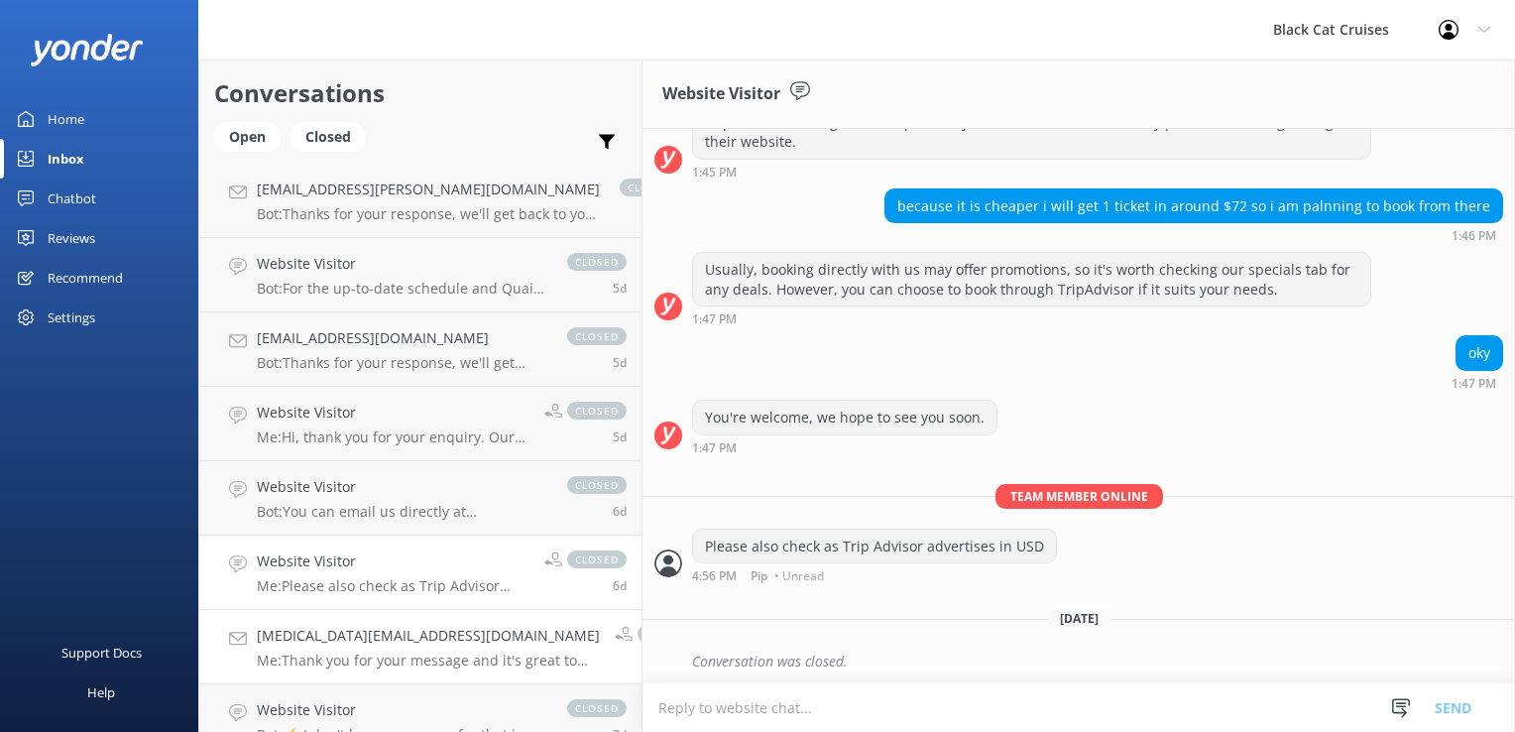
click at [306, 652] on p "Me: Thank you for your message and it's great to hear you are looking to join u…" at bounding box center [428, 660] width 343 height 18
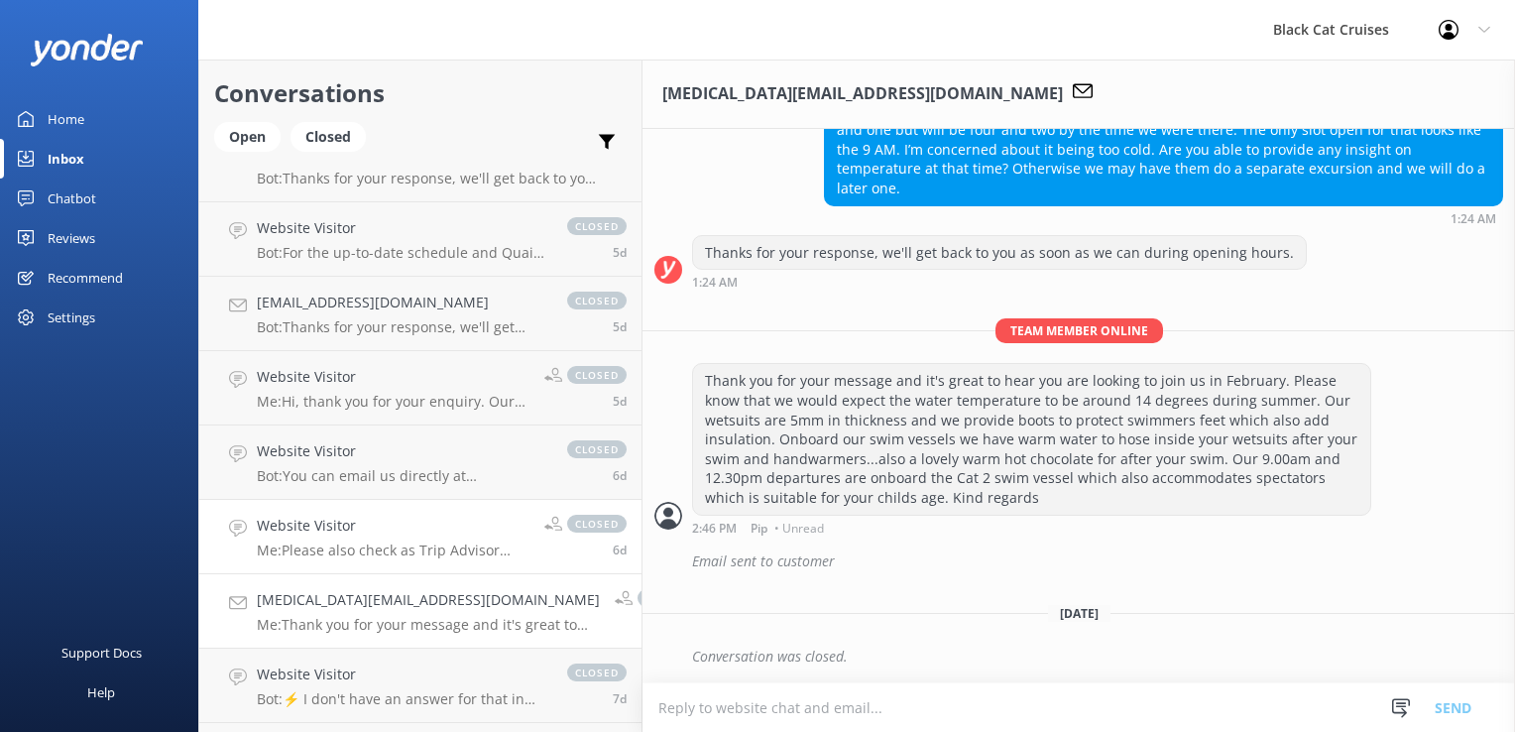
scroll to position [1289, 0]
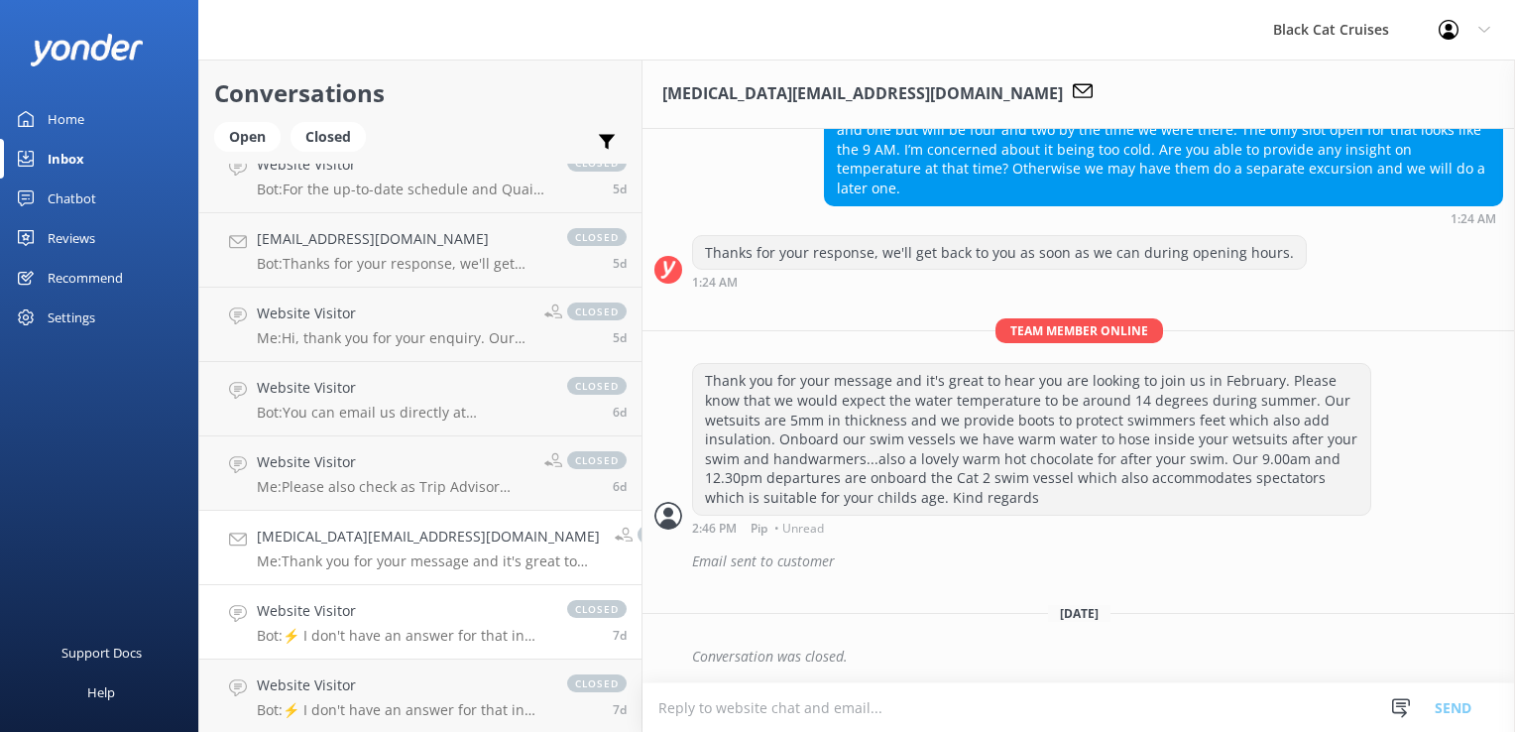
click at [357, 632] on p "Bot: ⚡ I don't have an answer for that in my knowledge base. Please try and rep…" at bounding box center [402, 636] width 290 height 18
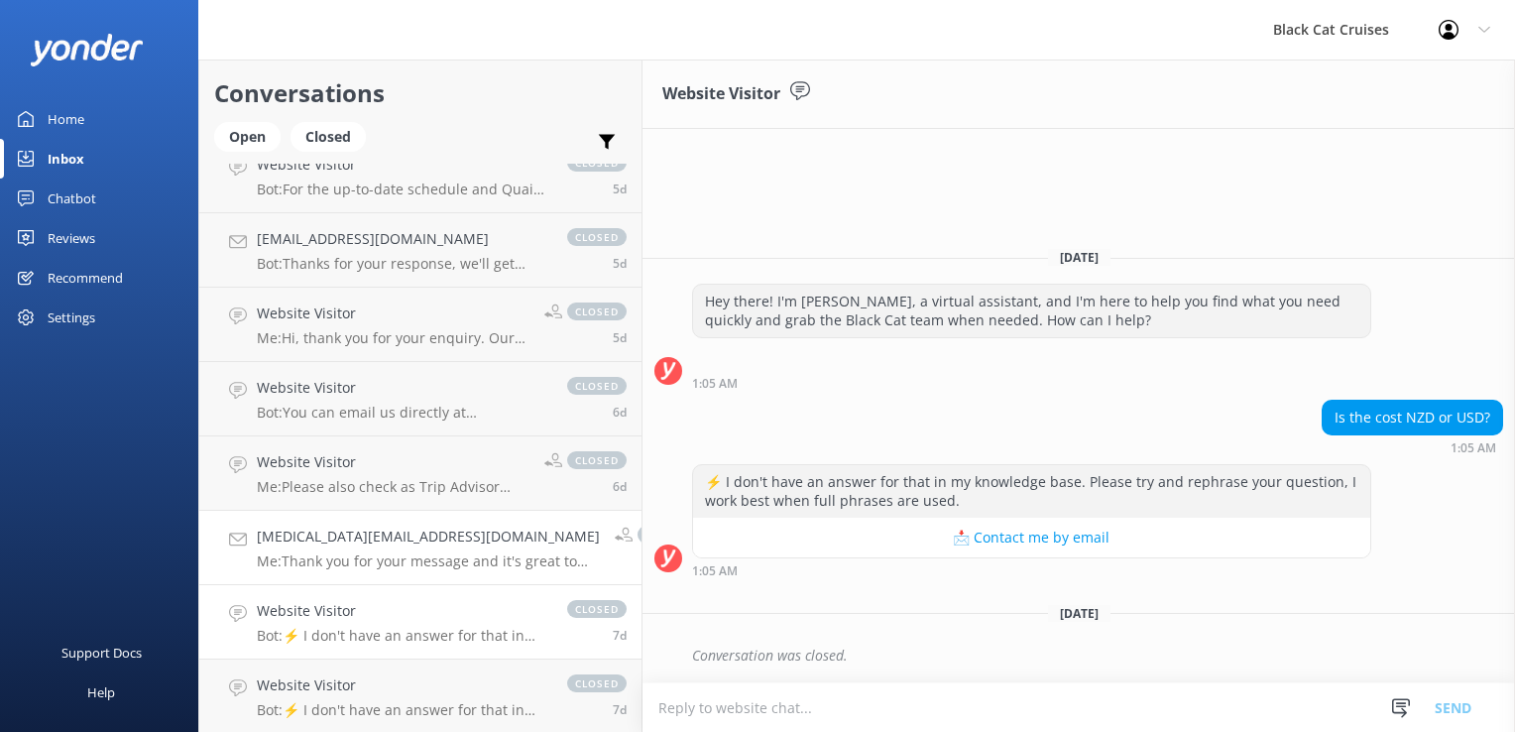
click at [341, 569] on p "Me: Thank you for your message and it's great to hear you are looking to join u…" at bounding box center [428, 561] width 343 height 18
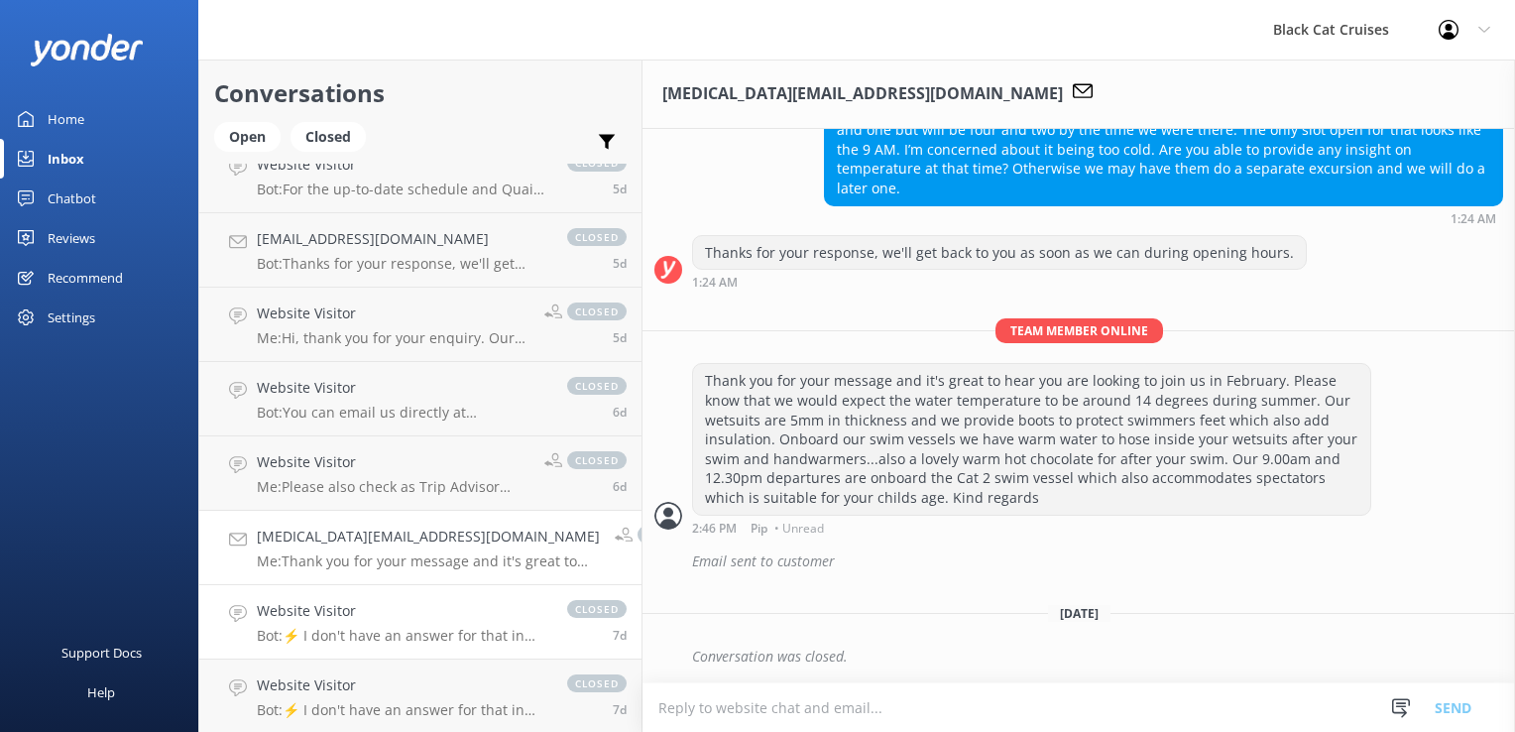
scroll to position [686, 0]
click at [357, 631] on p "Bot: ⚡ I don't have an answer for that in my knowledge base. Please try and rep…" at bounding box center [402, 636] width 290 height 18
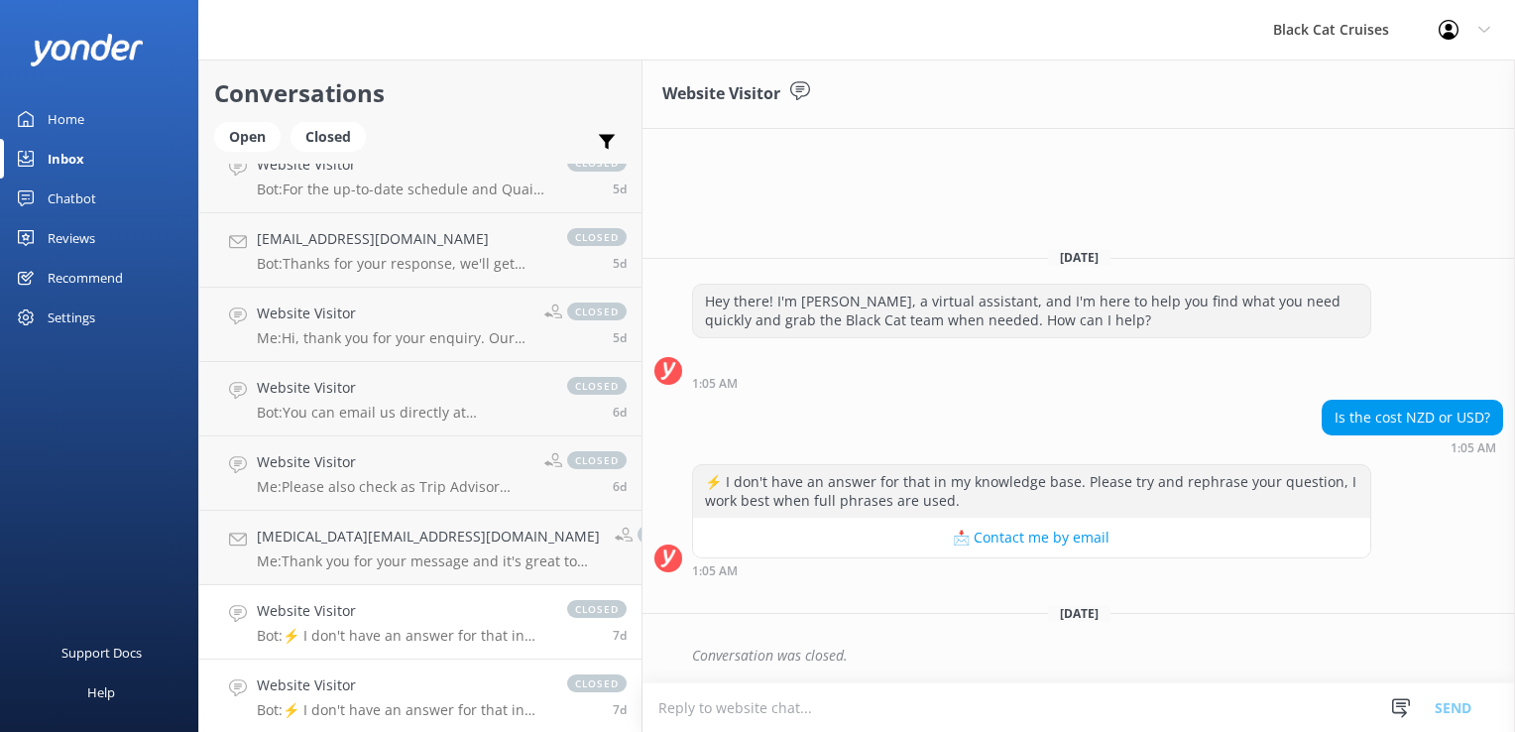
click at [333, 687] on h4 "Website Visitor" at bounding box center [402, 685] width 290 height 22
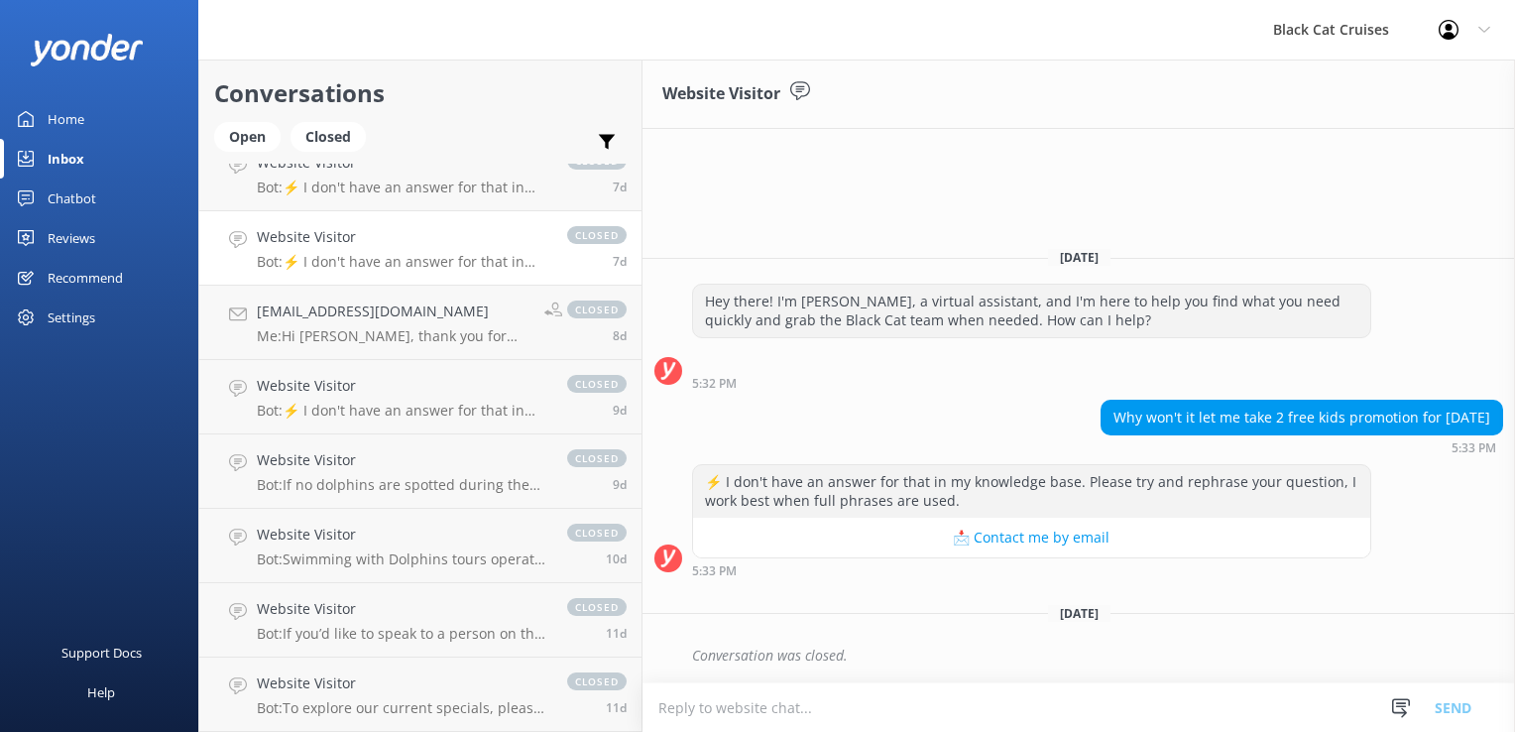
scroll to position [1784, 0]
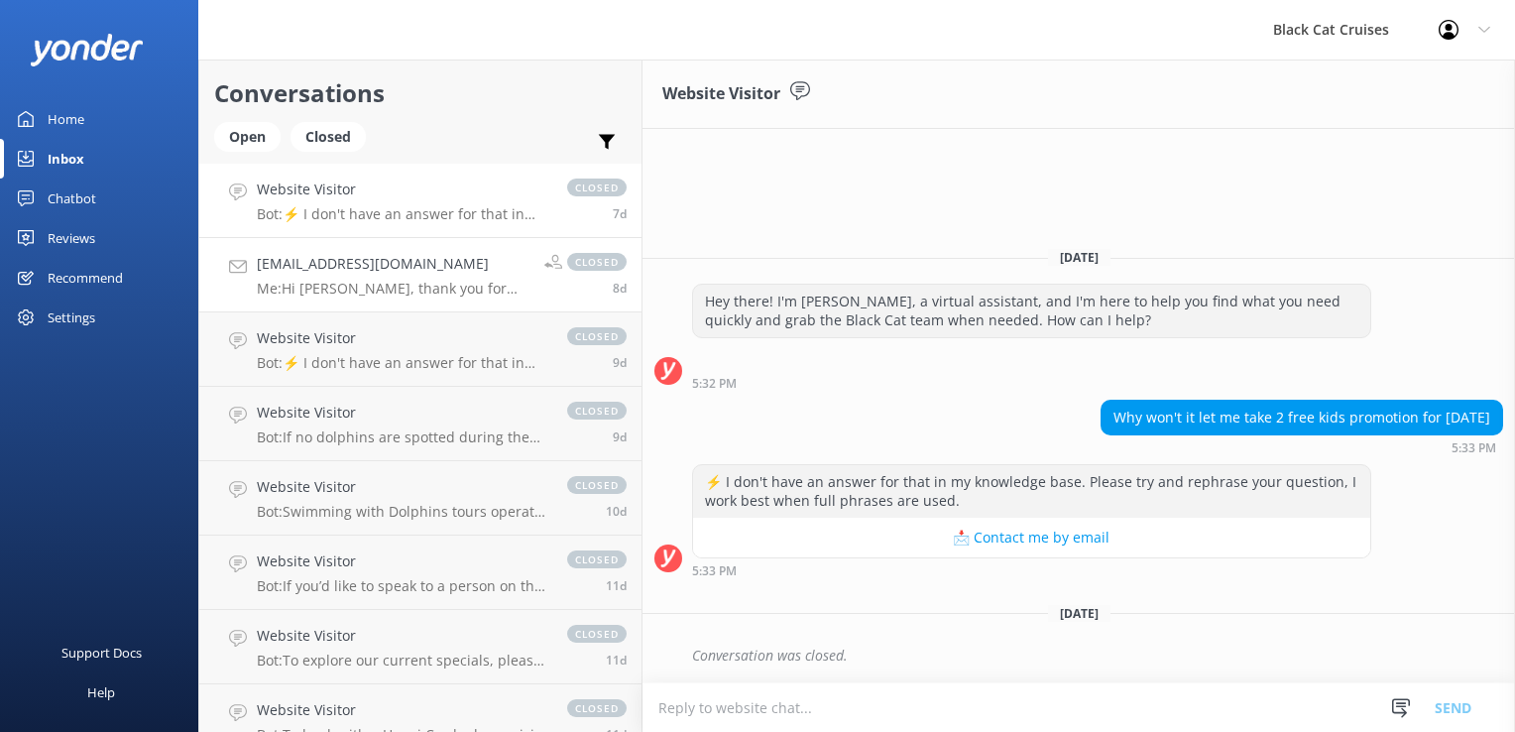
click at [372, 278] on div "[EMAIL_ADDRESS][DOMAIN_NAME] Me: Hi [PERSON_NAME], thank you for enquiring. The…" at bounding box center [393, 275] width 273 height 44
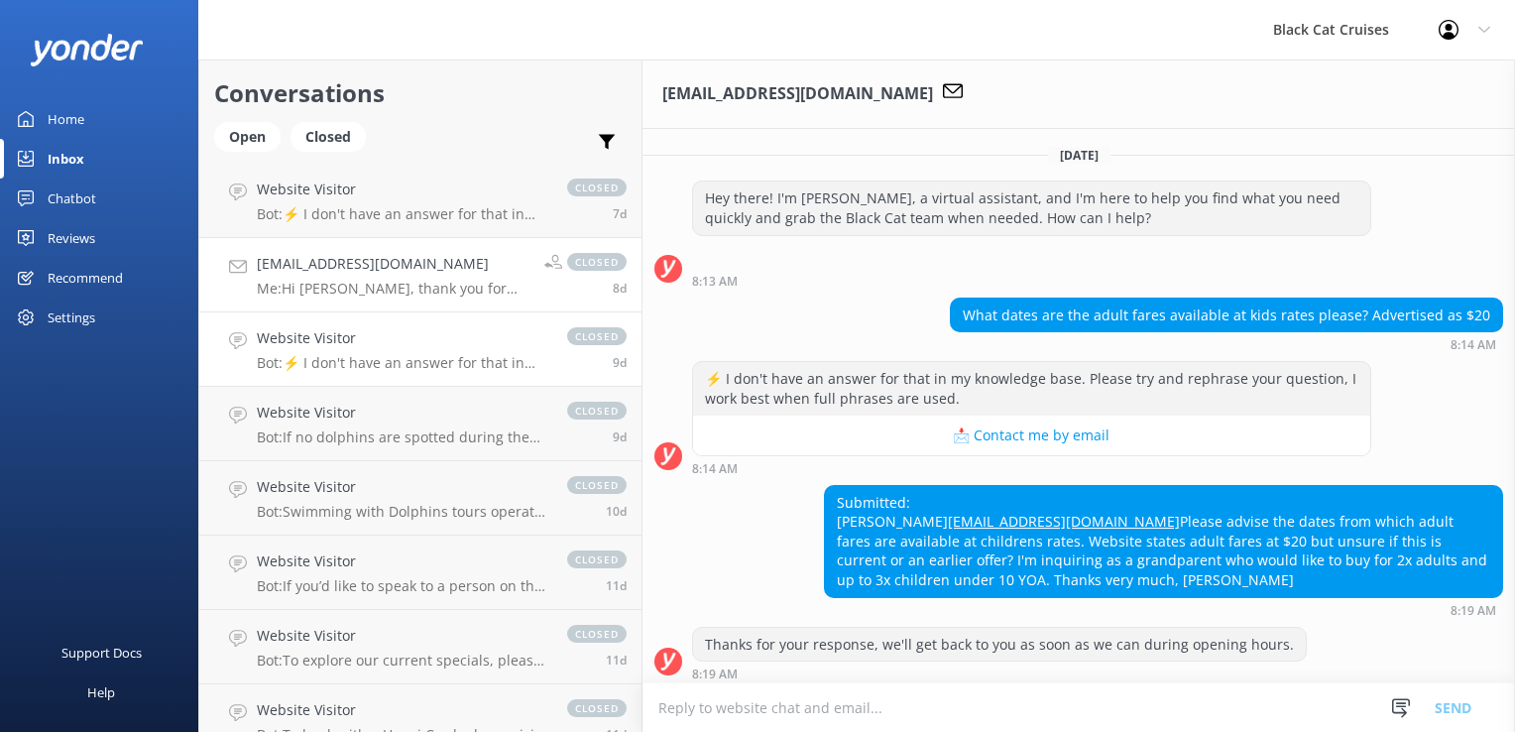
scroll to position [329, 0]
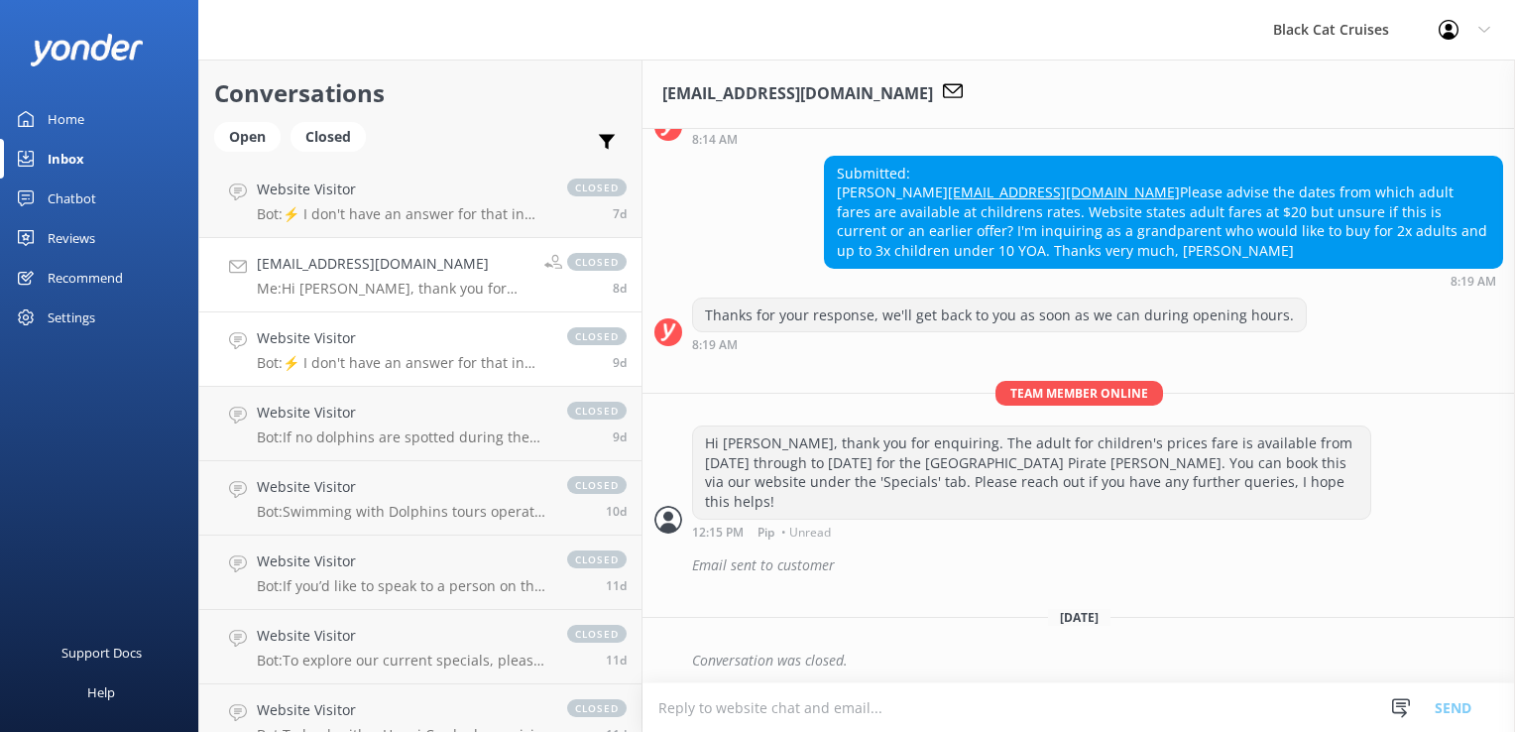
click at [379, 349] on div "Website Visitor Bot: ⚡ I don't have an answer for that in my knowledge base. Pl…" at bounding box center [402, 349] width 290 height 44
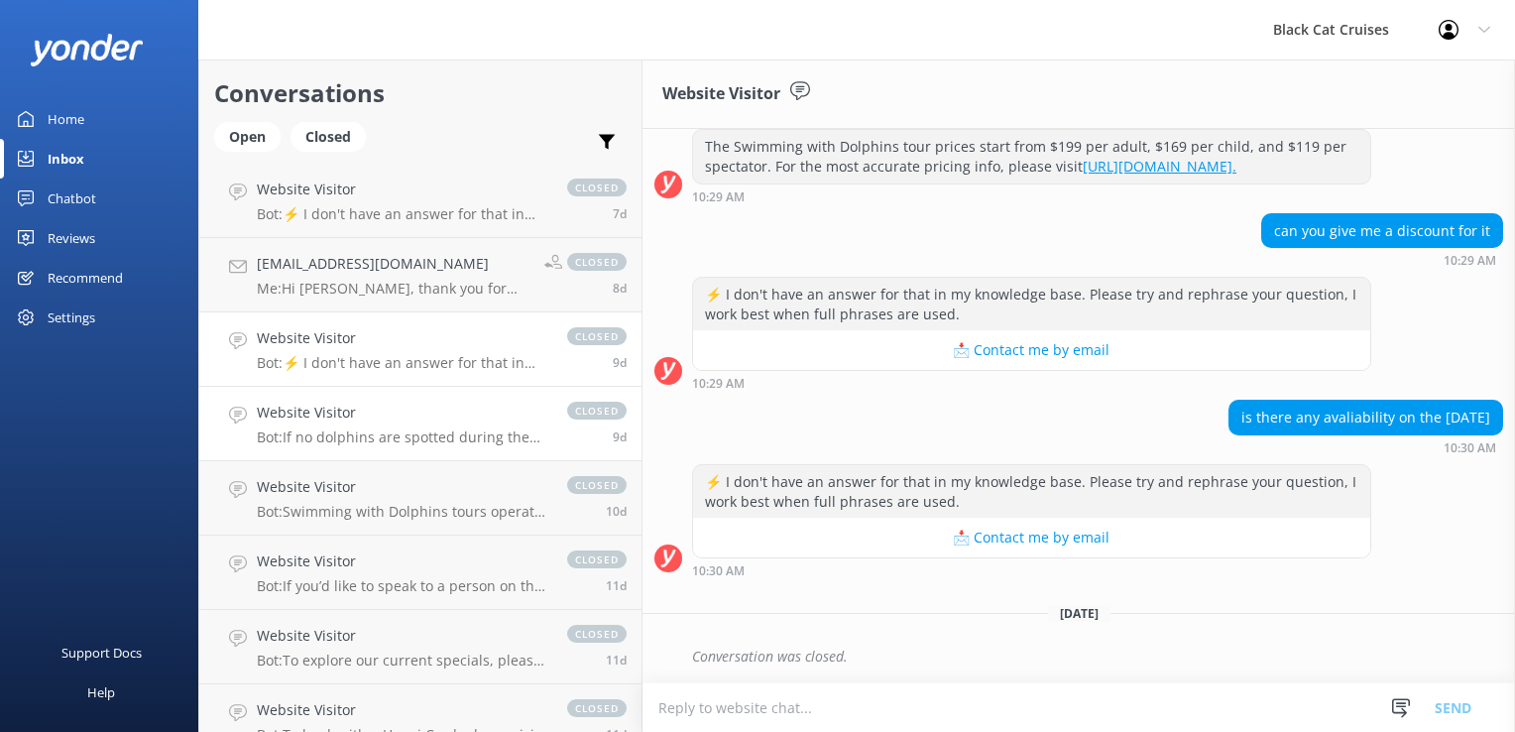
scroll to position [247, 0]
click at [348, 438] on p "Bot: If no dolphins are spotted during the Swimming with Dolphins tour, you'll …" at bounding box center [402, 437] width 290 height 18
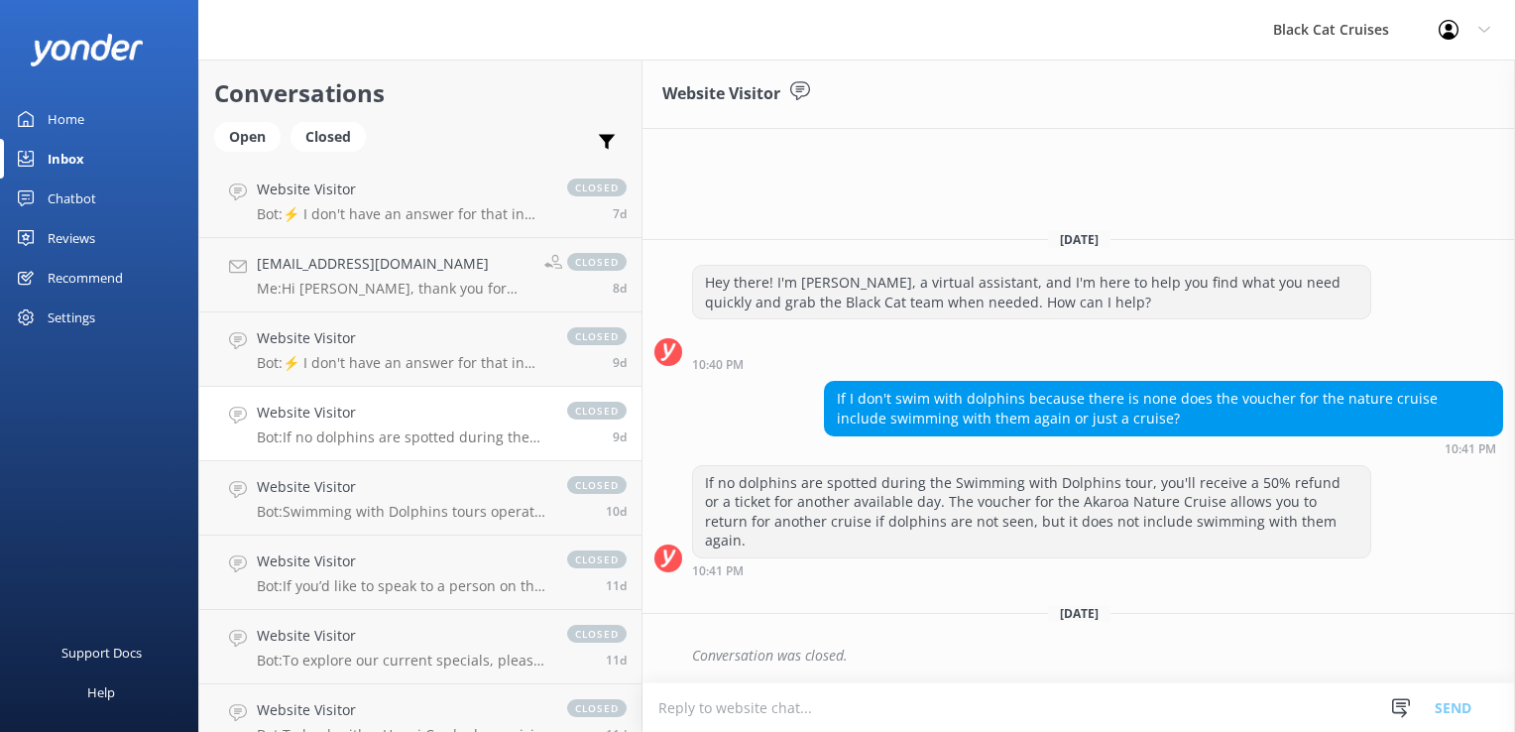
click at [642, 712] on textarea at bounding box center [1078, 707] width 872 height 49
click at [1027, 580] on div "If no dolphins are spotted during the Swimming with Dolphins tour, you'll recei…" at bounding box center [1078, 526] width 872 height 122
click at [652, 703] on textarea at bounding box center [1078, 707] width 872 height 49
type textarea "P"
click at [661, 702] on textarea at bounding box center [1078, 707] width 872 height 49
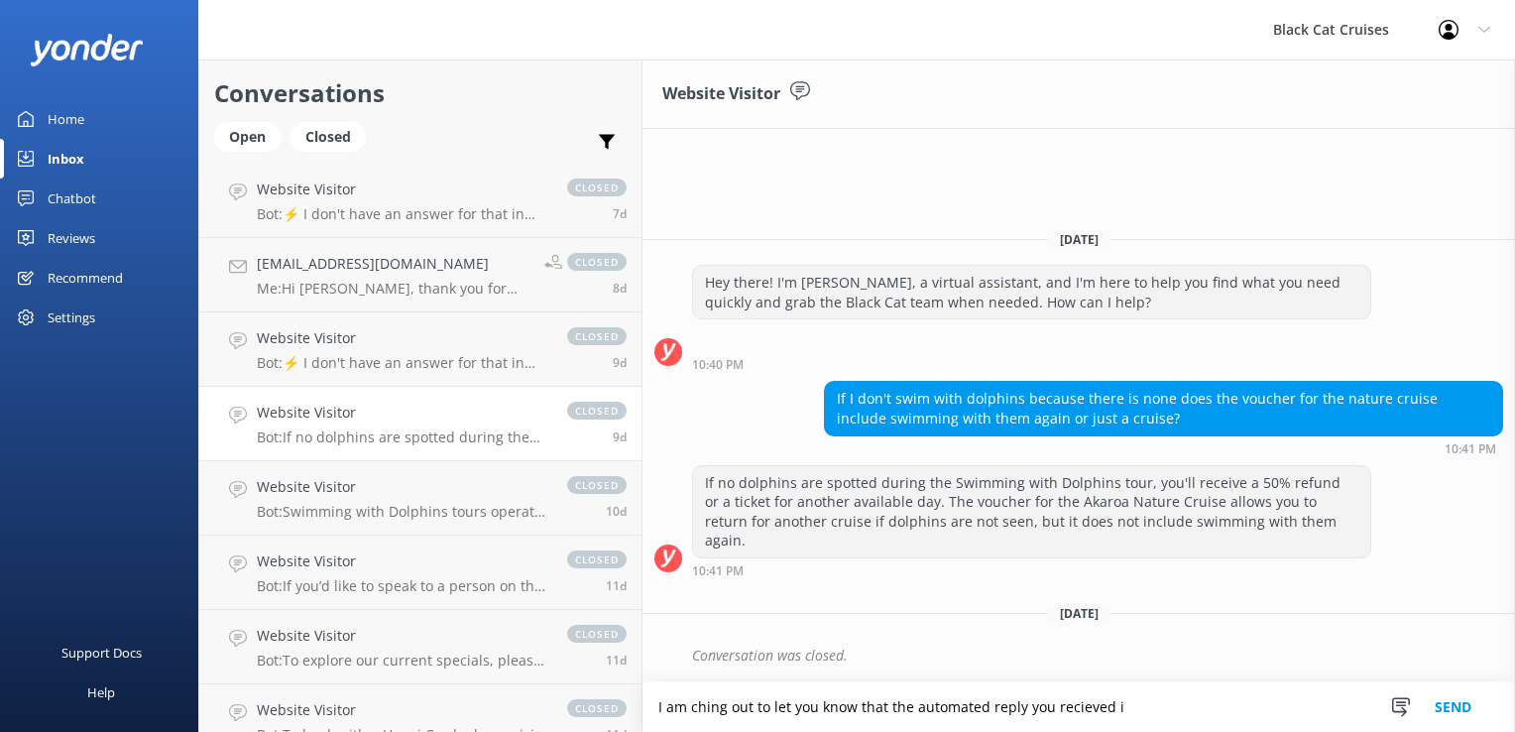
click at [661, 702] on textarea "I am ching out to let you know that the automated reply you recieved i" at bounding box center [1078, 707] width 872 height 50
drag, startPoint x: 1084, startPoint y: 710, endPoint x: 608, endPoint y: 721, distance: 476.9
click at [642, 721] on textarea "I am chirng out to let you know that the automated reply you recieved i" at bounding box center [1078, 707] width 872 height 50
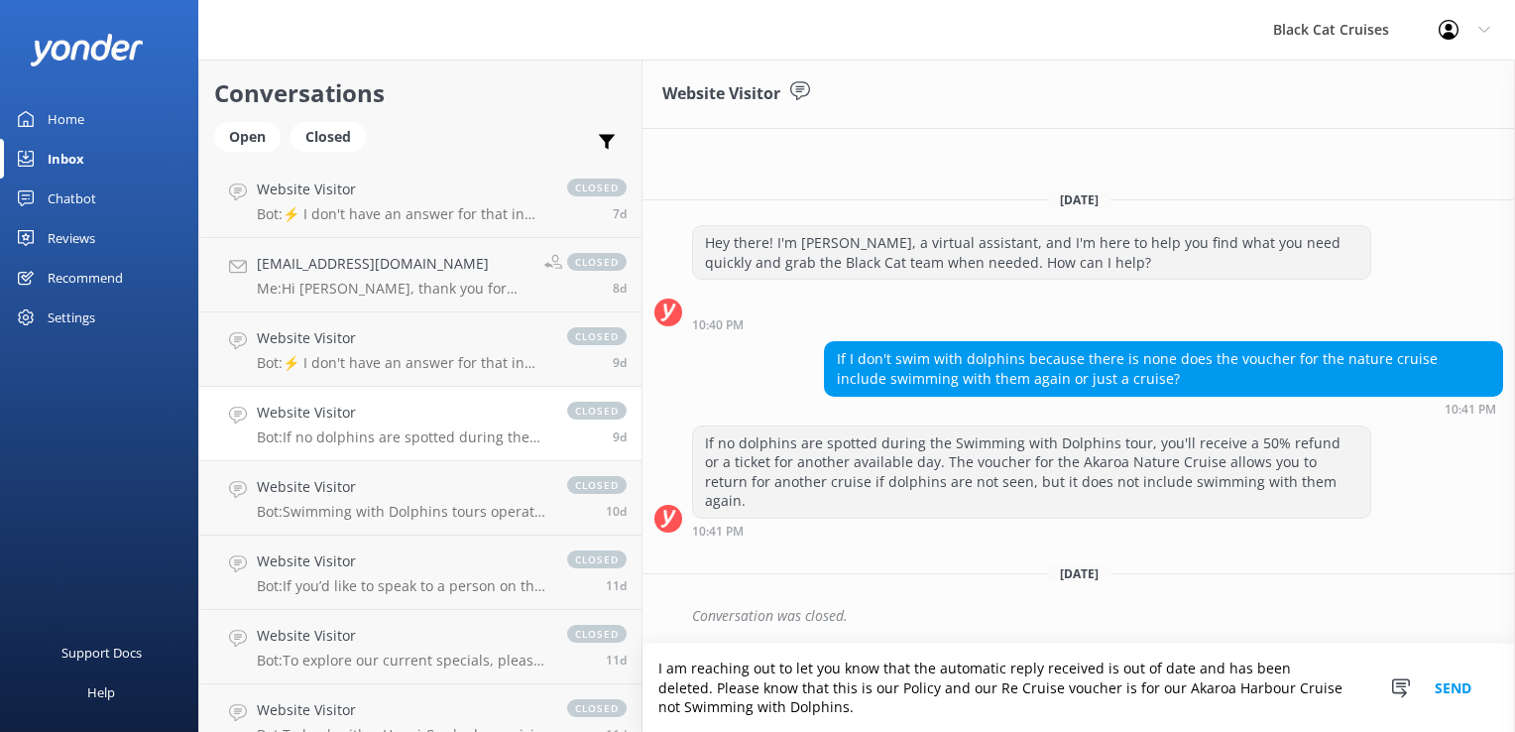
click at [674, 709] on textarea "I am reaching out to let you know that the automatic reply received is out of d…" at bounding box center [1078, 687] width 872 height 88
paste textarea "We do not offer refunds as our swim is a nature based experience. Due to [PERSO…"
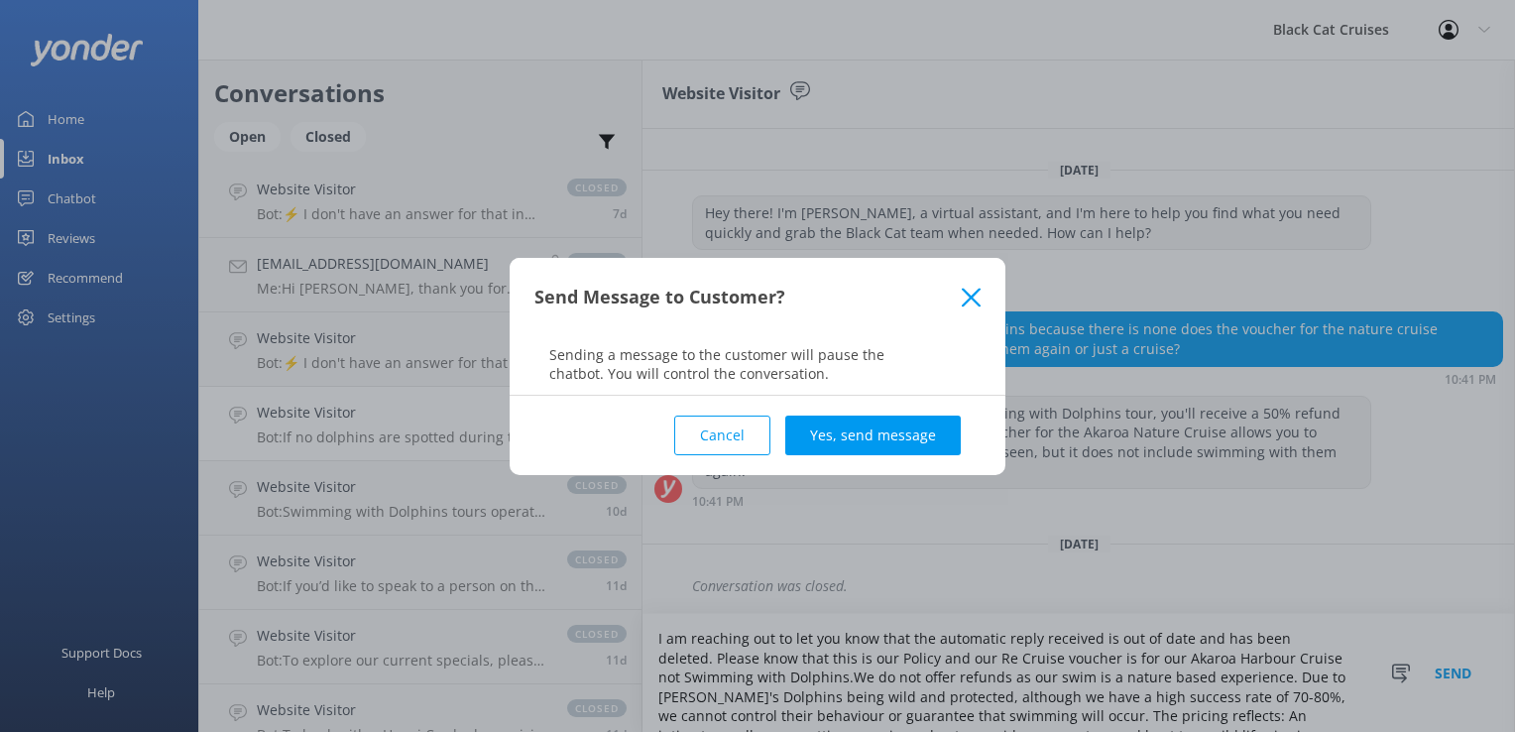
type textarea "I am reaching out to let you know that the automatic reply received is out of d…"
click at [736, 426] on button "Cancel" at bounding box center [722, 435] width 96 height 40
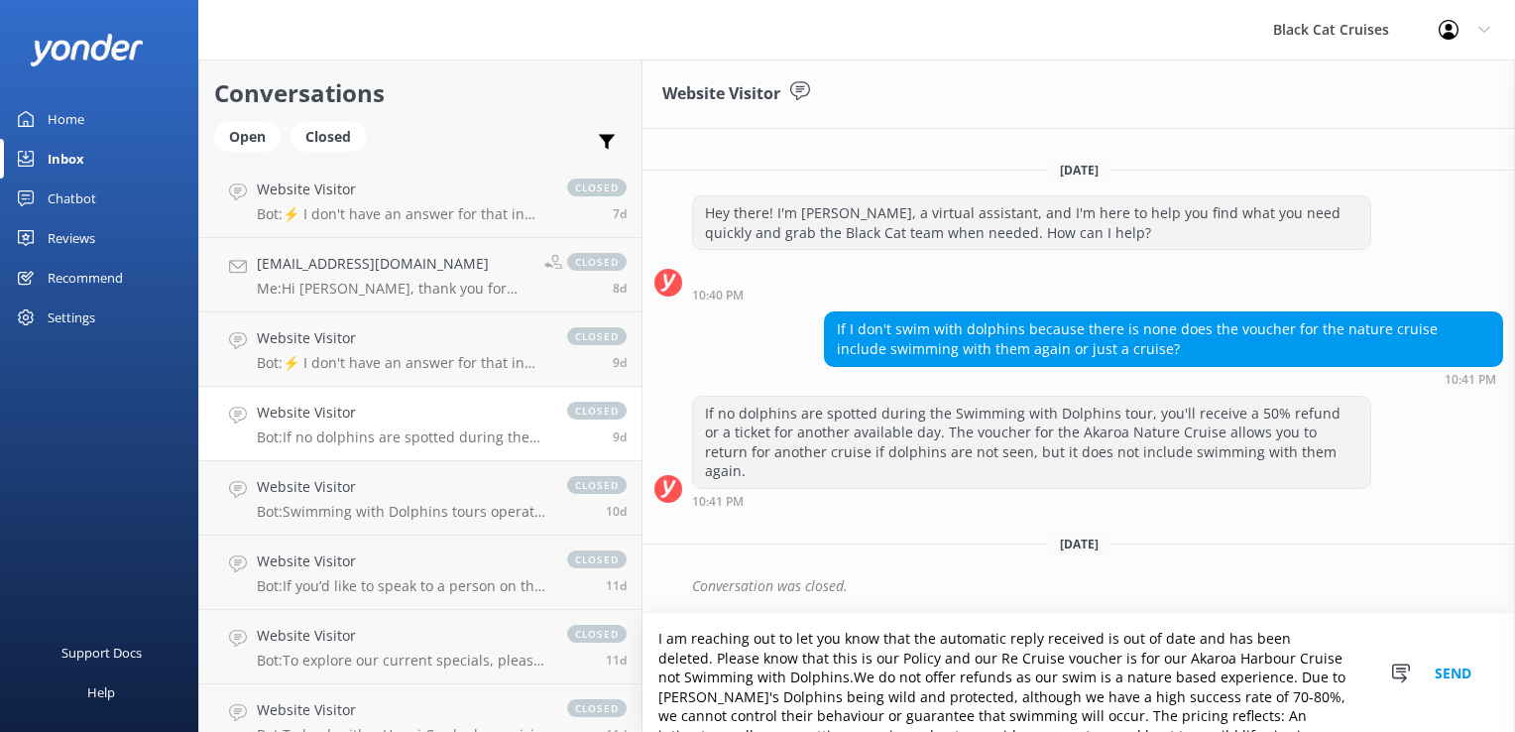
click at [892, 582] on div "Conversation was closed." at bounding box center [1097, 586] width 811 height 34
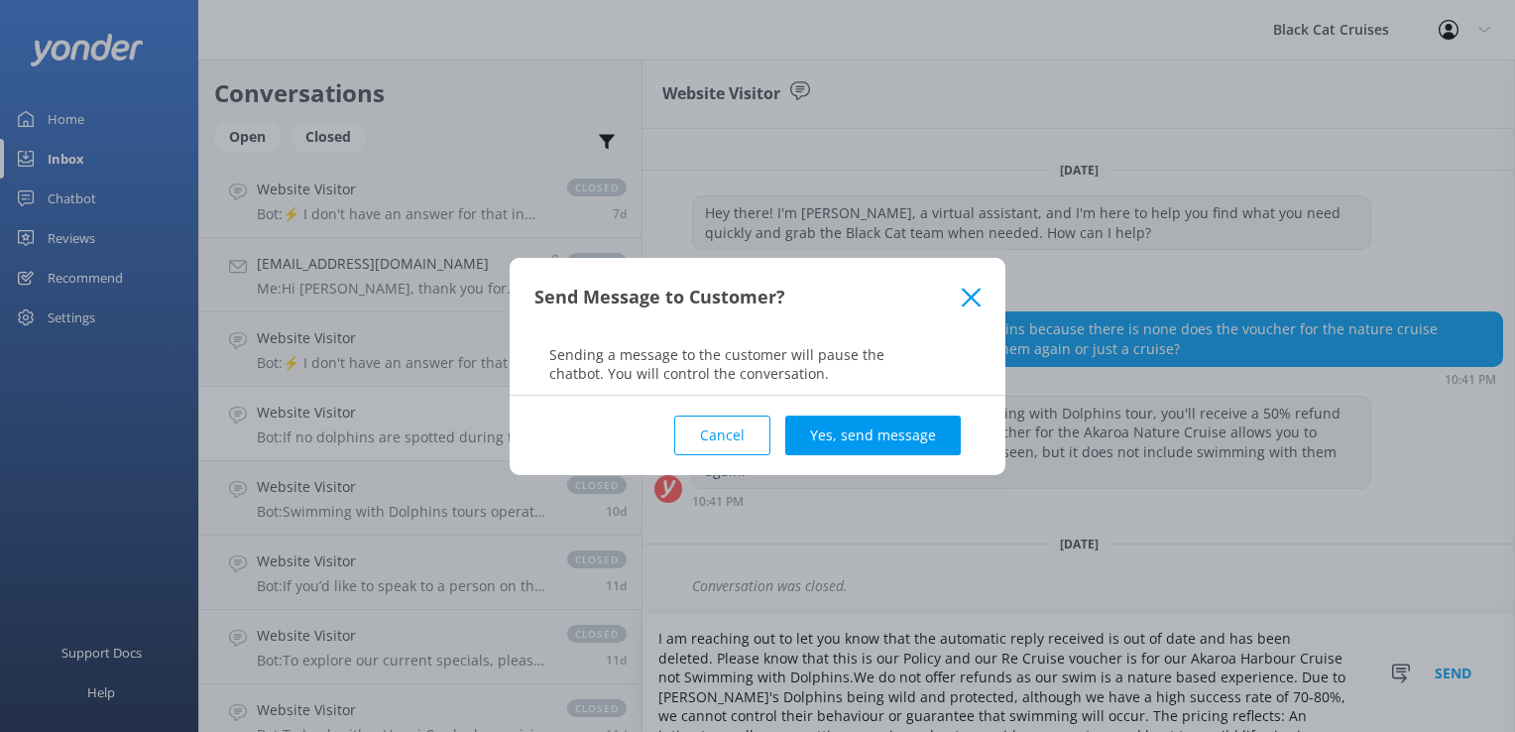
click at [679, 684] on div "Send Message to Customer? Sending a message to the customer will pause the chat…" at bounding box center [757, 366] width 1515 height 732
click at [864, 442] on button "Yes, send message" at bounding box center [872, 435] width 175 height 40
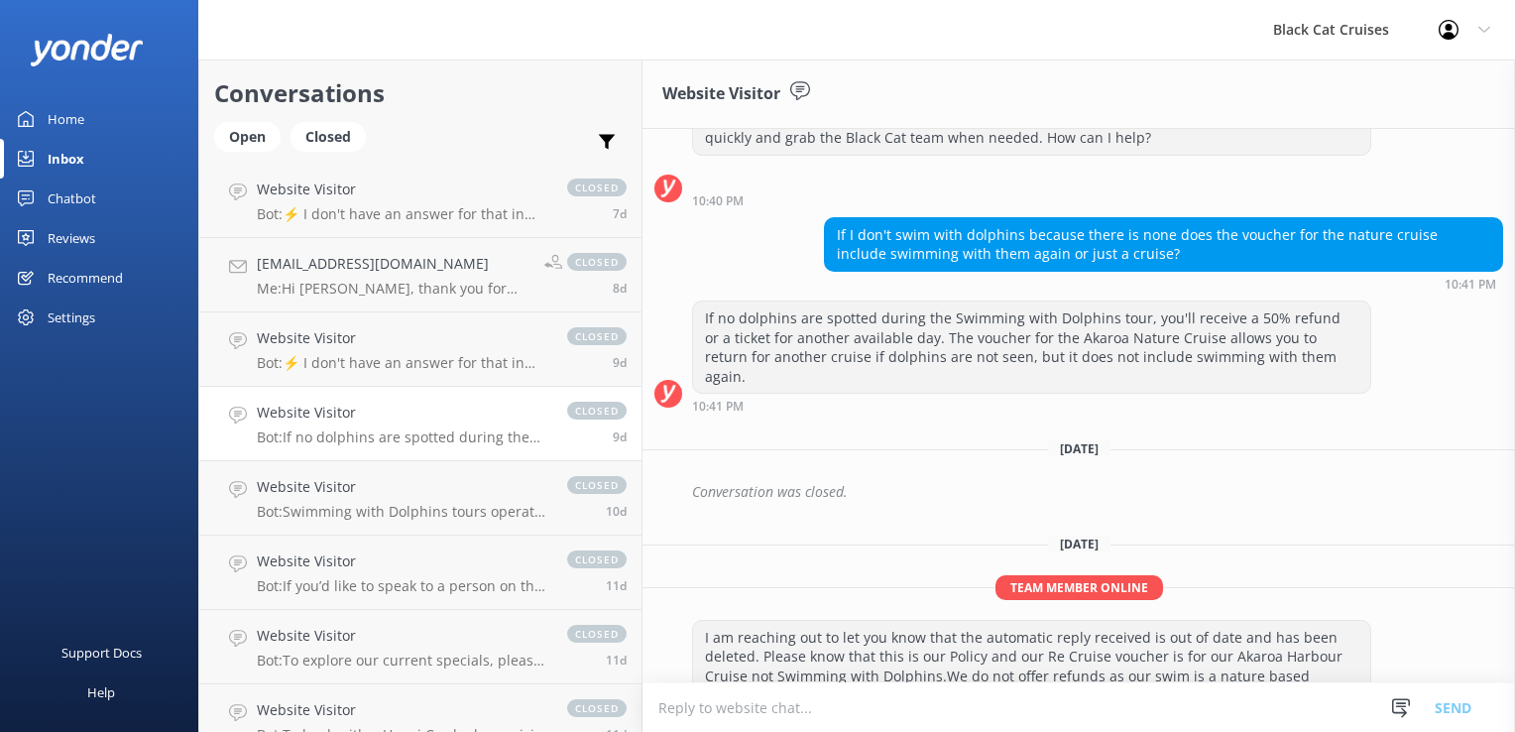
scroll to position [195, 0]
